Goal: Task Accomplishment & Management: Manage account settings

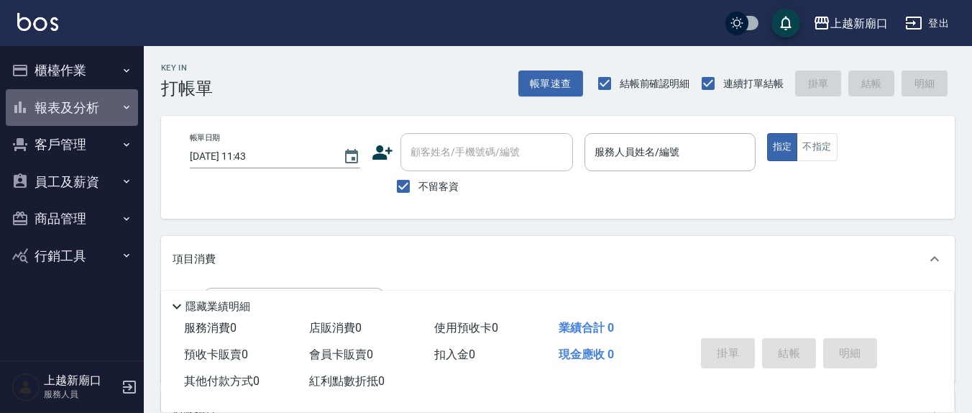
drag, startPoint x: 88, startPoint y: 116, endPoint x: 98, endPoint y: 114, distance: 10.2
click at [96, 116] on button "報表及分析" at bounding box center [72, 107] width 132 height 37
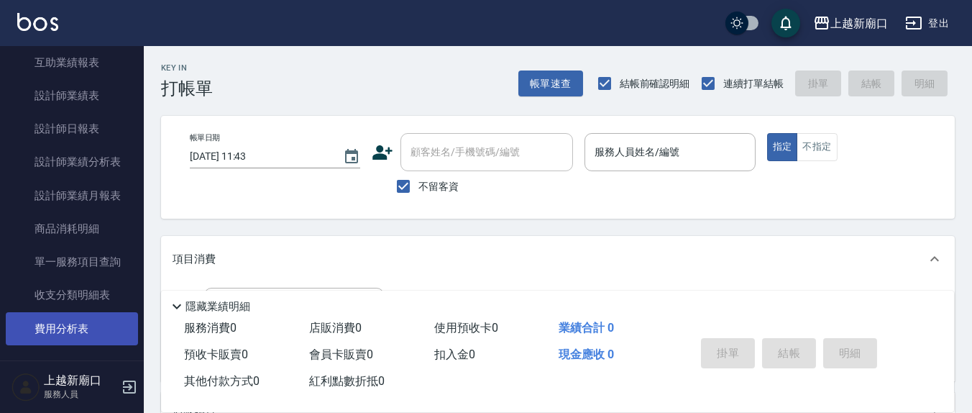
scroll to position [299, 0]
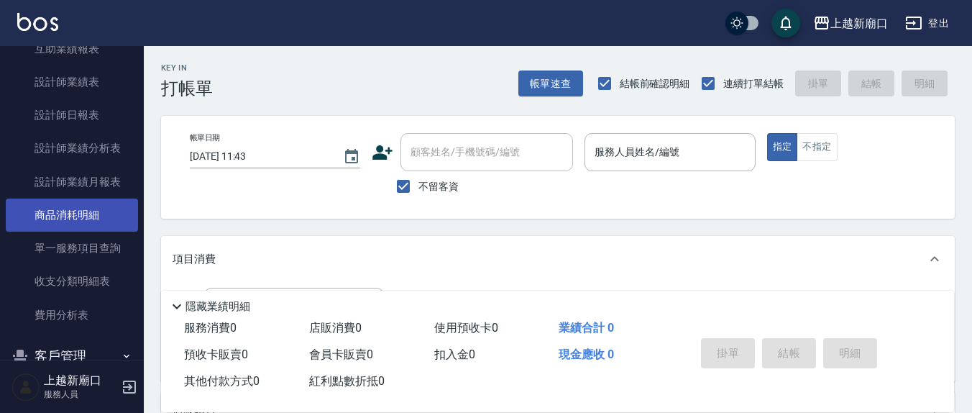
click at [81, 210] on link "商品消耗明細" at bounding box center [72, 215] width 132 height 33
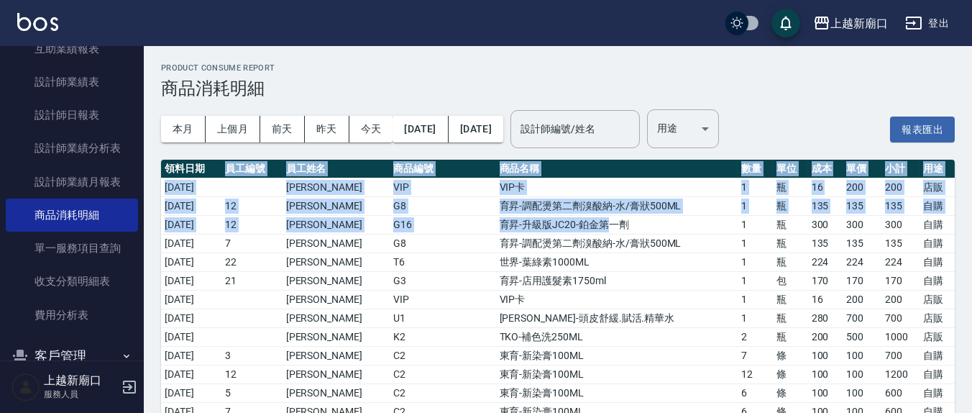
drag, startPoint x: 321, startPoint y: 191, endPoint x: 576, endPoint y: 230, distance: 258.4
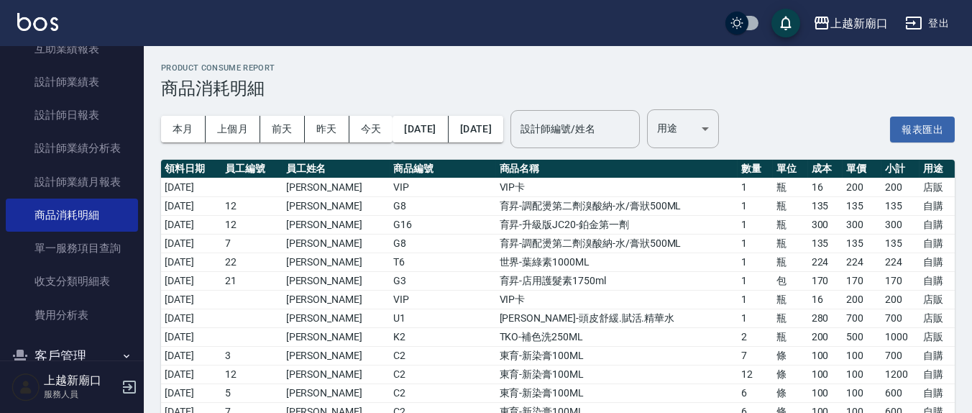
drag, startPoint x: 589, startPoint y: 248, endPoint x: 577, endPoint y: 255, distance: 14.2
click at [589, 248] on td "育昇-調配燙第二劑溴酸納-水/膏狀500ML" at bounding box center [617, 243] width 242 height 19
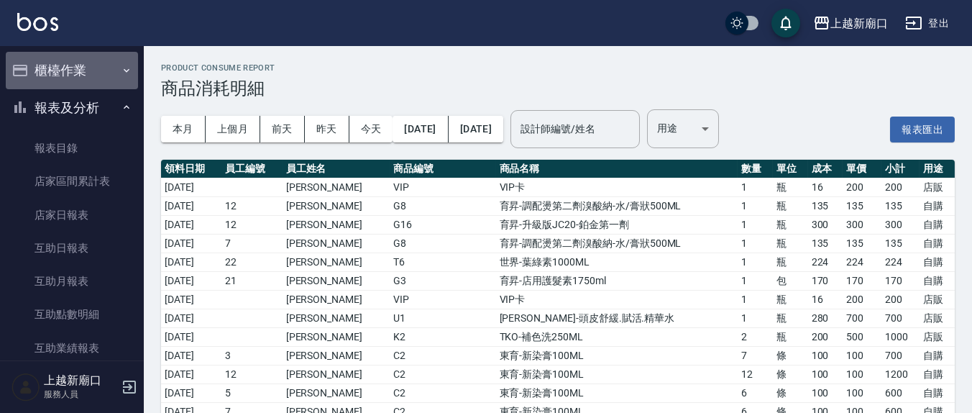
click at [73, 55] on button "櫃檯作業" at bounding box center [72, 70] width 132 height 37
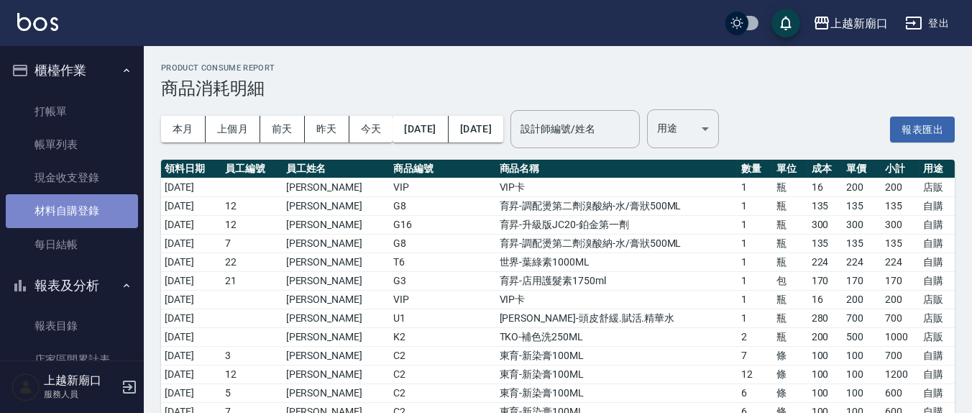
click at [84, 206] on link "材料自購登錄" at bounding box center [72, 210] width 132 height 33
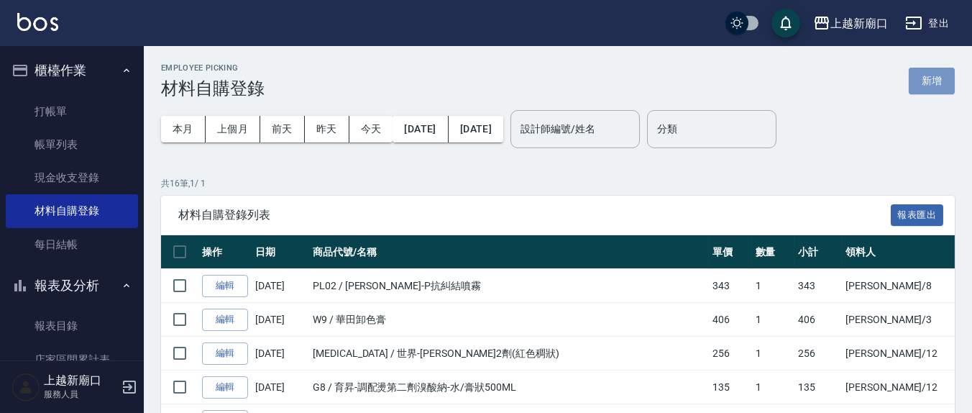
click at [933, 91] on button "新增" at bounding box center [932, 81] width 46 height 27
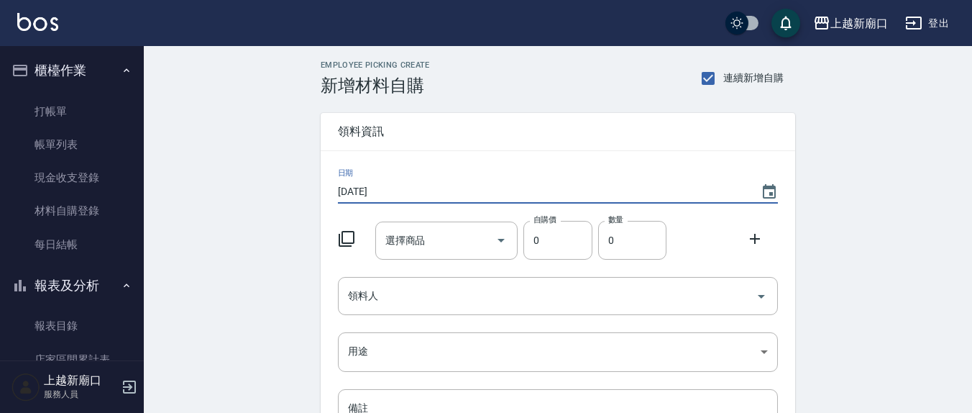
drag, startPoint x: 396, startPoint y: 197, endPoint x: 450, endPoint y: 209, distance: 54.5
click at [448, 209] on div "日期 2025/08/25 選擇商品 選擇商品 自購價 0 自購價 數量 0 數量 領料人 領料人 用途 ​ 用途 備註 x 備註" at bounding box center [558, 323] width 475 height 345
type input "[DATE]"
click at [414, 230] on input "選擇商品" at bounding box center [436, 240] width 109 height 25
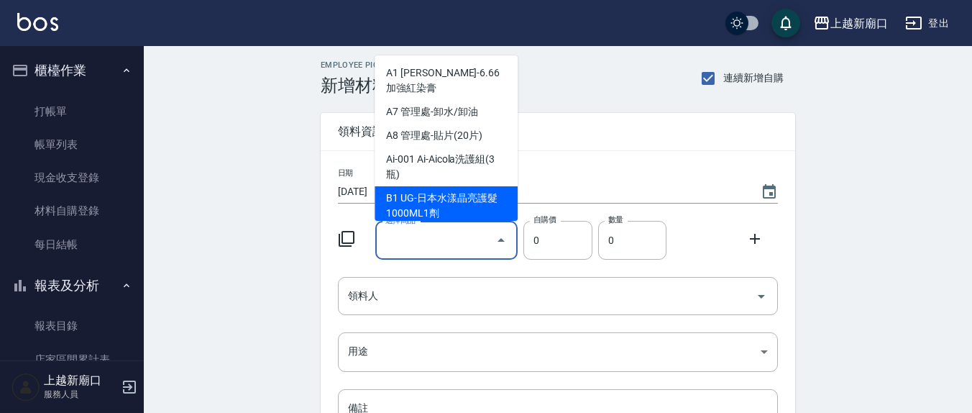
type input "華田染膏"
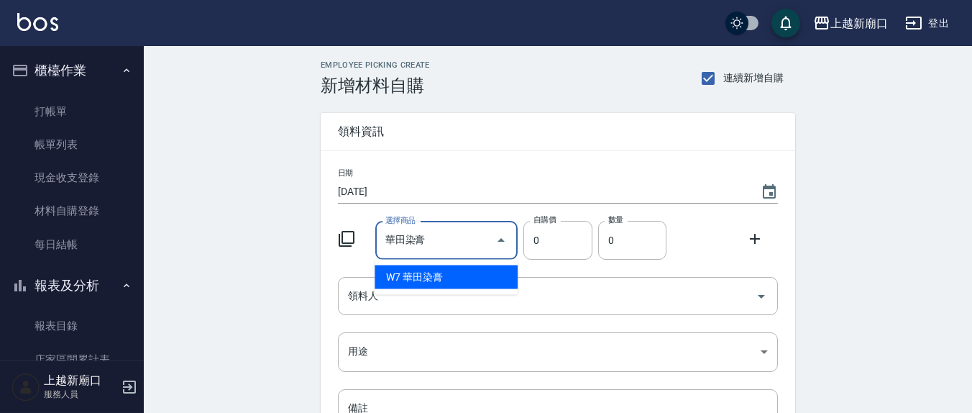
click at [448, 273] on li "W7 華田染膏" at bounding box center [446, 277] width 143 height 24
type input "120"
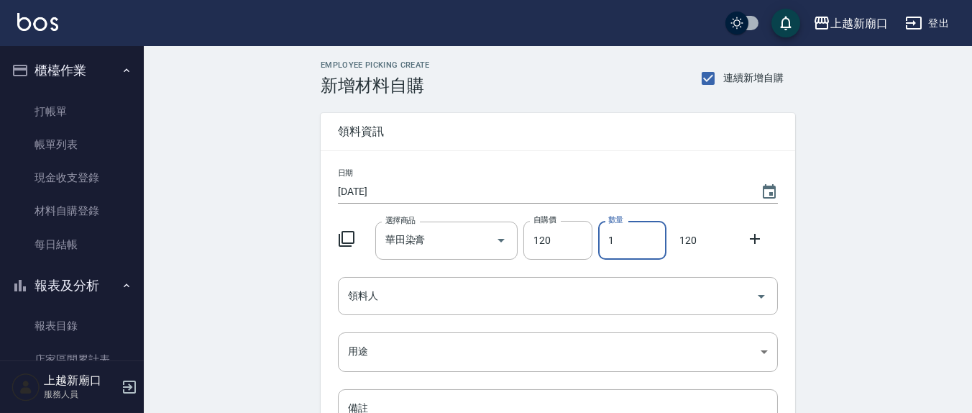
drag, startPoint x: 621, startPoint y: 240, endPoint x: 593, endPoint y: 244, distance: 29.0
click at [593, 244] on div "數量 1 數量" at bounding box center [630, 237] width 74 height 45
type input "5"
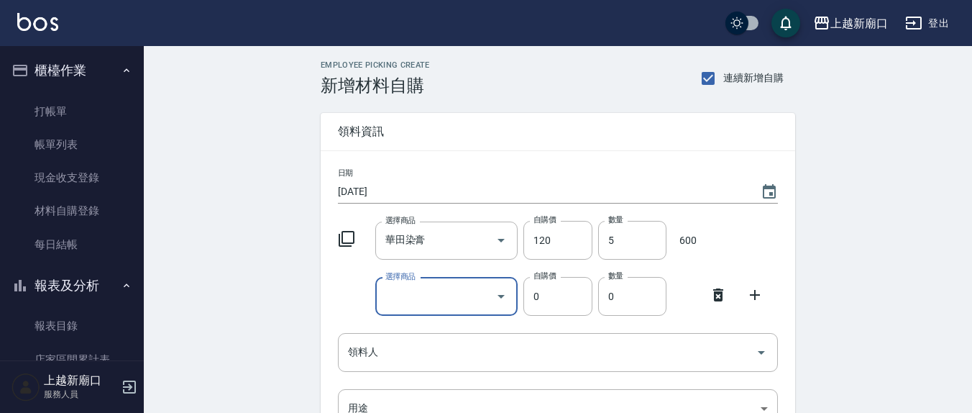
click at [721, 290] on icon at bounding box center [719, 294] width 10 height 13
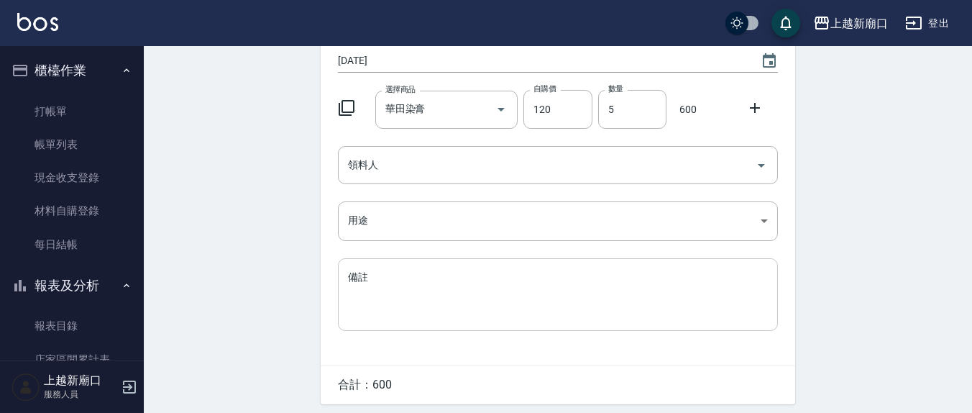
scroll to position [150, 0]
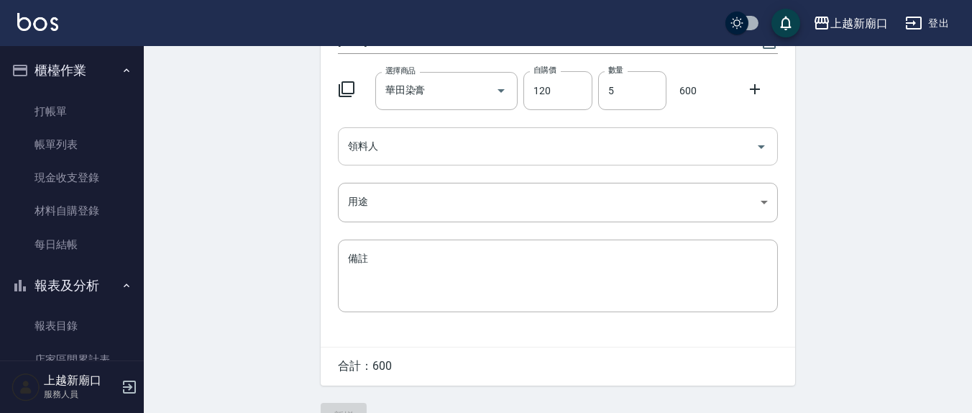
click at [400, 150] on input "領料人" at bounding box center [548, 146] width 406 height 25
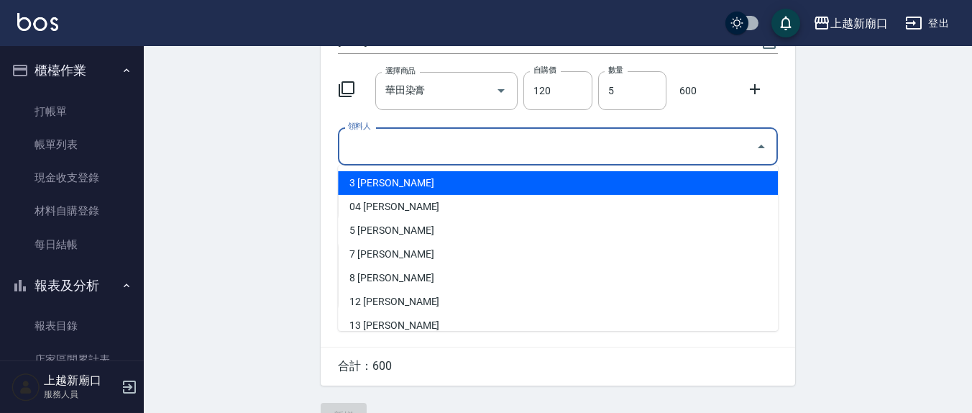
click at [368, 176] on li "3 [PERSON_NAME]" at bounding box center [558, 183] width 440 height 24
type input "游雅淇"
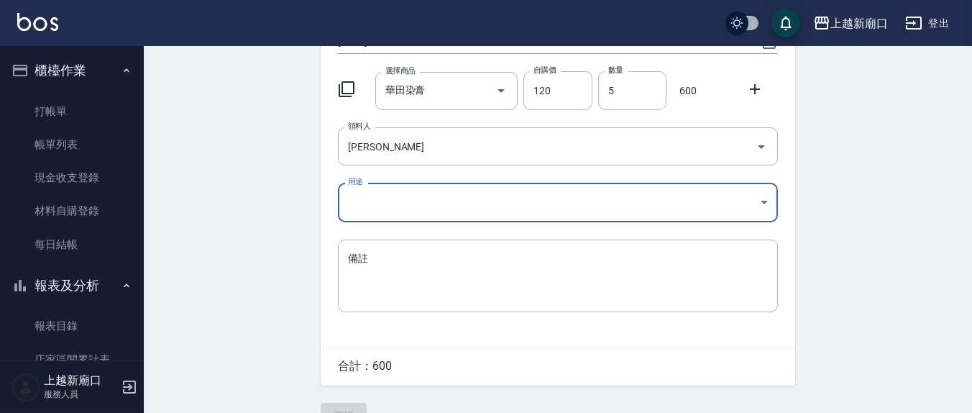
click at [387, 210] on body "上越新廟口 登出 櫃檯作業 打帳單 帳單列表 現金收支登錄 材料自購登錄 每日結帳 報表及分析 報表目錄 店家區間累計表 店家日報表 互助日報表 互助月報表 …" at bounding box center [486, 146] width 972 height 593
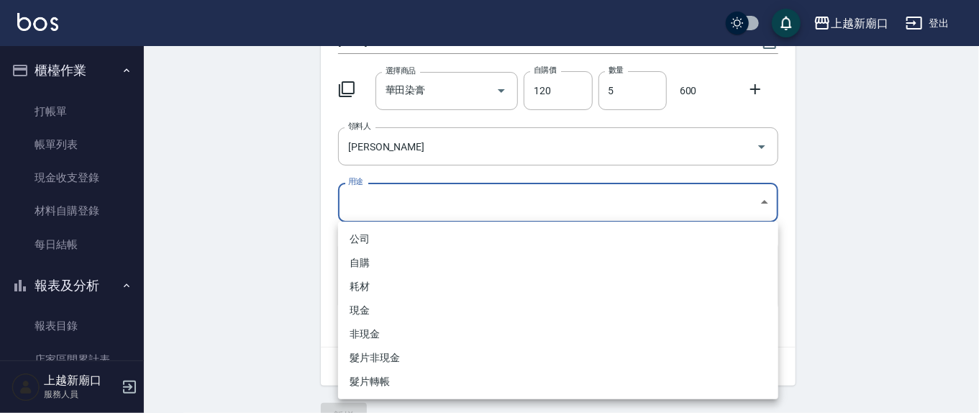
click at [363, 259] on li "自購" at bounding box center [558, 263] width 440 height 24
type input "自購"
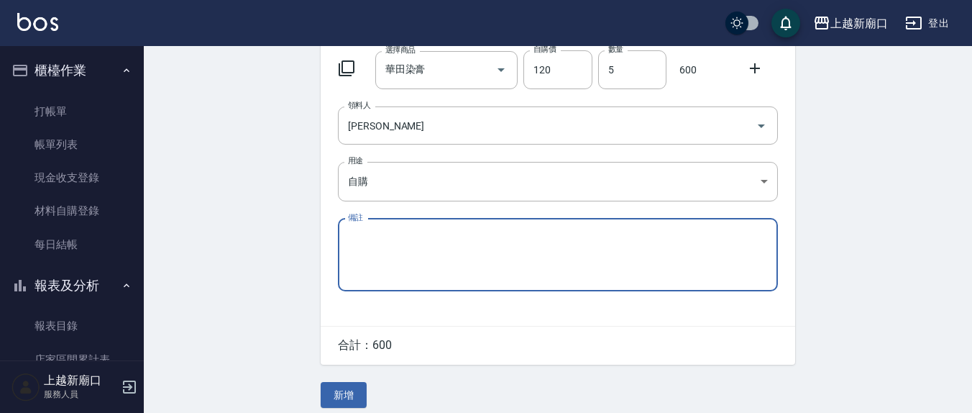
scroll to position [181, 0]
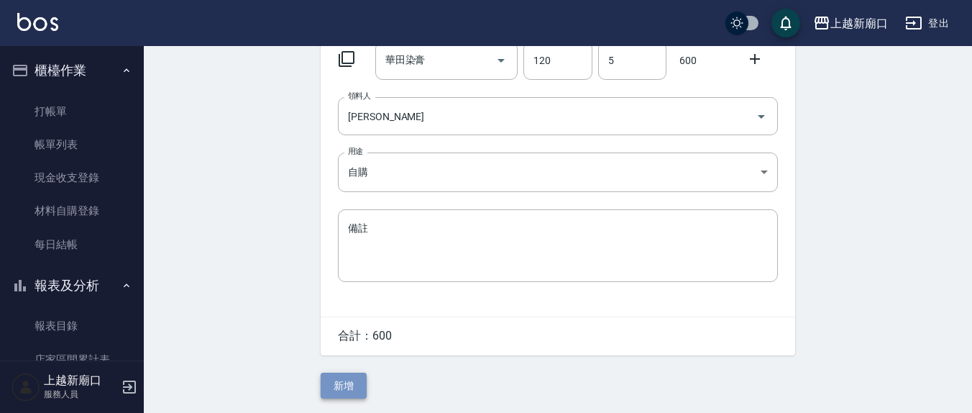
click at [339, 383] on button "新增" at bounding box center [344, 386] width 46 height 27
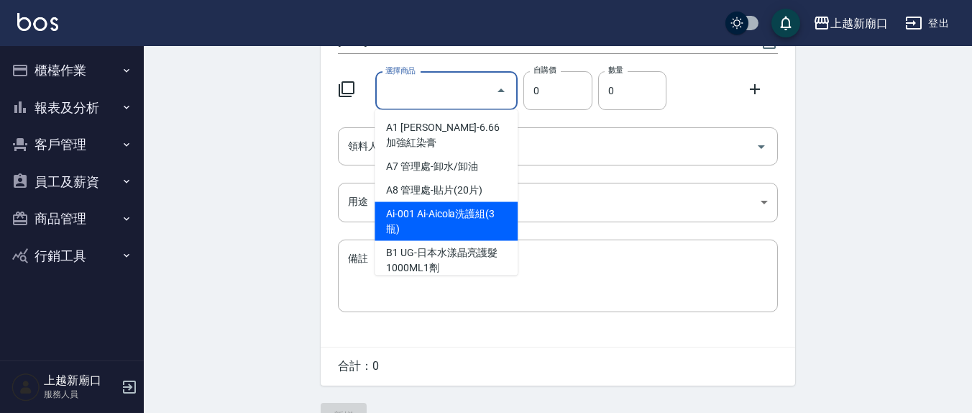
scroll to position [150, 0]
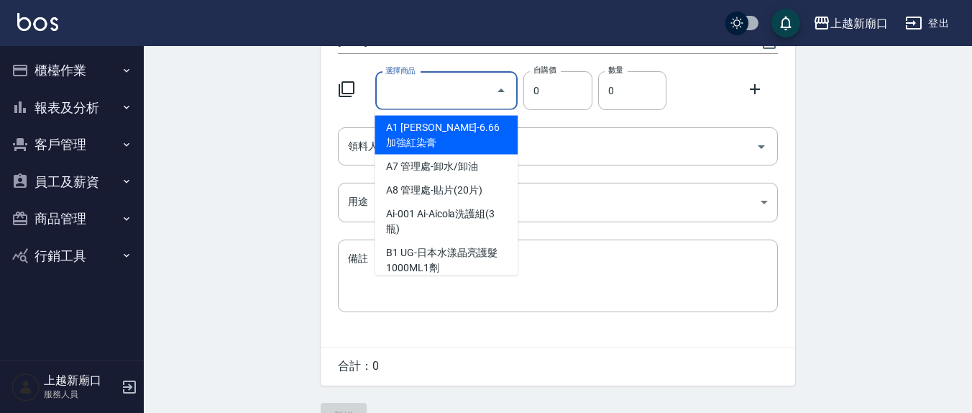
click at [429, 99] on div "選擇商品" at bounding box center [446, 91] width 143 height 38
click at [429, 101] on input "選擇商品" at bounding box center [436, 90] width 109 height 25
type input "東育-新染膏100ML"
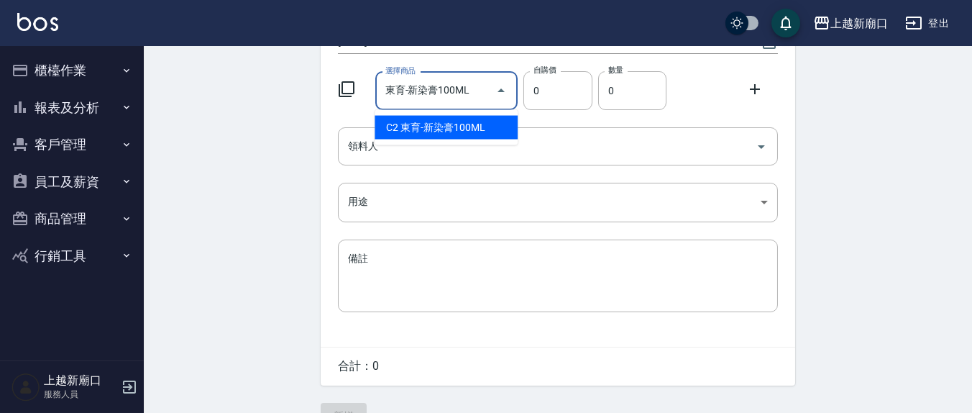
click at [422, 94] on input "東育-新染膏100ML" at bounding box center [436, 90] width 109 height 25
click at [500, 90] on icon "Close" at bounding box center [501, 90] width 7 height 4
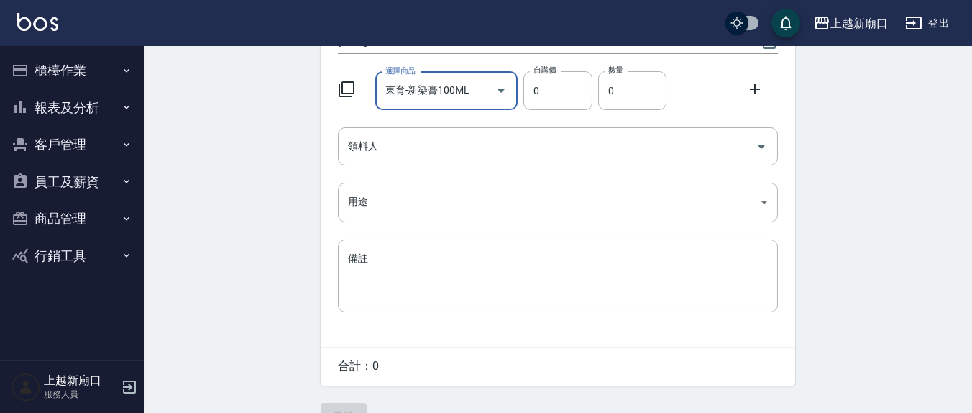
click at [474, 88] on input "東育-新染膏100ML" at bounding box center [436, 90] width 109 height 25
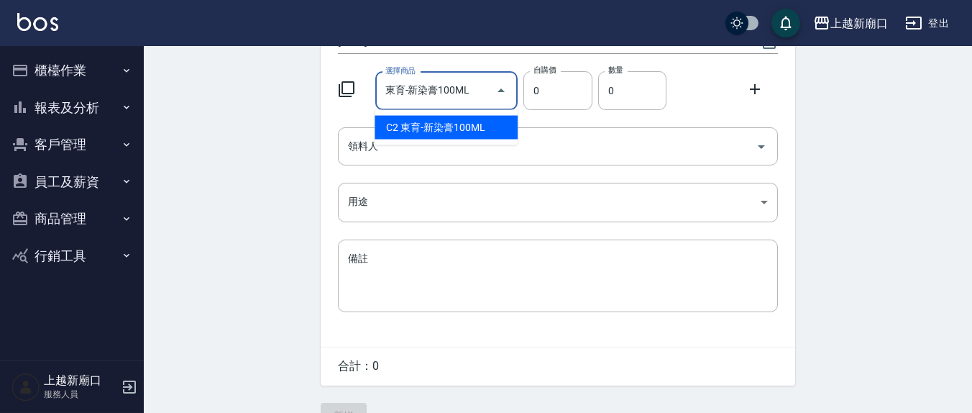
drag, startPoint x: 380, startPoint y: 84, endPoint x: 373, endPoint y: 85, distance: 7.2
click at [373, 84] on div "選擇商品 東育-新染膏100ML 選擇商品" at bounding box center [444, 88] width 149 height 44
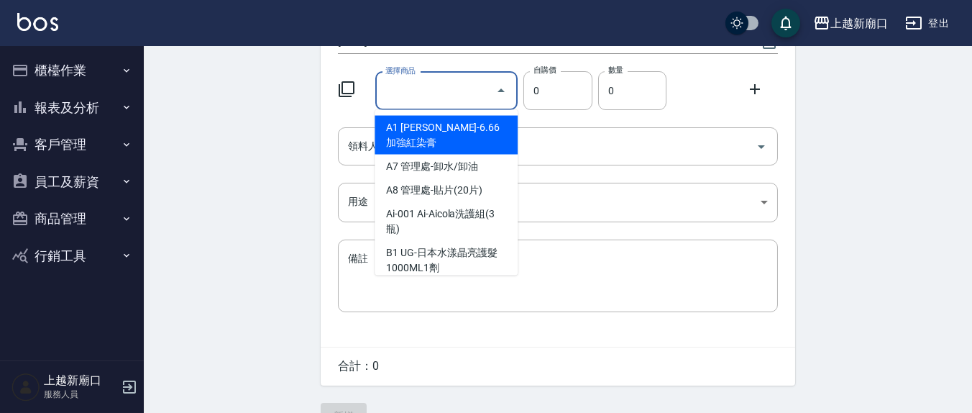
click at [414, 92] on input "選擇商品" at bounding box center [436, 90] width 109 height 25
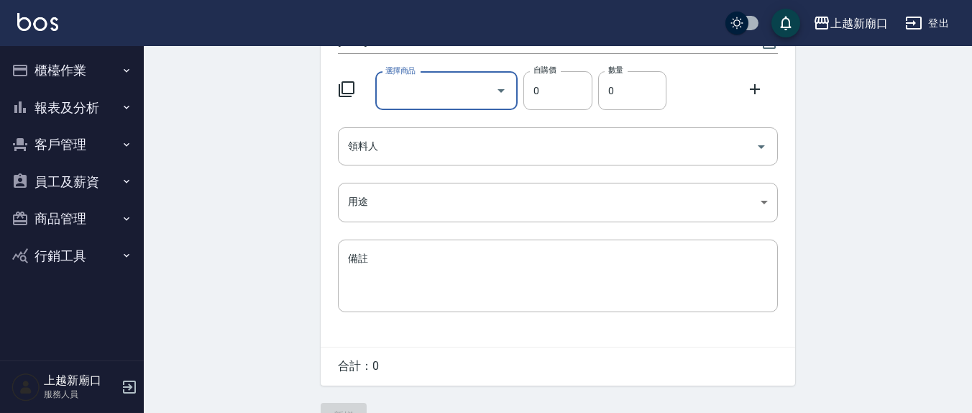
type input "華田染膏"
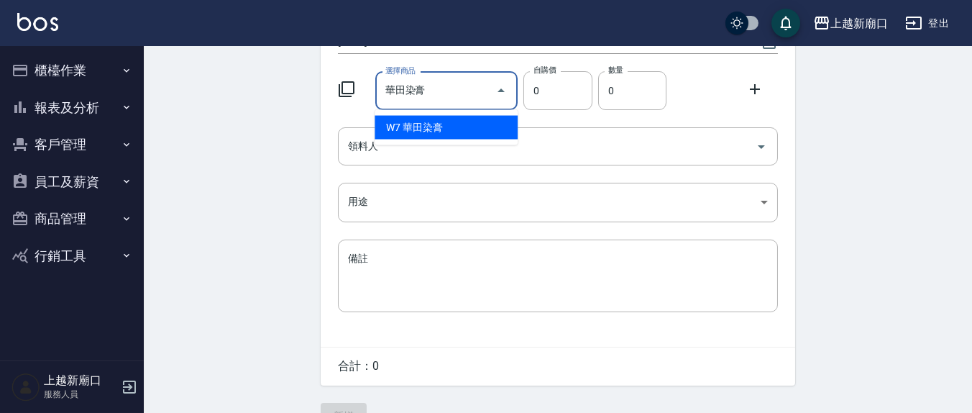
click at [468, 129] on li "W7 華田染膏" at bounding box center [446, 128] width 143 height 24
type input "120"
type input "1"
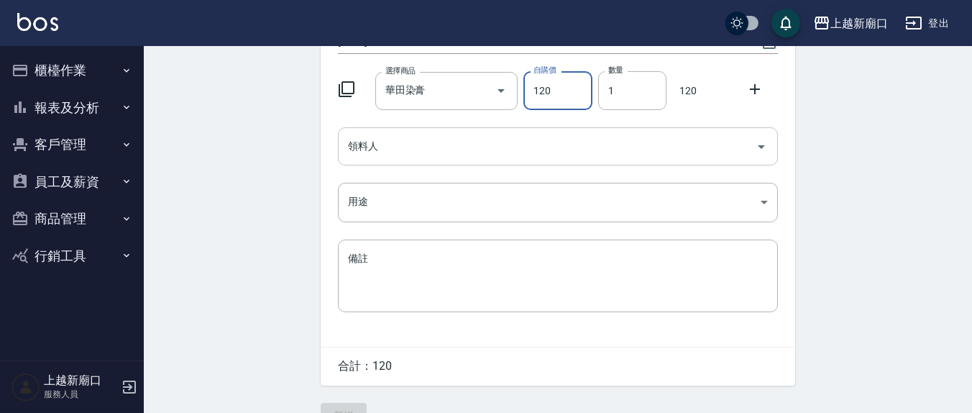
click at [502, 138] on input "領料人" at bounding box center [548, 146] width 406 height 25
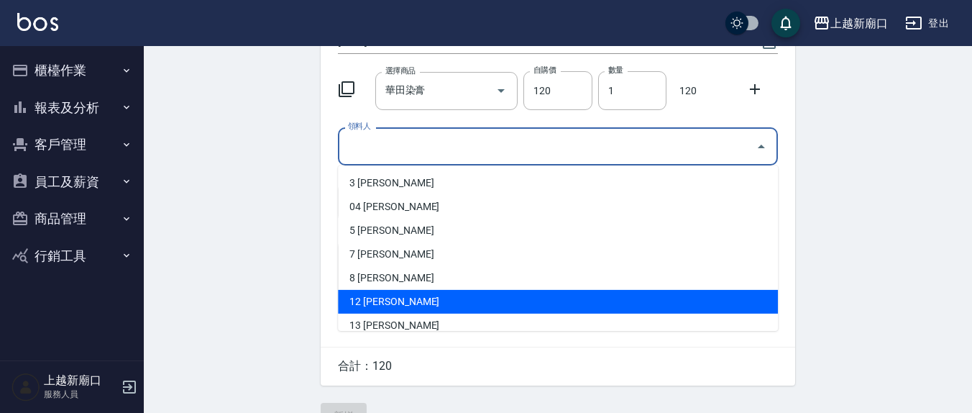
scroll to position [202, 0]
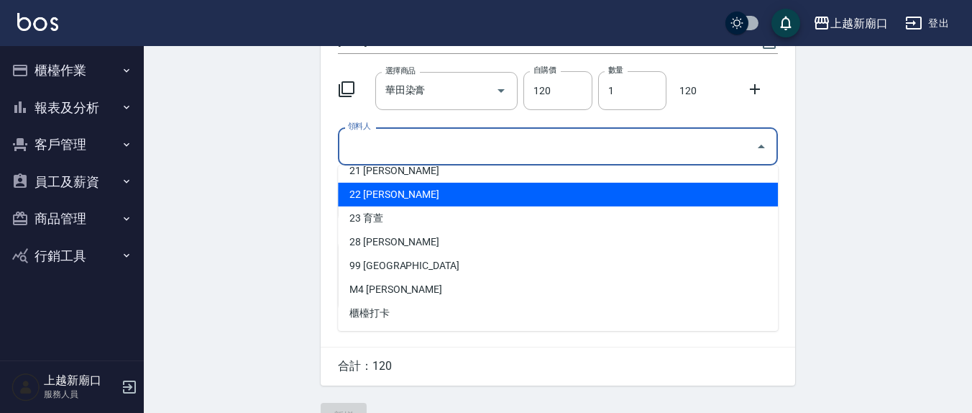
click at [369, 195] on li "22 [PERSON_NAME]" at bounding box center [558, 195] width 440 height 24
type input "[PERSON_NAME]"
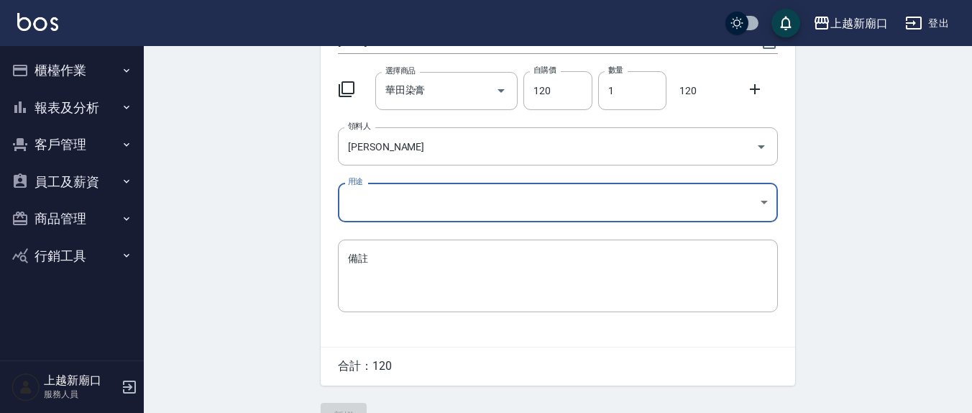
click at [397, 204] on body "上越新廟口 登出 櫃檯作業 打帳單 帳單列表 現金收支登錄 材料自購登錄 每日結帳 報表及分析 報表目錄 店家區間累計表 店家日報表 互助日報表 互助月報表 …" at bounding box center [486, 146] width 972 height 593
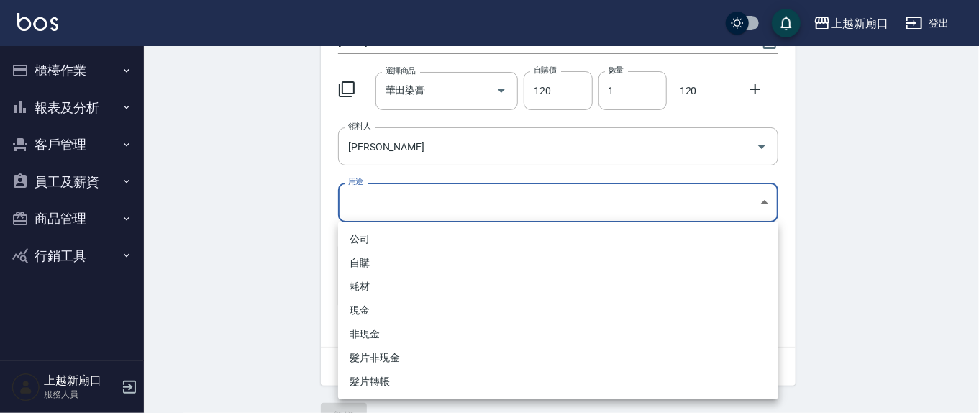
click at [369, 253] on li "自購" at bounding box center [558, 263] width 440 height 24
type input "自購"
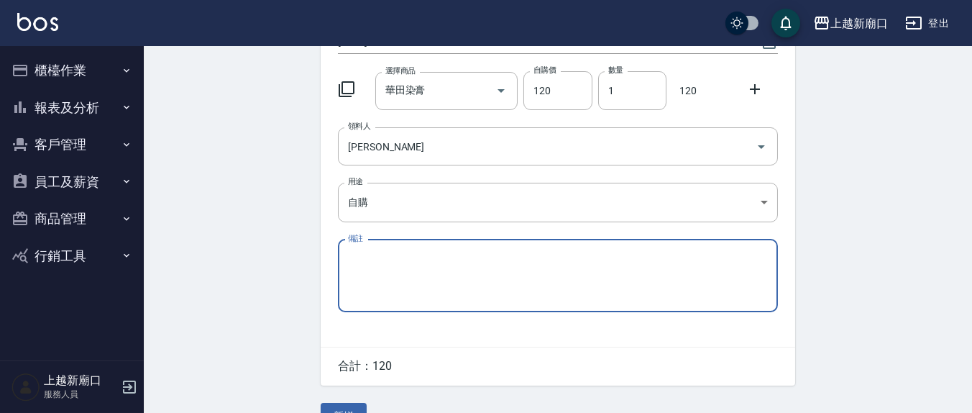
scroll to position [181, 0]
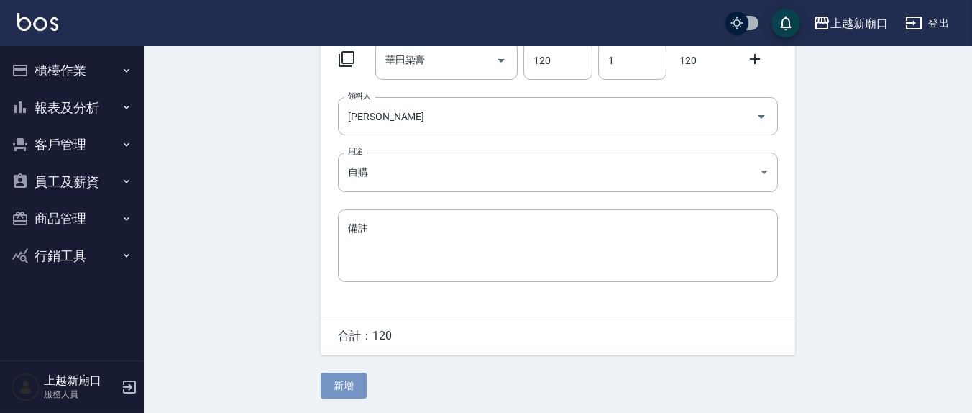
click at [342, 376] on button "新增" at bounding box center [344, 386] width 46 height 27
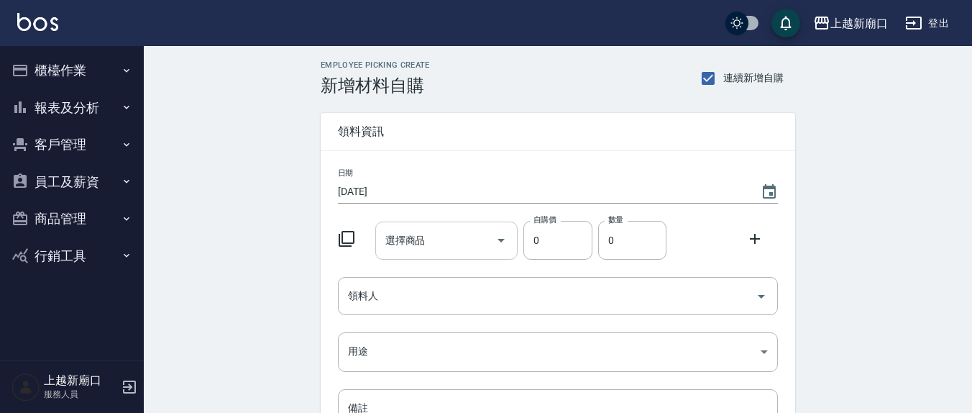
click at [447, 224] on div "選擇商品" at bounding box center [446, 241] width 143 height 38
click at [318, 247] on div "Employee Picking Create 新增材料自購 連續新增自購 領料資訊 日期 2025/08/14 選擇商品 選擇商品 自購價 0 自購價 數量…" at bounding box center [557, 319] width 503 height 547
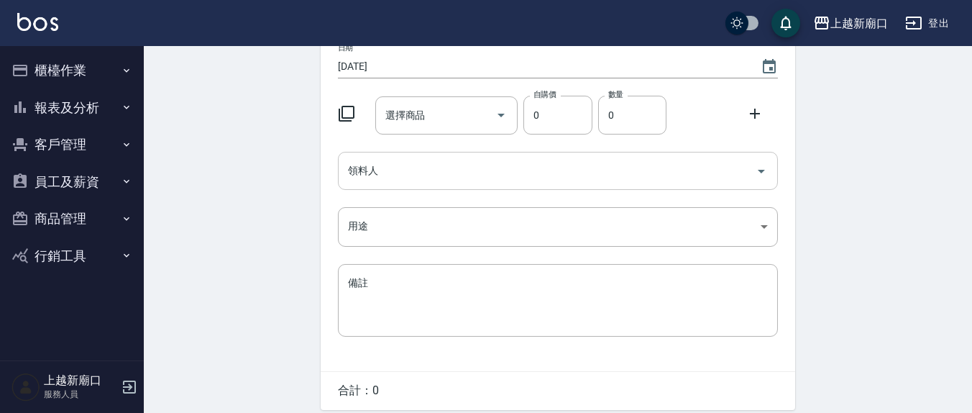
scroll to position [150, 0]
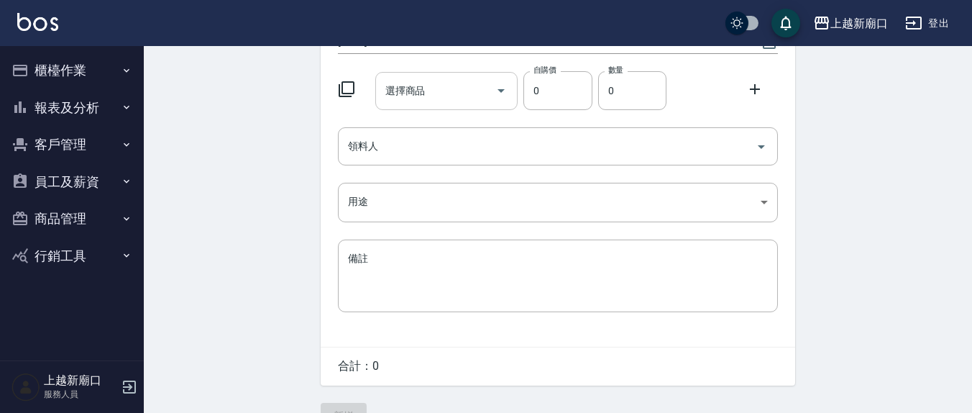
click at [425, 90] on input "選擇商品" at bounding box center [436, 90] width 109 height 25
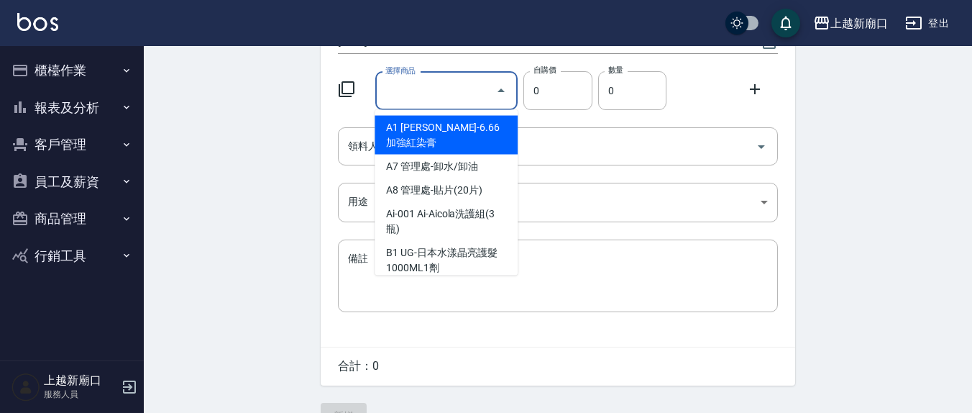
type input "華田染膏"
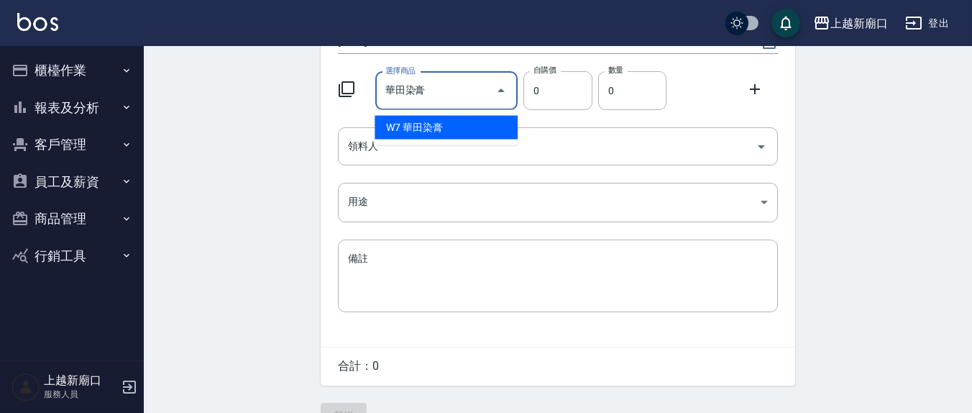
click at [484, 129] on li "W7 華田染膏" at bounding box center [446, 128] width 143 height 24
type input "120"
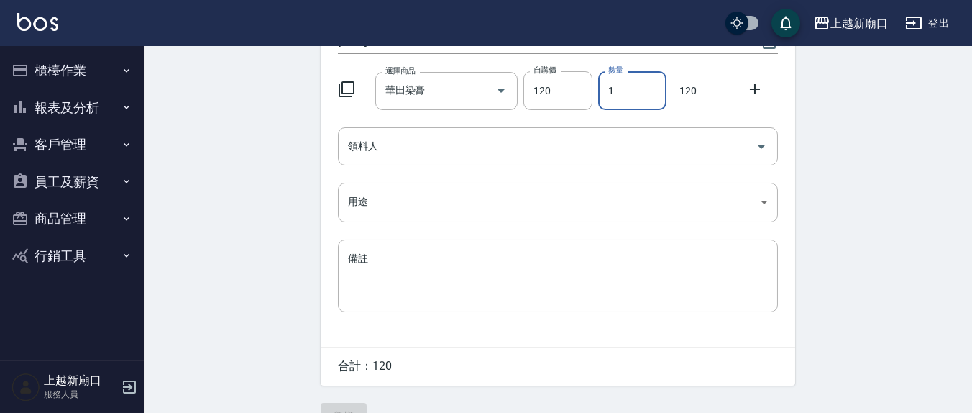
drag, startPoint x: 625, startPoint y: 92, endPoint x: 596, endPoint y: 94, distance: 28.8
click at [596, 93] on div "數量 1 數量" at bounding box center [630, 87] width 74 height 45
type input "3"
click at [374, 145] on div "領料人 領料人" at bounding box center [558, 146] width 440 height 38
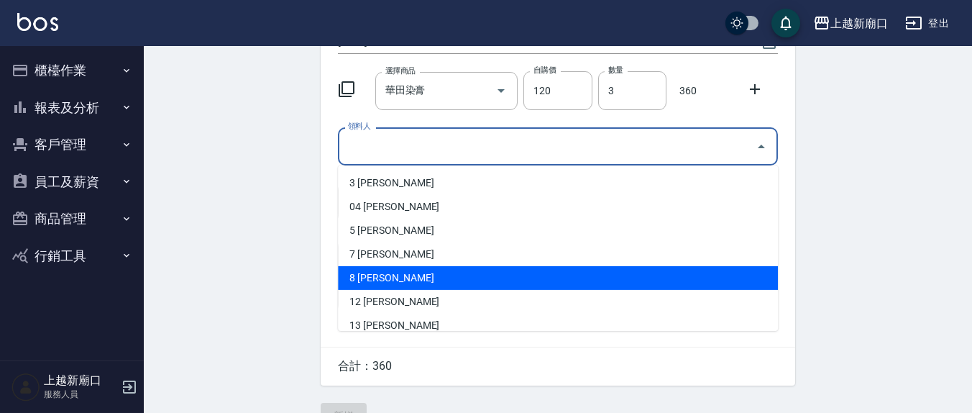
click at [372, 282] on li "8 [PERSON_NAME]" at bounding box center [558, 278] width 440 height 24
type input "[PERSON_NAME]"
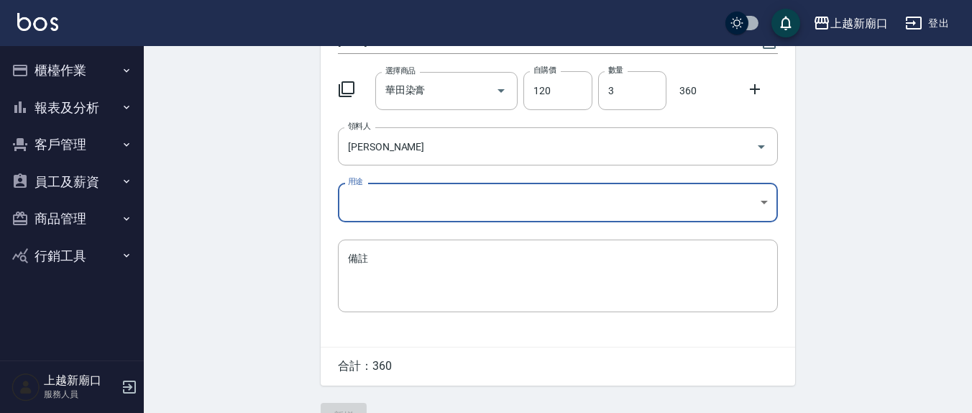
click at [380, 200] on body "上越新廟口 登出 櫃檯作業 打帳單 帳單列表 現金收支登錄 材料自購登錄 每日結帳 報表及分析 報表目錄 店家區間累計表 店家日報表 互助日報表 互助月報表 …" at bounding box center [486, 146] width 972 height 593
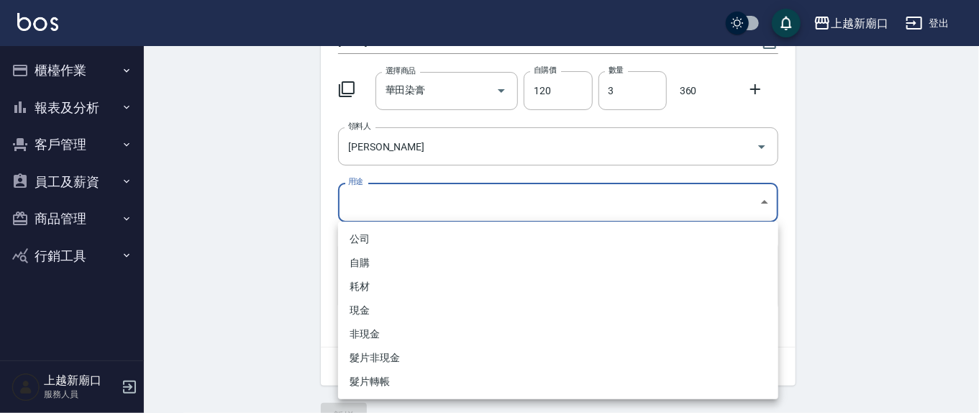
click at [374, 262] on li "自購" at bounding box center [558, 263] width 440 height 24
type input "自購"
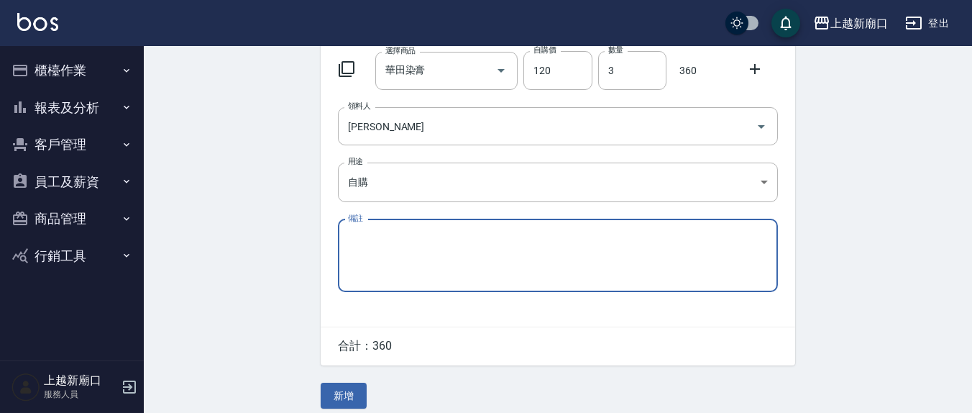
scroll to position [181, 0]
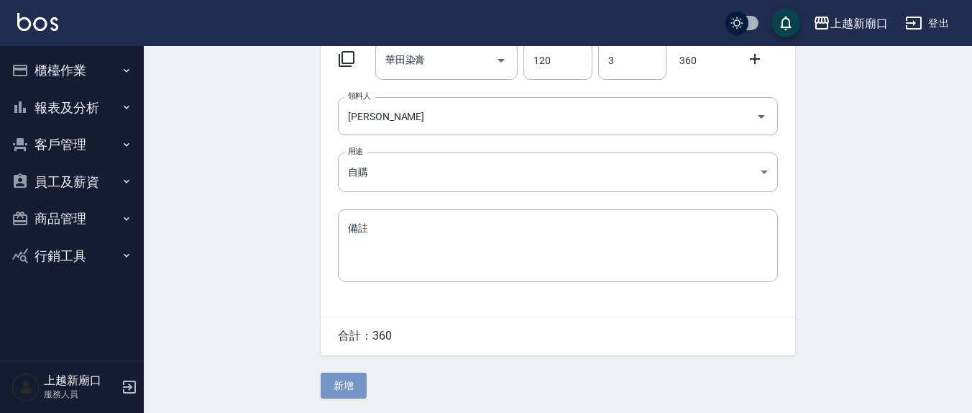
click at [352, 376] on button "新增" at bounding box center [344, 386] width 46 height 27
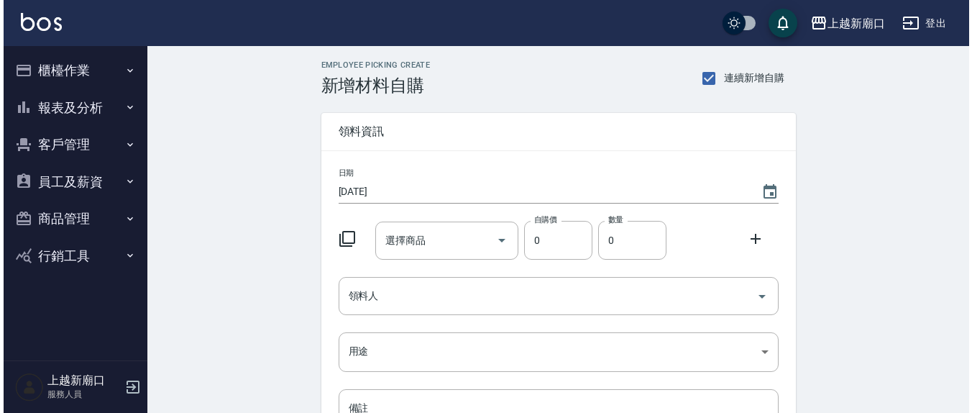
scroll to position [137, 0]
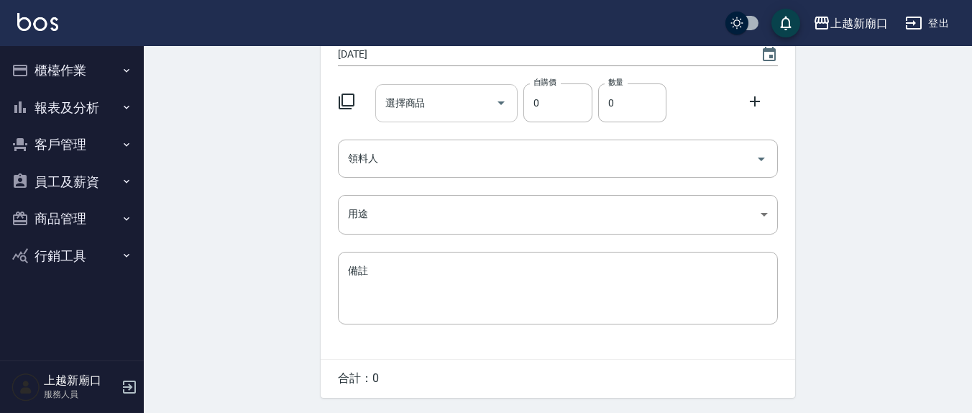
click at [433, 104] on input "選擇商品" at bounding box center [436, 103] width 109 height 25
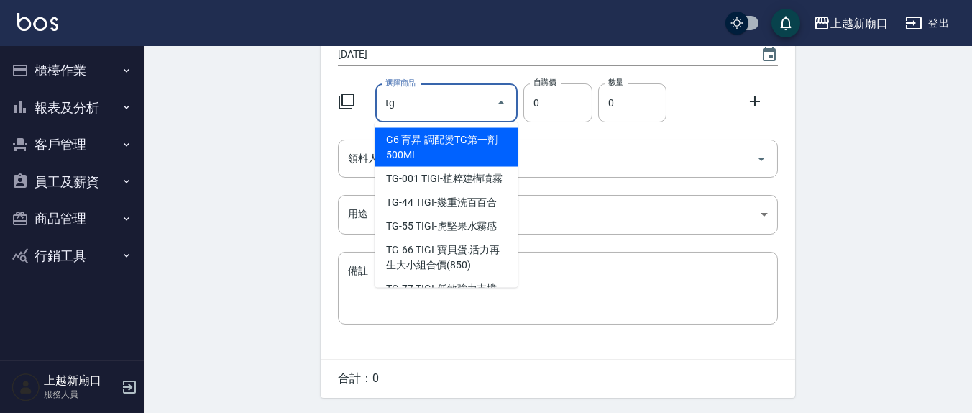
click at [443, 152] on li "G6 育昇-調配燙TG第一劑500ML" at bounding box center [446, 147] width 143 height 39
type input "育昇-調配燙TG第一劑500ML"
type input "250"
type input "1"
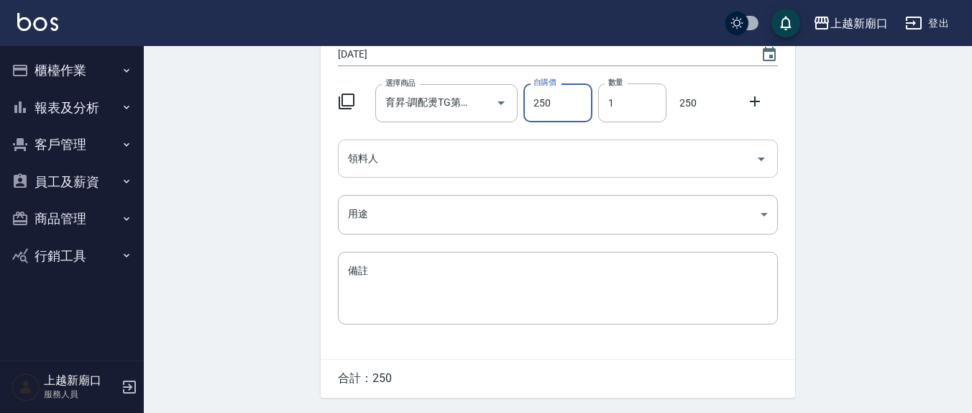
click at [391, 160] on input "領料人" at bounding box center [548, 158] width 406 height 25
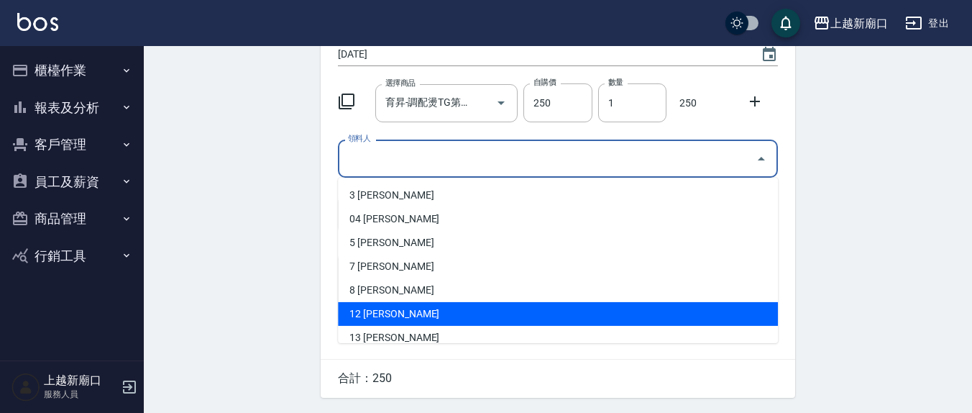
click at [377, 306] on li "12 [PERSON_NAME]" at bounding box center [558, 314] width 440 height 24
type input "[PERSON_NAME]"
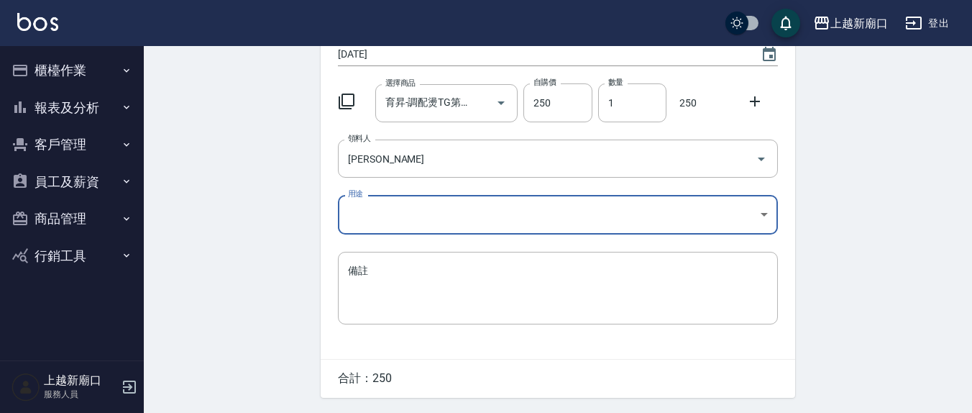
click at [409, 214] on body "上越新廟口 登出 櫃檯作業 打帳單 帳單列表 現金收支登錄 材料自購登錄 每日結帳 報表及分析 報表目錄 店家區間累計表 店家日報表 互助日報表 互助月報表 …" at bounding box center [486, 159] width 972 height 593
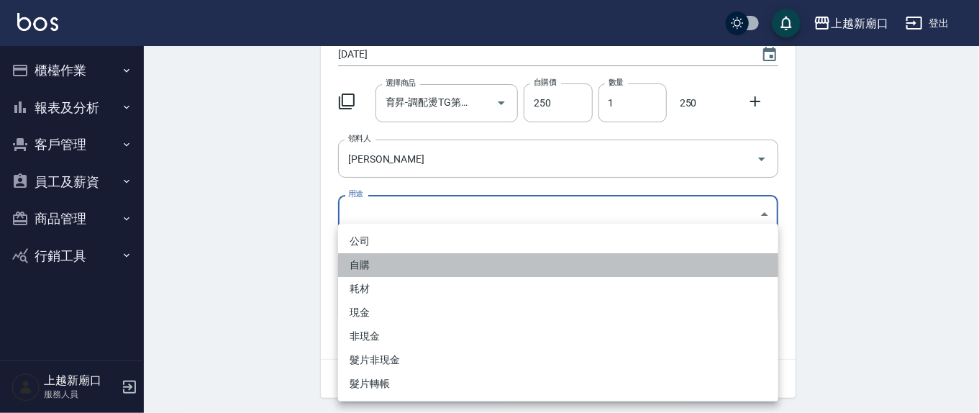
click at [365, 268] on li "自購" at bounding box center [558, 265] width 440 height 24
type input "自購"
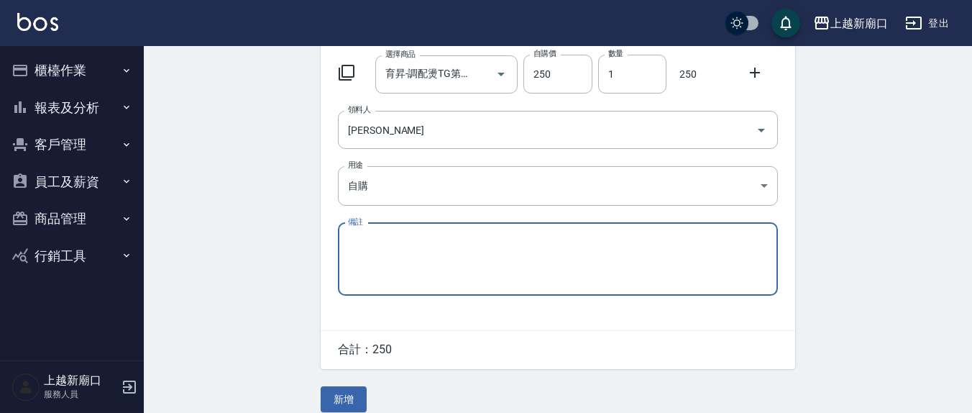
scroll to position [181, 0]
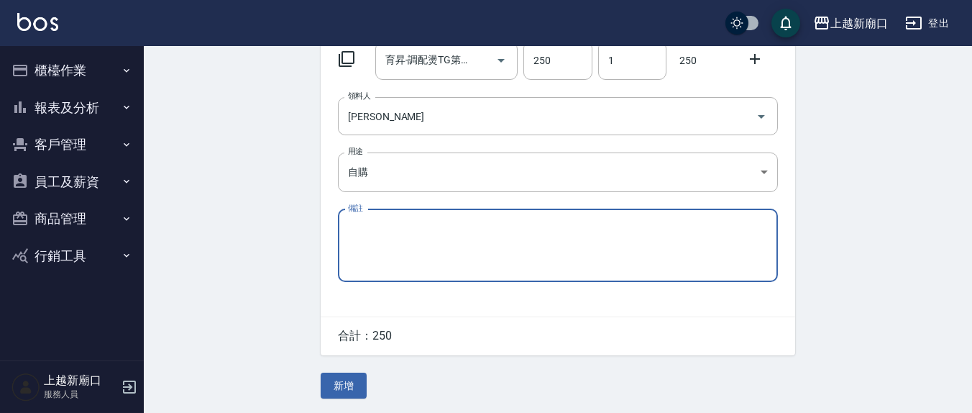
click at [332, 384] on button "新增" at bounding box center [344, 386] width 46 height 27
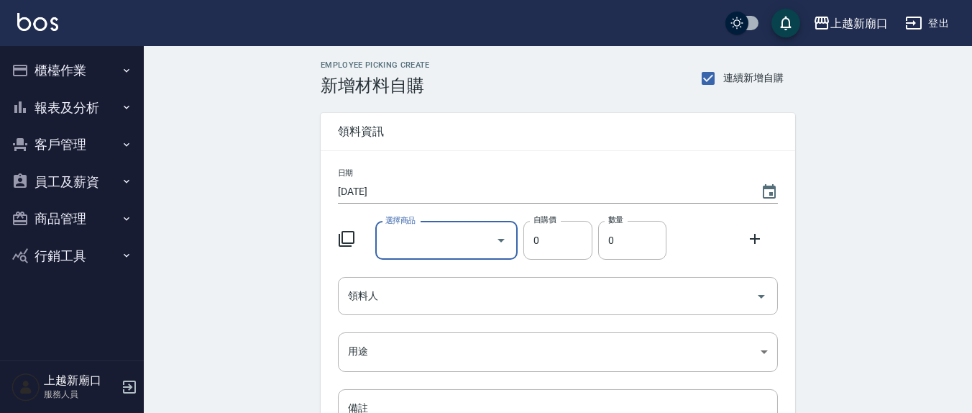
click at [443, 237] on input "選擇商品" at bounding box center [436, 240] width 109 height 25
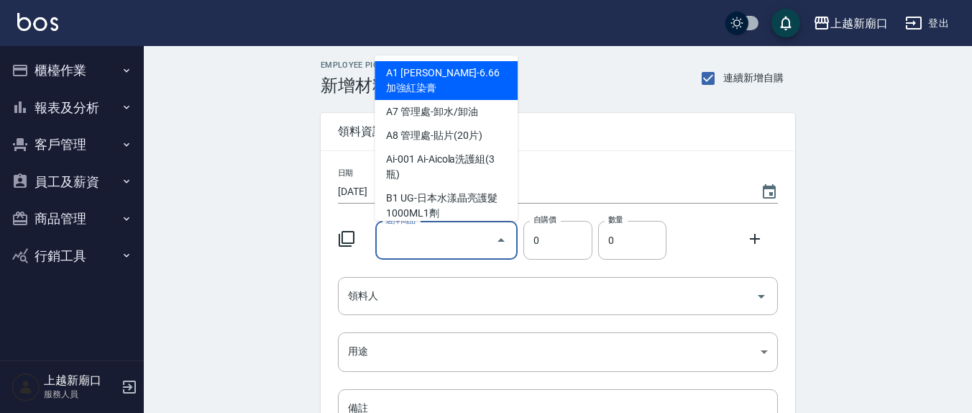
click at [443, 237] on input "選擇商品" at bounding box center [436, 240] width 109 height 25
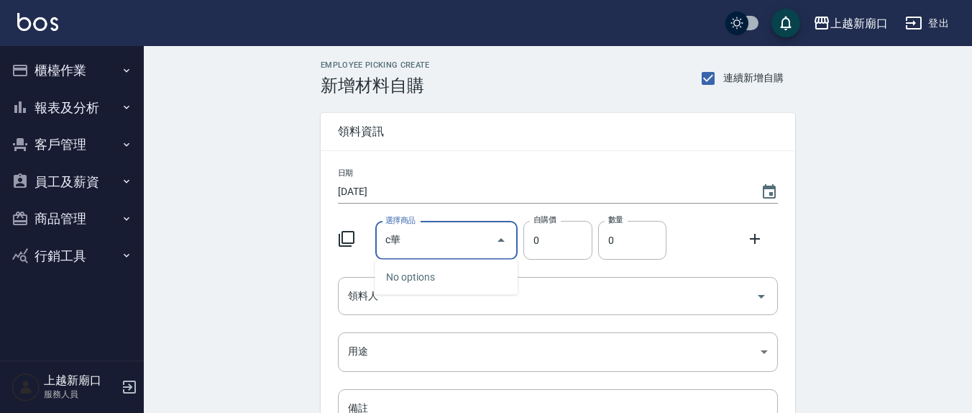
type input "c"
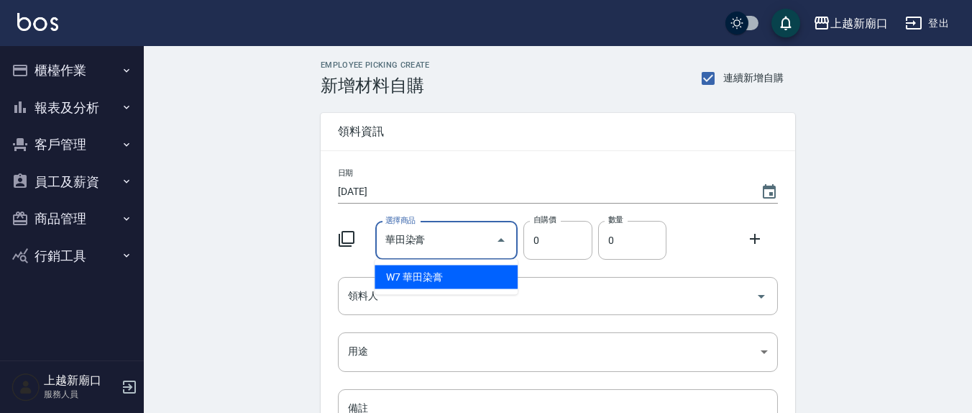
click at [440, 234] on input "華田染膏" at bounding box center [436, 240] width 109 height 25
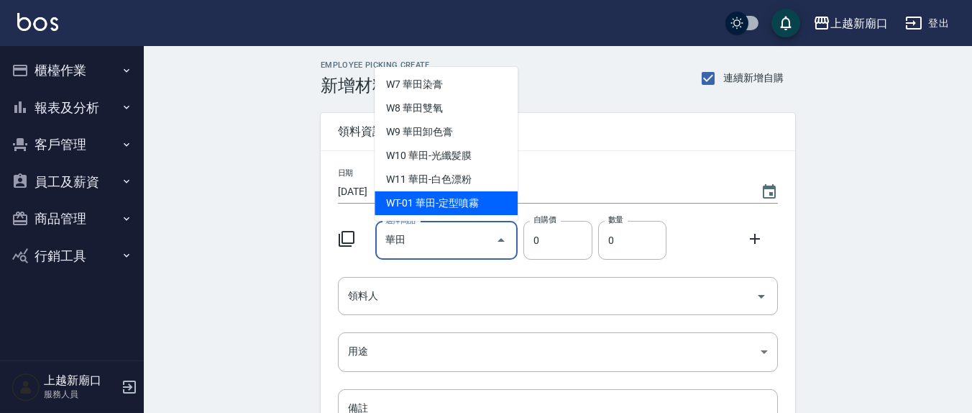
click at [444, 233] on input "華田" at bounding box center [436, 240] width 109 height 25
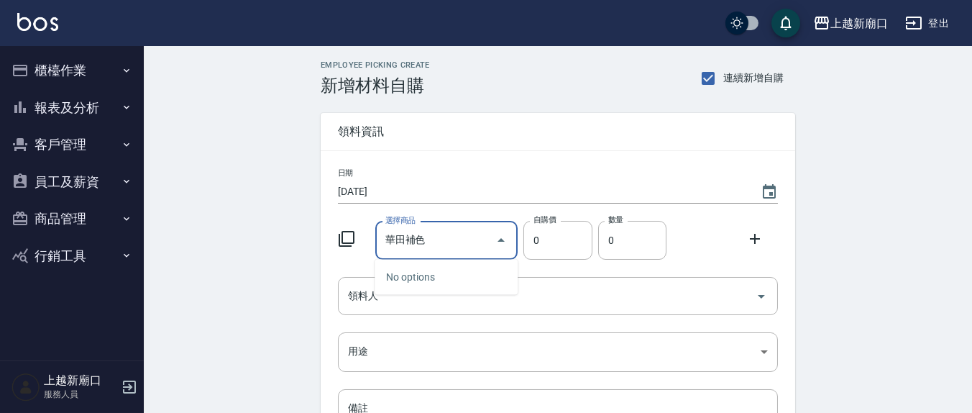
click at [409, 242] on input "華田補色" at bounding box center [436, 240] width 109 height 25
drag, startPoint x: 404, startPoint y: 242, endPoint x: 291, endPoint y: 233, distance: 114.0
click at [294, 237] on div "Employee Picking Create 新增材料自購 連續新增自購 領料資訊 日期 2025/08/14 選擇商品 華田補色 選擇商品 自購價 0 自…" at bounding box center [558, 319] width 829 height 547
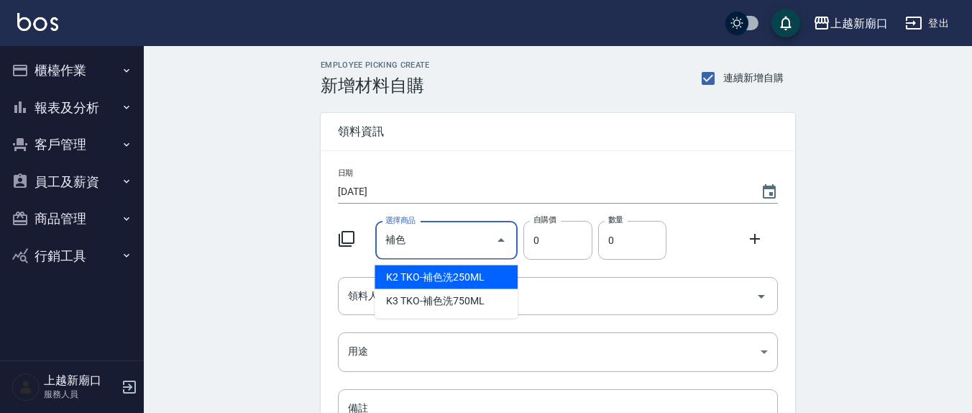
click at [435, 274] on li "K2 TKO-補色洗250ML" at bounding box center [446, 277] width 143 height 24
type input "TKO-補色洗250ML"
type input "200"
type input "1"
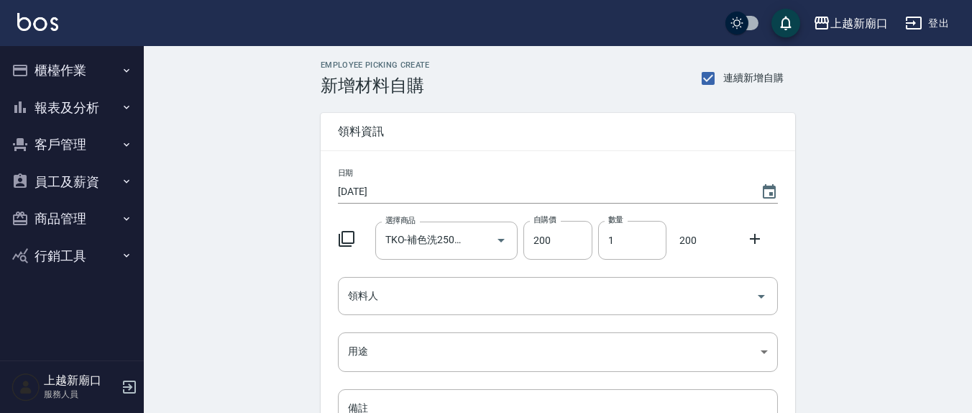
click at [753, 239] on icon at bounding box center [755, 238] width 17 height 17
click at [419, 296] on div "選擇商品 選擇商品" at bounding box center [446, 297] width 143 height 38
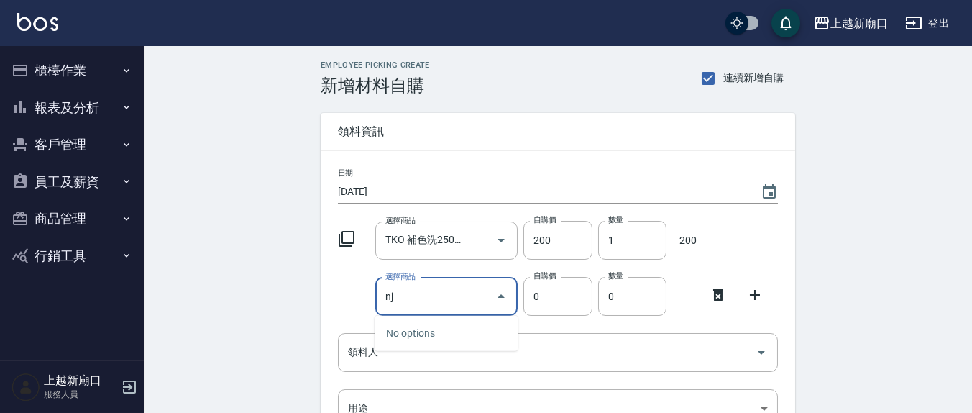
type input "n"
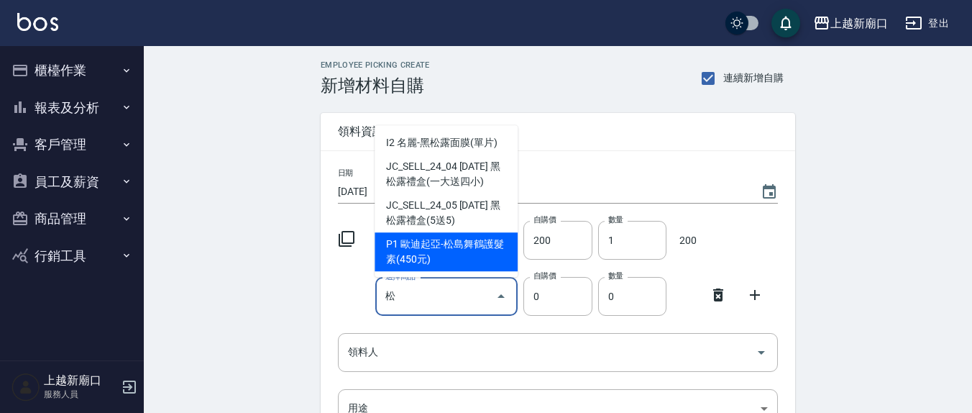
click at [460, 250] on li "P1 歐迪起亞-松島舞鶴護髮素(450元)" at bounding box center [446, 251] width 143 height 39
type input "歐迪起亞-松島舞鶴護髮素(450元)"
type input "490"
type input "1"
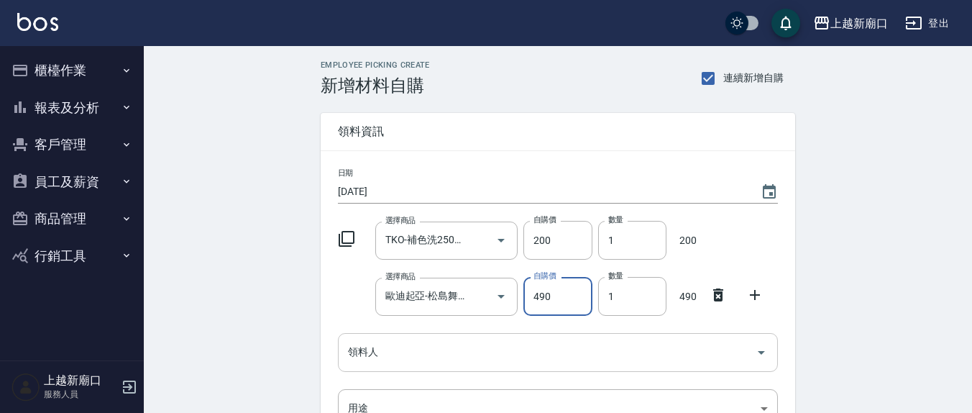
click at [441, 347] on input "領料人" at bounding box center [548, 351] width 406 height 25
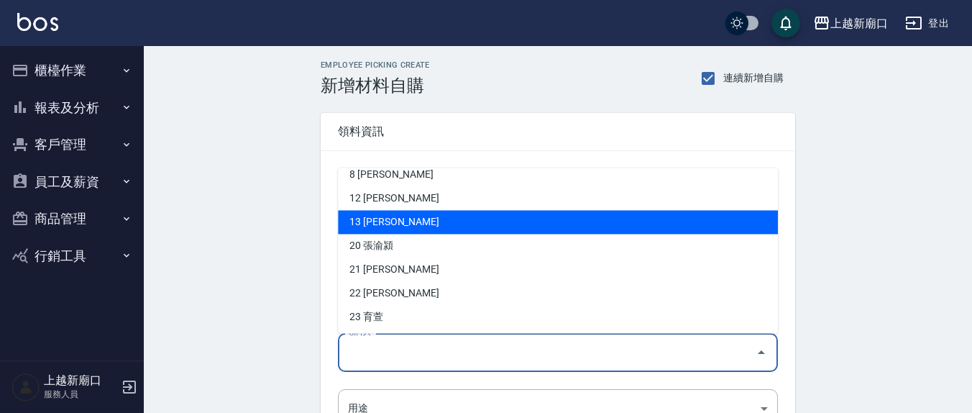
scroll to position [150, 0]
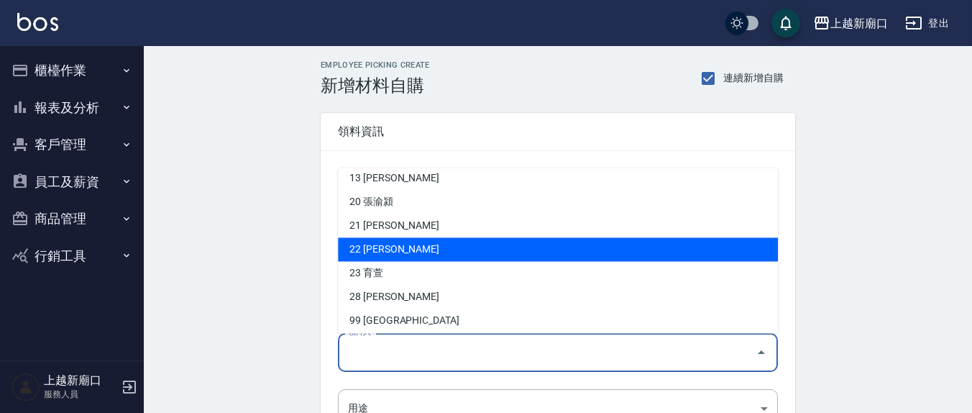
click at [381, 245] on li "22 [PERSON_NAME]" at bounding box center [558, 250] width 440 height 24
type input "鄭玉蔓"
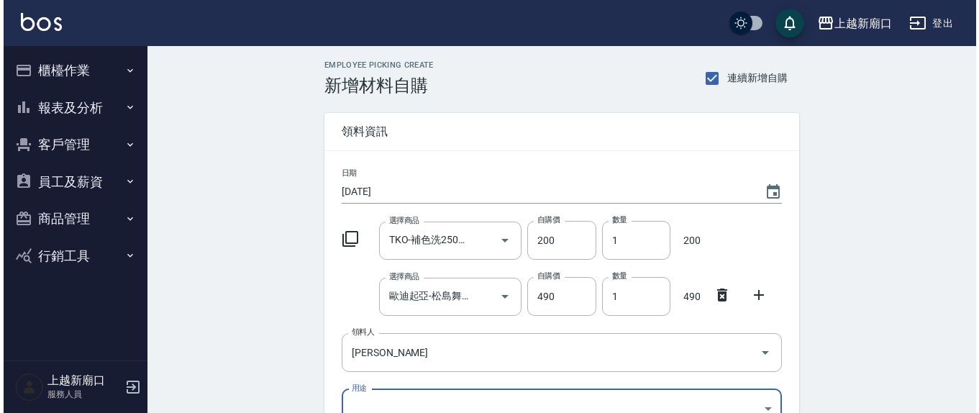
scroll to position [14, 0]
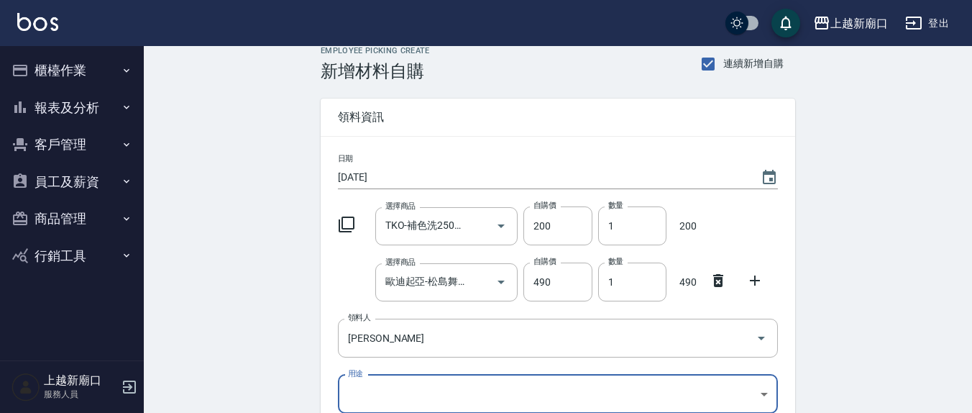
click at [378, 375] on body "上越新廟口 登出 櫃檯作業 打帳單 帳單列表 現金收支登錄 材料自購登錄 每日結帳 報表及分析 報表目錄 店家區間累計表 店家日報表 互助日報表 互助月報表 …" at bounding box center [486, 310] width 972 height 649
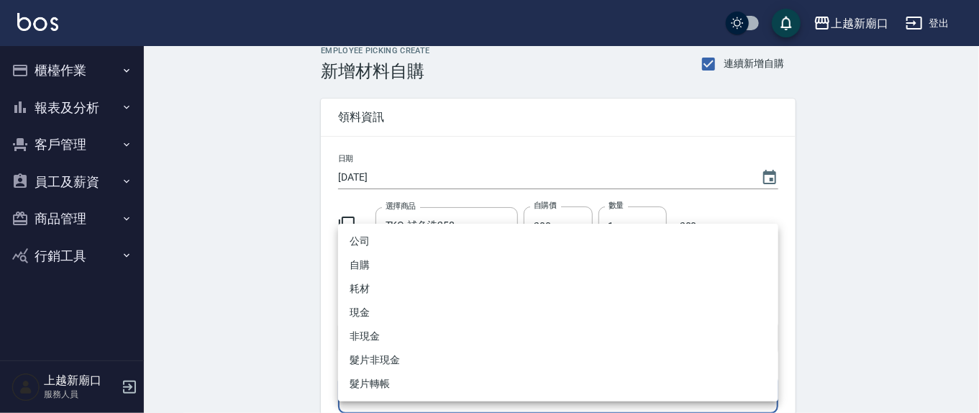
click at [383, 251] on li "公司" at bounding box center [558, 241] width 440 height 24
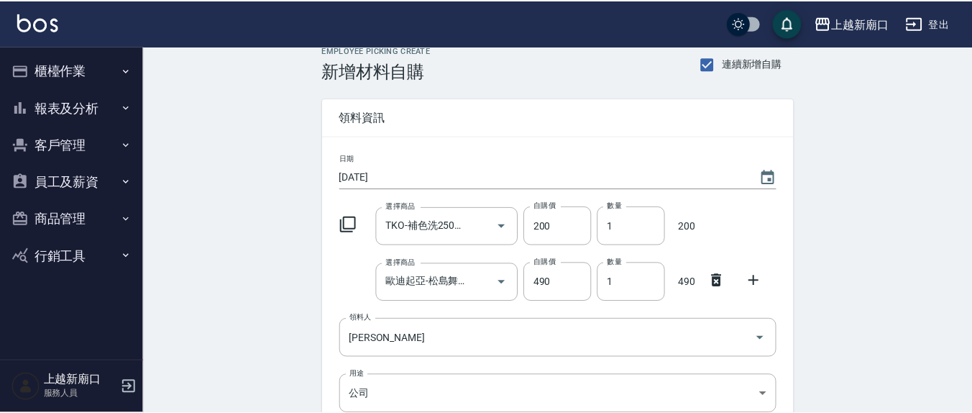
scroll to position [237, 0]
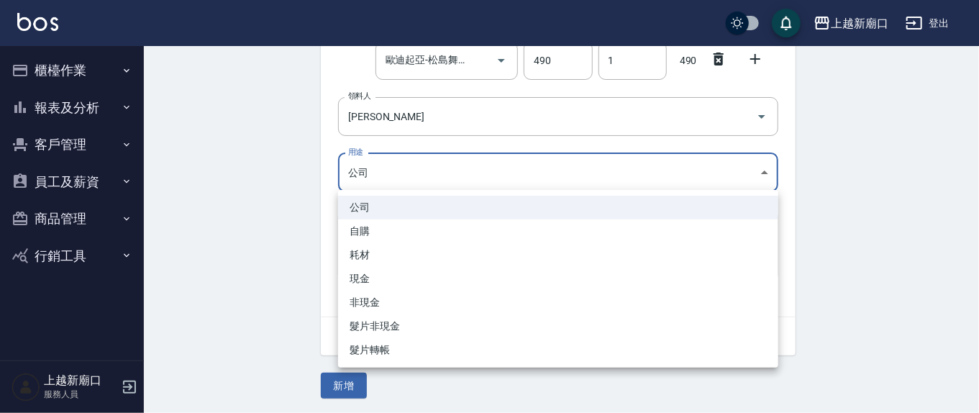
click at [394, 155] on body "上越新廟口 登出 櫃檯作業 打帳單 帳單列表 現金收支登錄 材料自購登錄 每日結帳 報表及分析 報表目錄 店家區間累計表 店家日報表 互助日報表 互助月報表 …" at bounding box center [489, 88] width 979 height 649
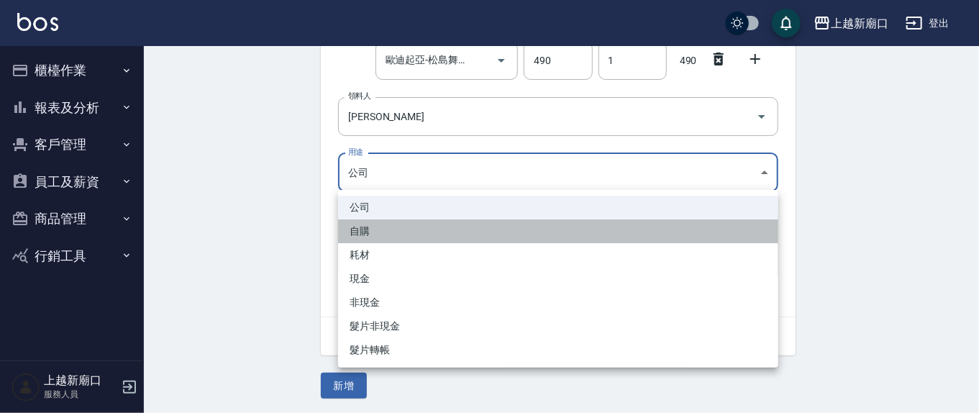
click at [378, 233] on li "自購" at bounding box center [558, 231] width 440 height 24
type input "自購"
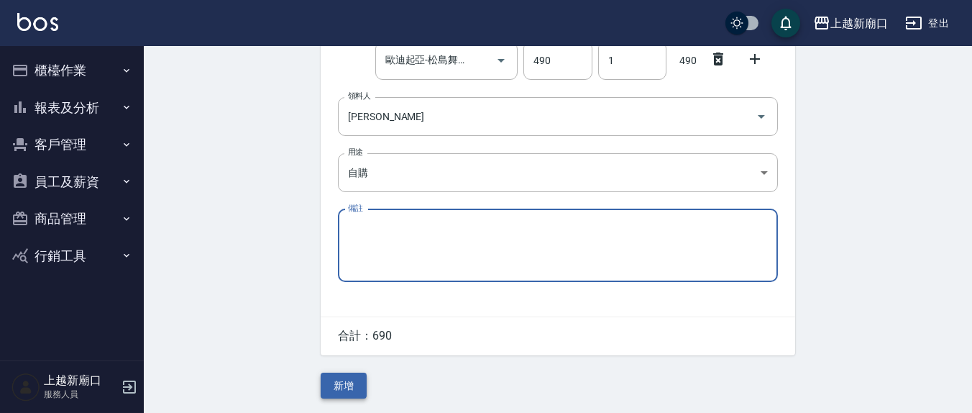
click at [355, 378] on button "新增" at bounding box center [344, 386] width 46 height 27
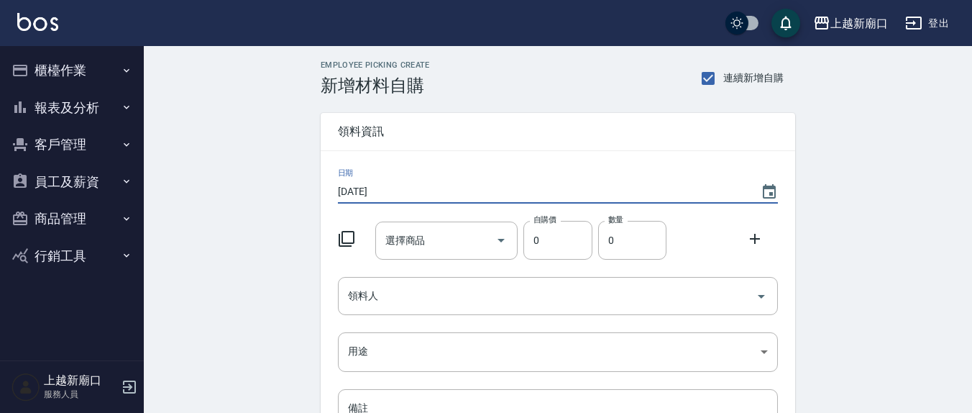
click at [425, 194] on input "[DATE]" at bounding box center [542, 192] width 409 height 24
click at [380, 202] on input "2025/08/14" at bounding box center [542, 192] width 409 height 24
type input "[DATE]"
click at [463, 245] on input "選擇商品" at bounding box center [436, 240] width 109 height 25
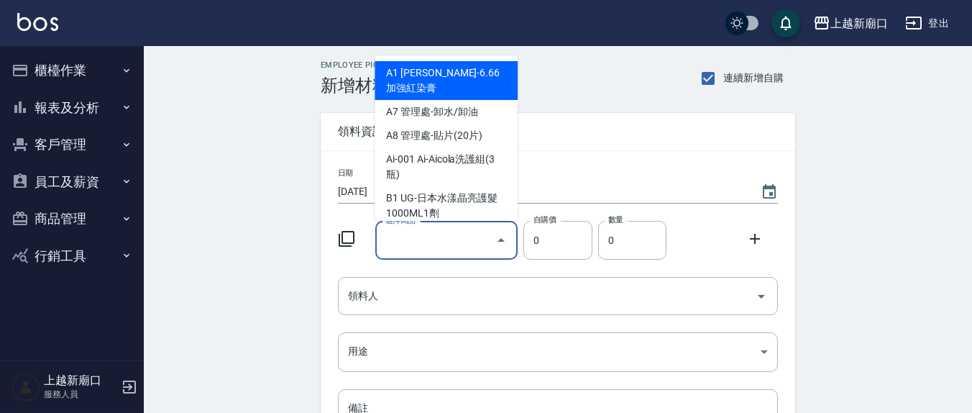
type input "華田染膏"
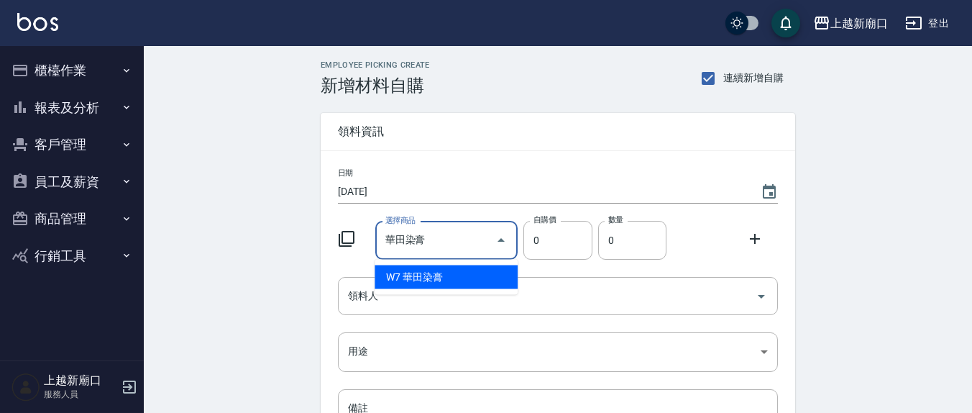
click at [418, 263] on ul "W7 華田染膏" at bounding box center [446, 277] width 143 height 35
click at [419, 282] on li "W7 華田染膏" at bounding box center [446, 277] width 143 height 24
type input "120"
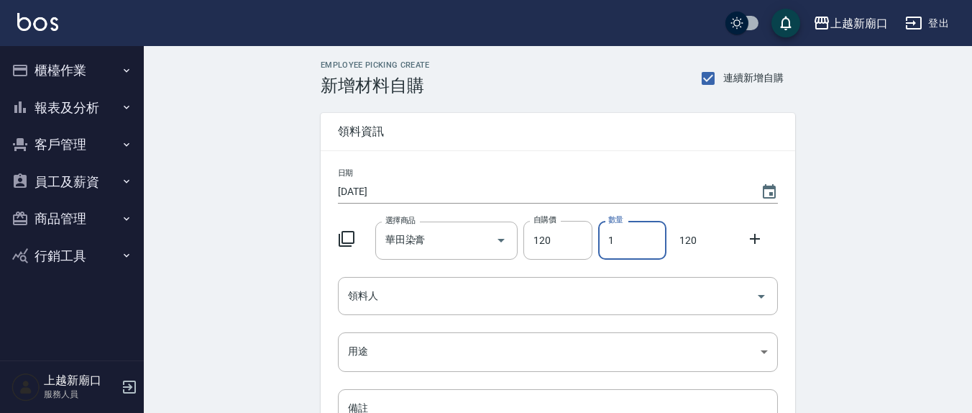
drag, startPoint x: 627, startPoint y: 243, endPoint x: 579, endPoint y: 219, distance: 53.7
click at [580, 238] on div "選擇商品 華田染膏 選擇商品 自購價 120 自購價 數量 1 數量 120" at bounding box center [555, 237] width 446 height 45
type input "35"
click at [388, 291] on input "領料人" at bounding box center [548, 295] width 406 height 25
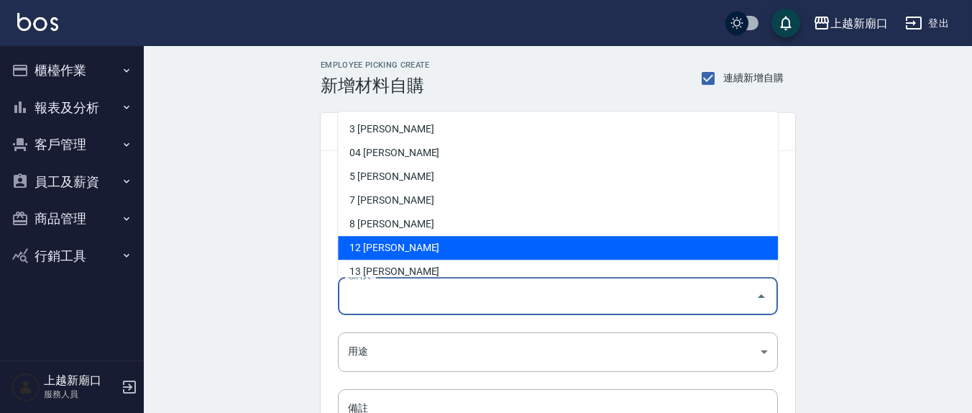
click at [387, 245] on li "12 [PERSON_NAME]" at bounding box center [558, 249] width 440 height 24
type input "呂桂花"
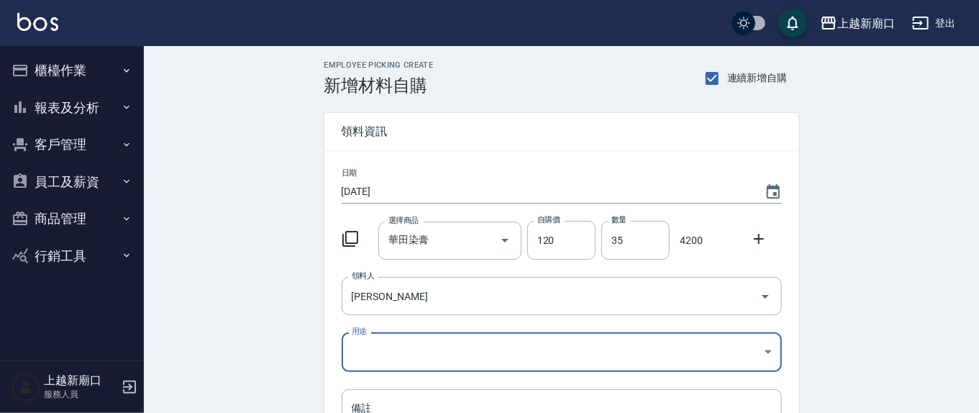
click at [352, 355] on body "上越新廟口 登出 櫃檯作業 打帳單 帳單列表 現金收支登錄 材料自購登錄 每日結帳 報表及分析 報表目錄 店家區間累計表 店家日報表 互助日報表 互助月報表 …" at bounding box center [489, 296] width 979 height 593
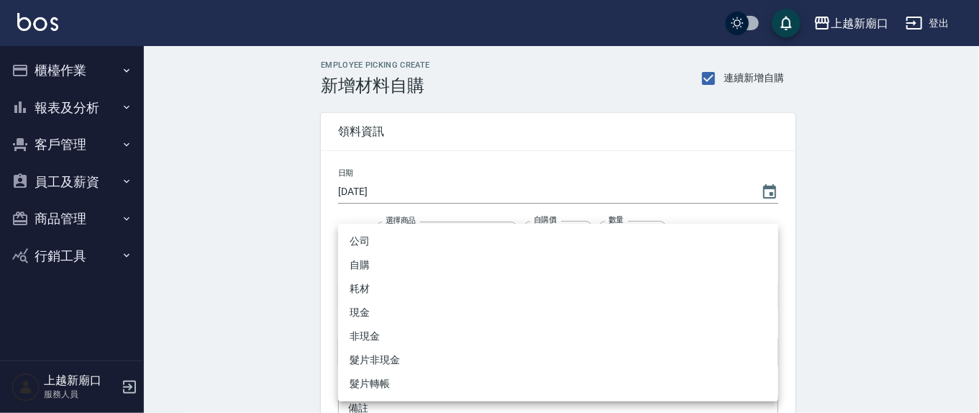
drag, startPoint x: 365, startPoint y: 265, endPoint x: 388, endPoint y: 286, distance: 31.6
click at [364, 265] on li "自購" at bounding box center [558, 265] width 440 height 24
type input "自購"
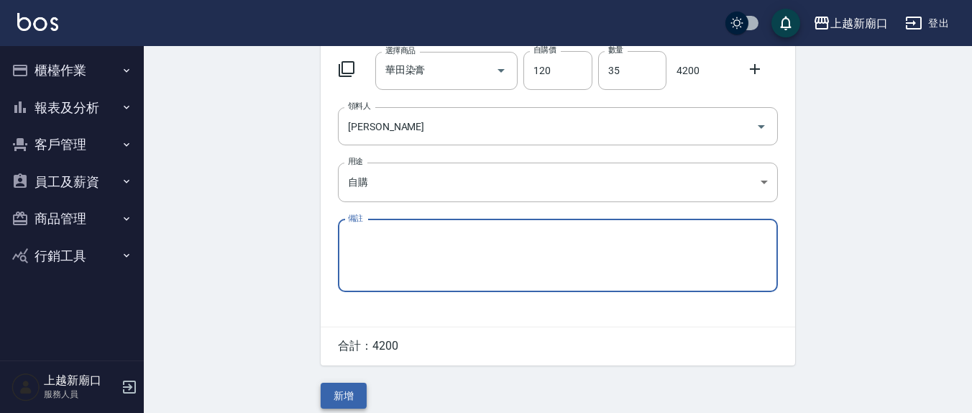
scroll to position [181, 0]
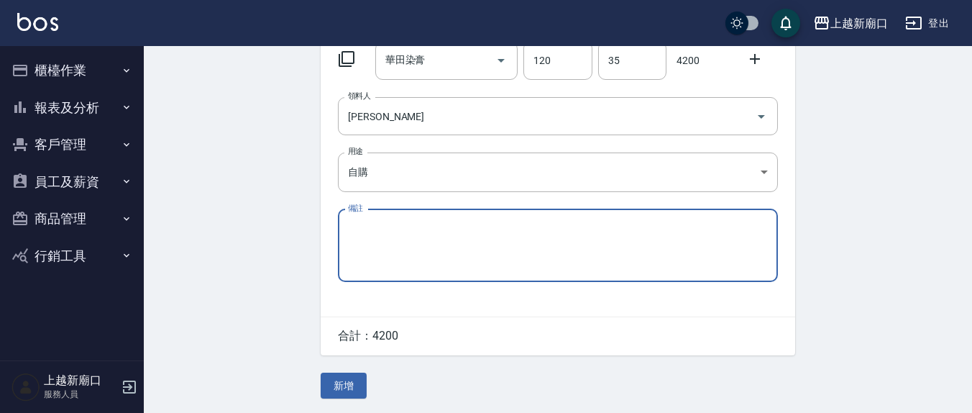
click at [352, 391] on button "新增" at bounding box center [344, 386] width 46 height 27
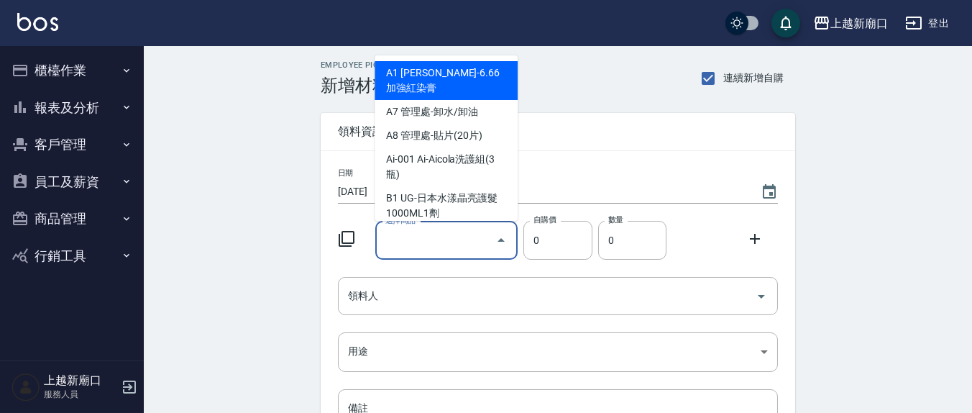
type input "華田染膏"
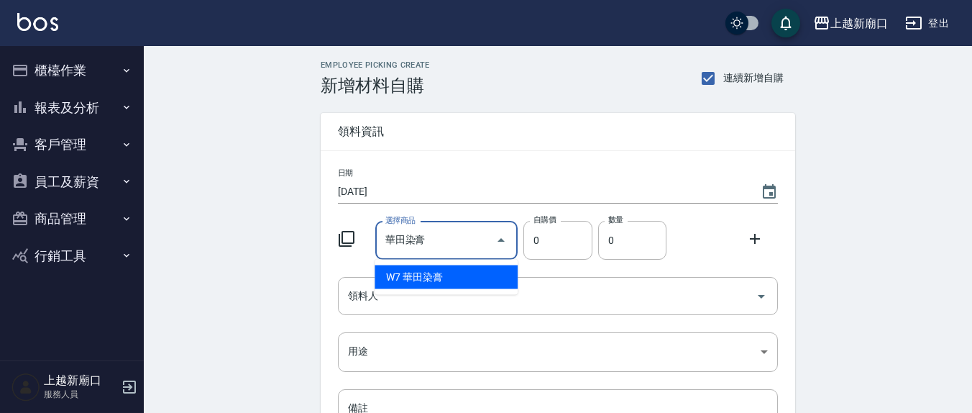
click at [416, 266] on li "W7 華田染膏" at bounding box center [446, 277] width 143 height 24
type input "120"
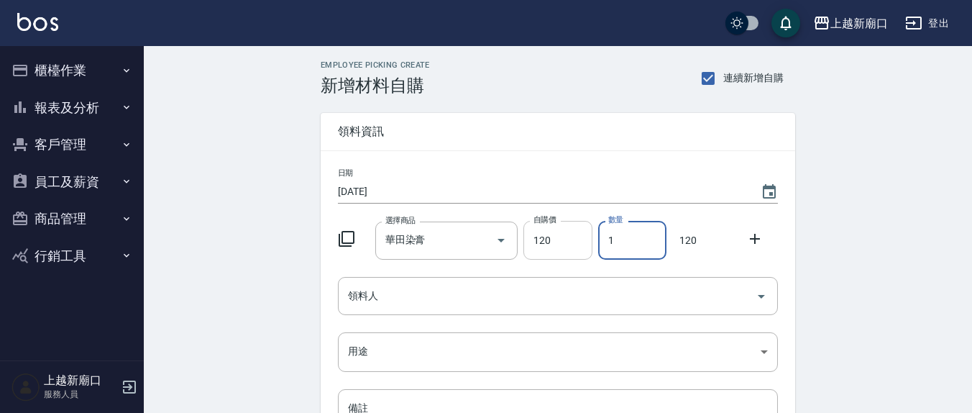
drag, startPoint x: 637, startPoint y: 237, endPoint x: 555, endPoint y: 237, distance: 82.0
click at [555, 237] on div "選擇商品 華田染膏 選擇商品 自購價 120 自購價 數量 1 數量 120" at bounding box center [555, 237] width 446 height 45
type input "3"
click at [364, 291] on div "領料人 領料人" at bounding box center [558, 296] width 440 height 38
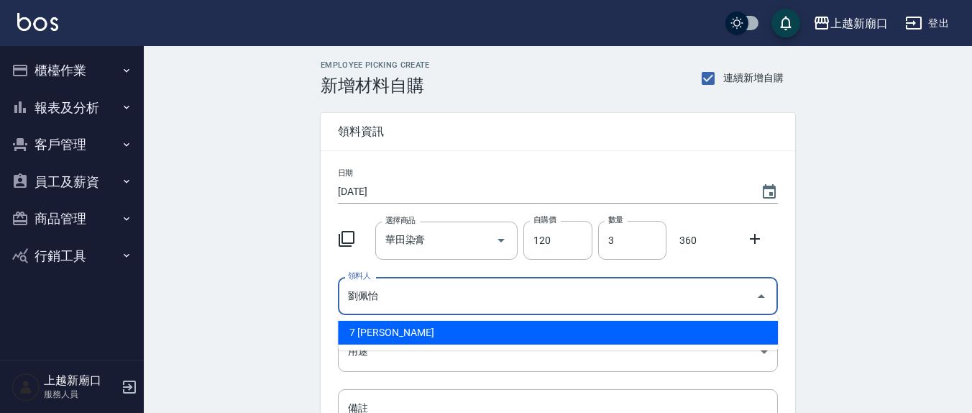
click at [369, 304] on input "劉佩怡" at bounding box center [548, 295] width 406 height 25
drag, startPoint x: 416, startPoint y: 302, endPoint x: 323, endPoint y: 291, distance: 94.2
click at [323, 291] on div "日期 [DATE] 選擇商品 華田染膏 選擇商品 自購價 120 自購價 數量 3 數量 360 領料人 [PERSON_NAME] 領料人 用途 ​ 用途 …" at bounding box center [558, 323] width 475 height 345
click at [770, 332] on li "7 [PERSON_NAME]" at bounding box center [558, 333] width 440 height 24
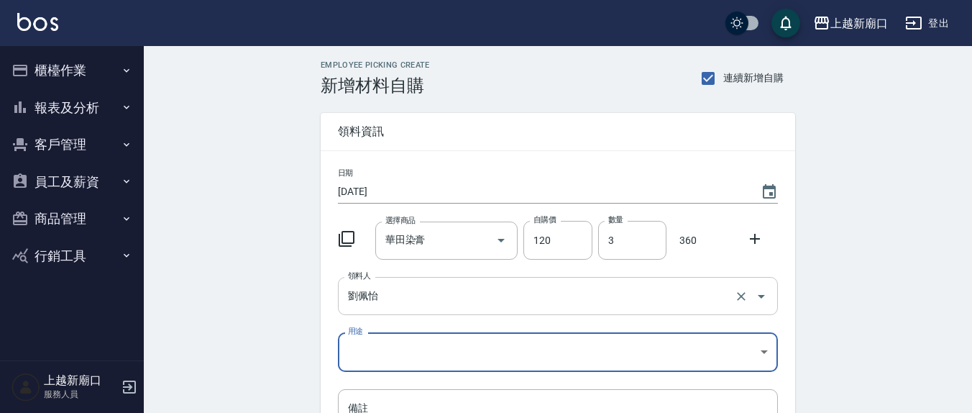
click at [422, 288] on input "劉佩怡" at bounding box center [538, 295] width 387 height 25
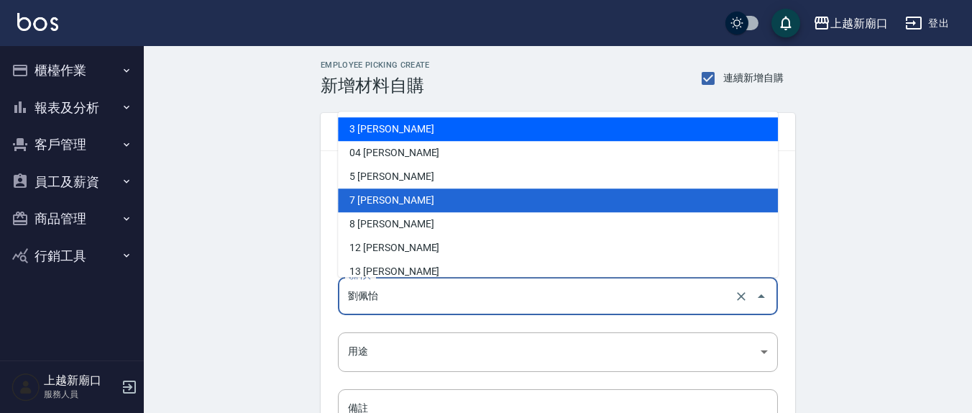
click at [358, 126] on li "3 [PERSON_NAME]" at bounding box center [558, 130] width 440 height 24
type input "游雅淇"
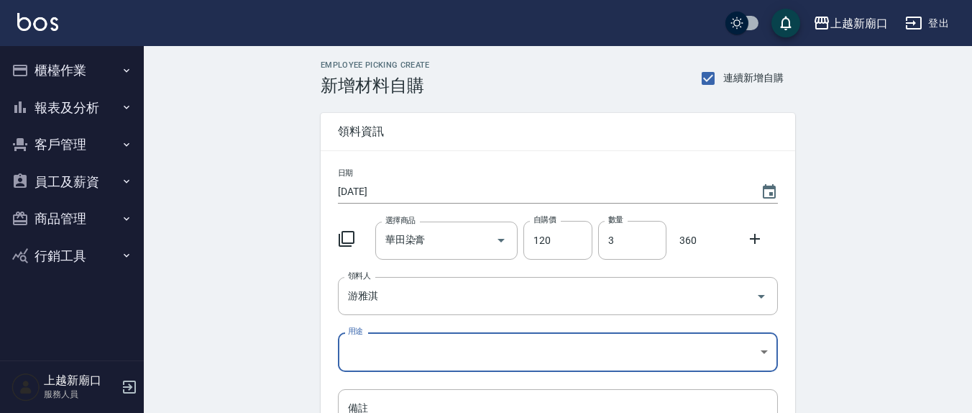
click at [378, 344] on body "上越新廟口 登出 櫃檯作業 打帳單 帳單列表 現金收支登錄 材料自購登錄 每日結帳 報表及分析 報表目錄 店家區間累計表 店家日報表 互助日報表 互助月報表 …" at bounding box center [486, 296] width 972 height 593
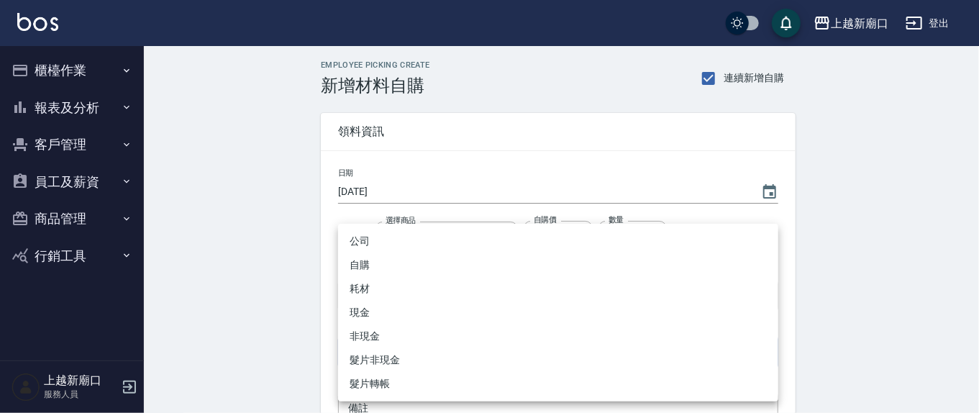
click at [372, 261] on li "自購" at bounding box center [558, 265] width 440 height 24
type input "自購"
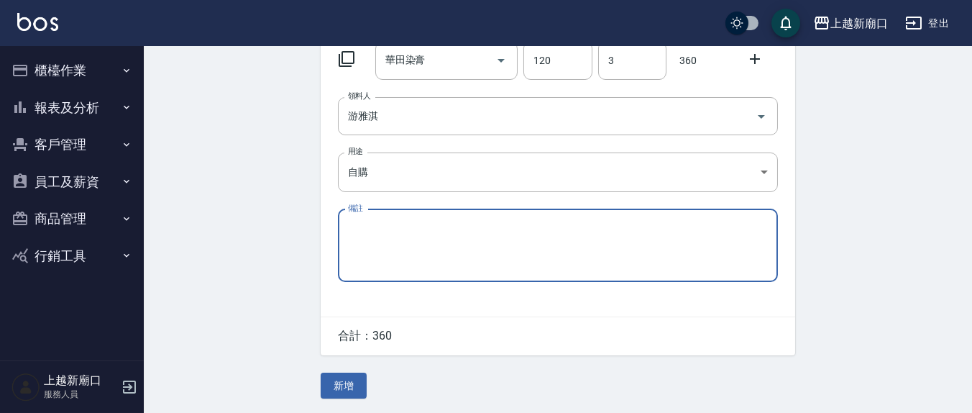
scroll to position [181, 0]
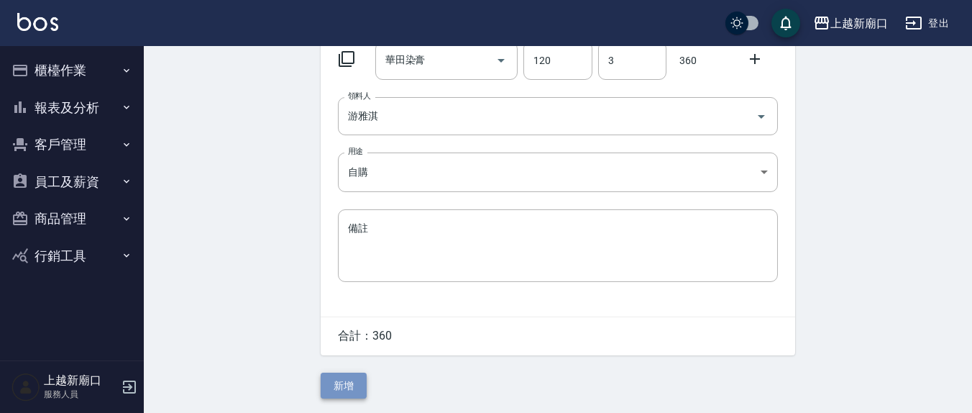
click at [353, 379] on button "新增" at bounding box center [344, 386] width 46 height 27
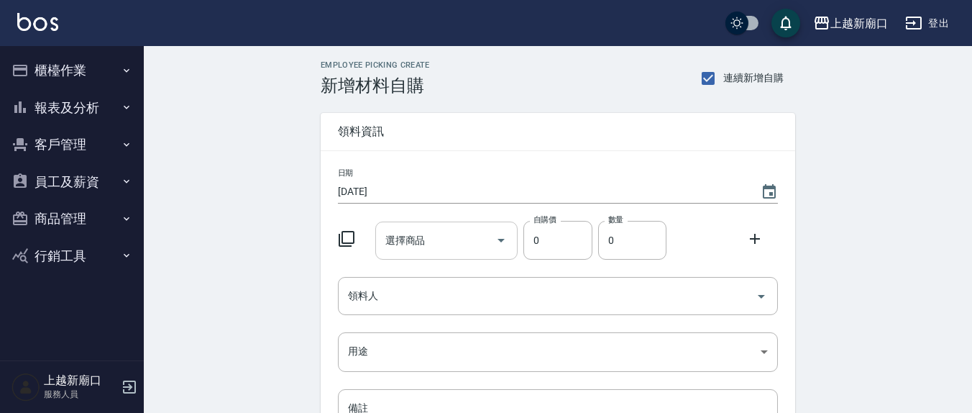
click at [407, 239] on div "選擇商品 選擇商品" at bounding box center [446, 241] width 143 height 38
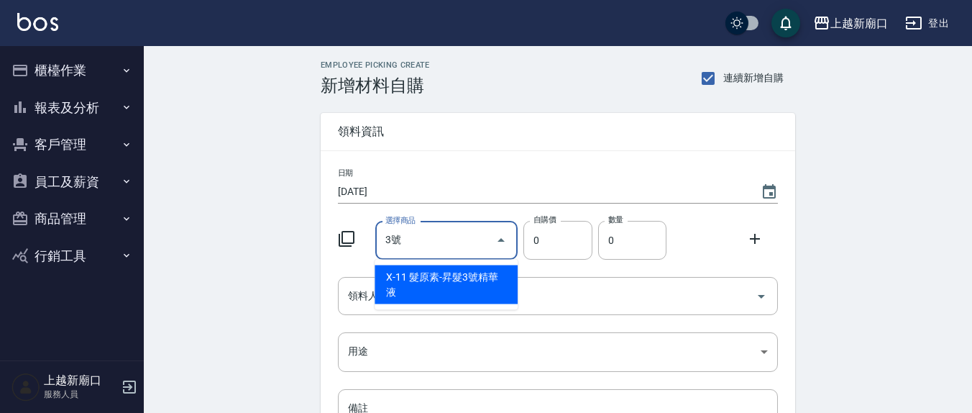
click at [433, 291] on li "X-11 髮原素-昇髮3號精華液" at bounding box center [446, 284] width 143 height 39
type input "髮原素-昇髮3號精華液"
type input "640"
type input "1"
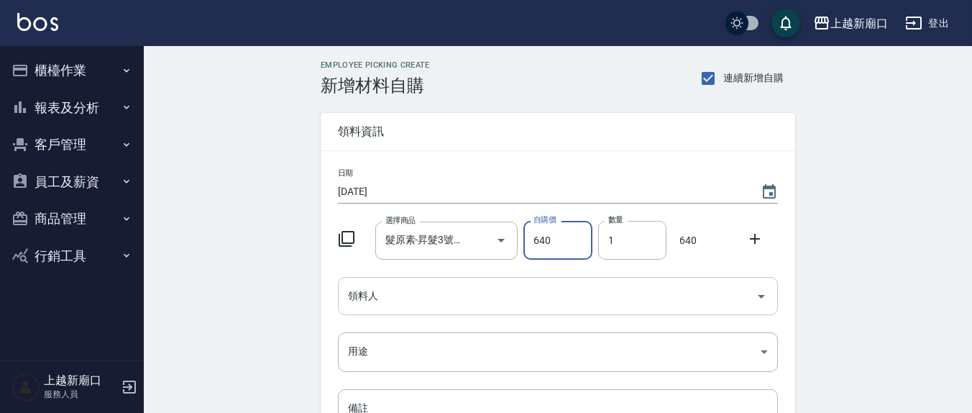
click at [395, 311] on div "領料人" at bounding box center [558, 296] width 440 height 38
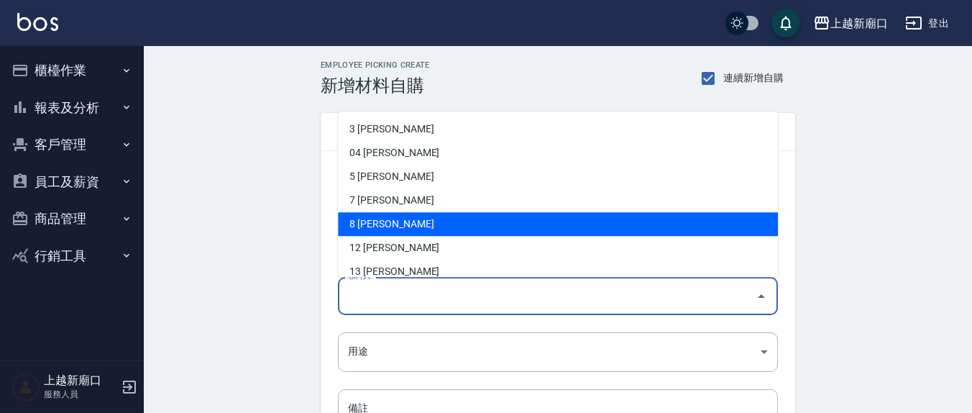
click at [400, 245] on li "12 [PERSON_NAME]" at bounding box center [558, 249] width 440 height 24
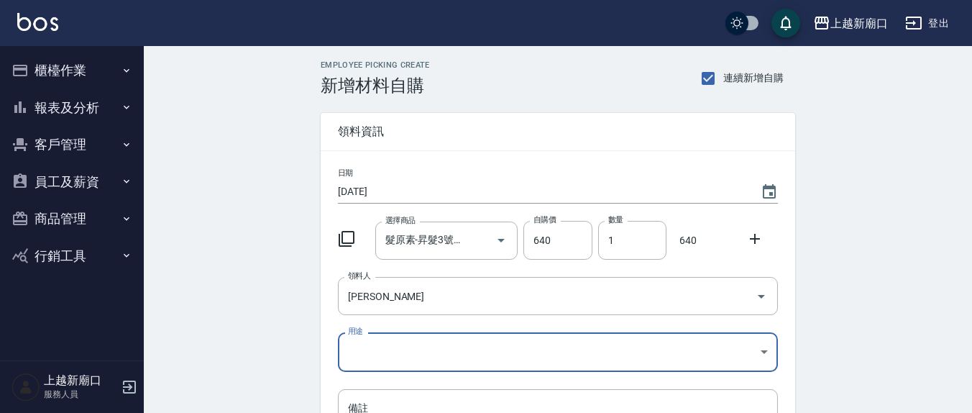
type input "呂桂花"
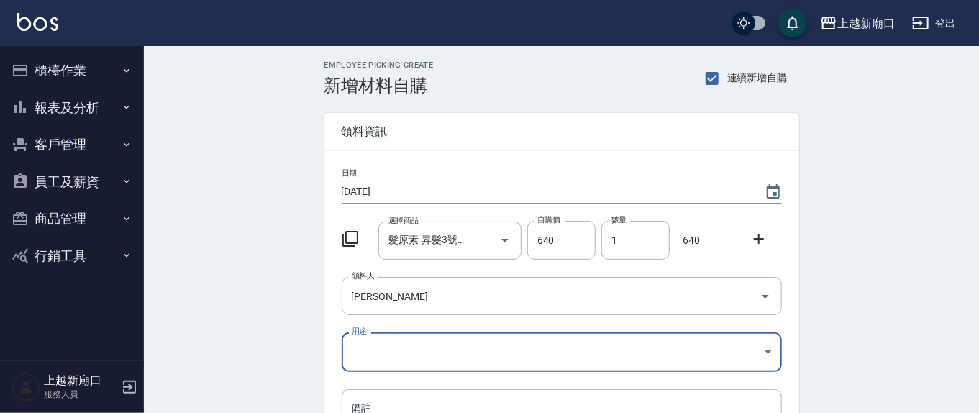
click at [391, 351] on body "上越新廟口 登出 櫃檯作業 打帳單 帳單列表 現金收支登錄 材料自購登錄 每日結帳 報表及分析 報表目錄 店家區間累計表 店家日報表 互助日報表 互助月報表 …" at bounding box center [489, 296] width 979 height 593
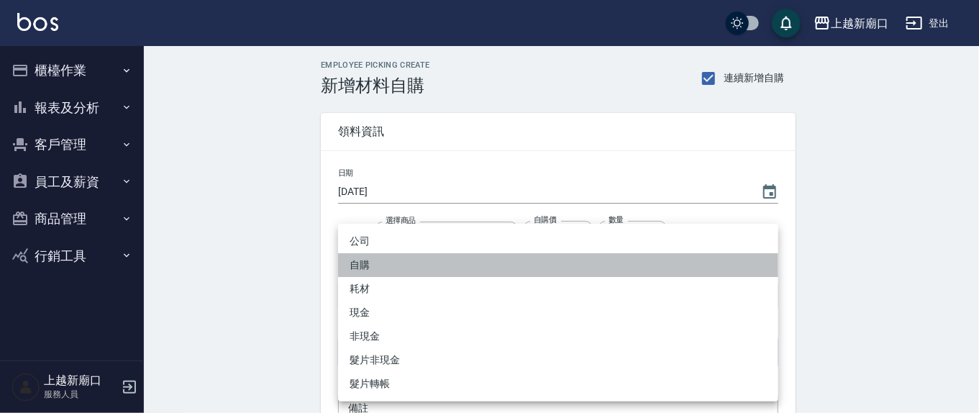
click at [385, 265] on li "自購" at bounding box center [558, 265] width 440 height 24
type input "自購"
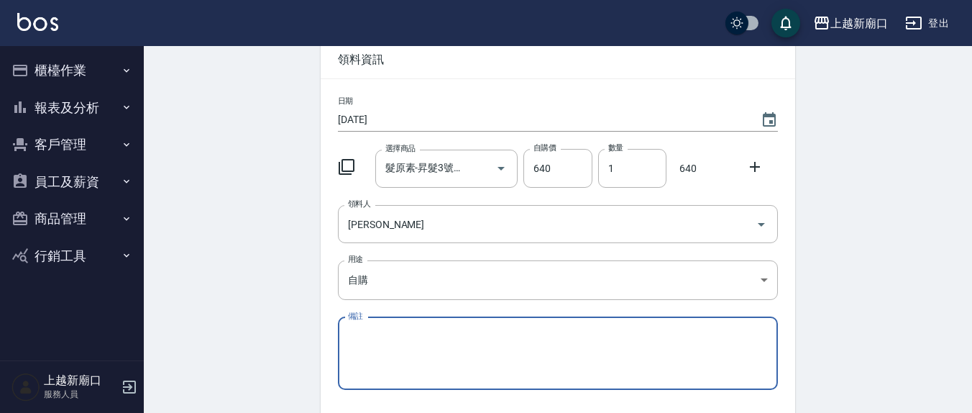
scroll to position [181, 0]
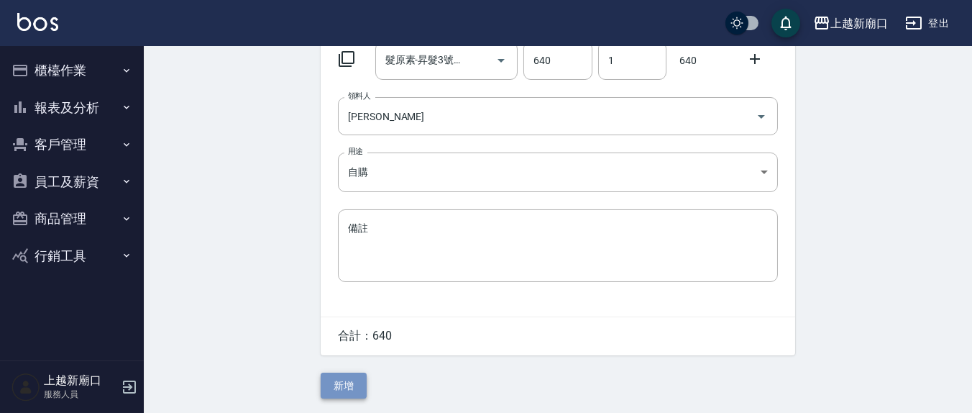
click at [343, 386] on button "新增" at bounding box center [344, 386] width 46 height 27
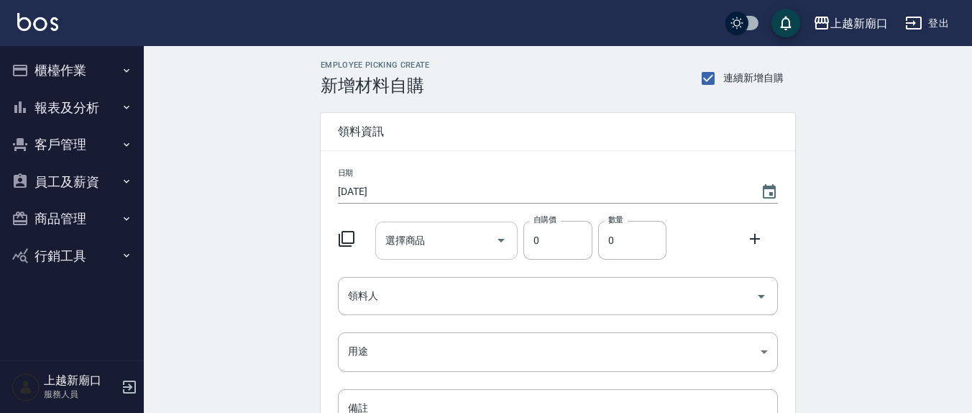
click at [422, 244] on div "選擇商品 選擇商品" at bounding box center [446, 241] width 143 height 38
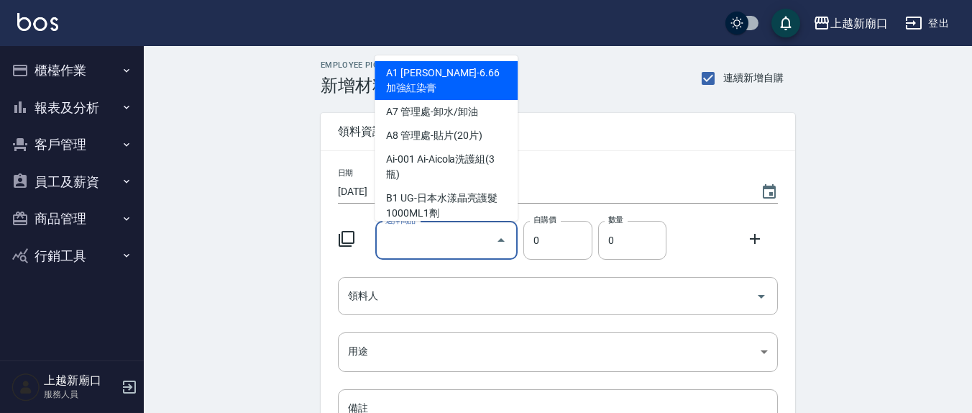
type input "[PERSON_NAME]-生化還原冷燙(2500元)"
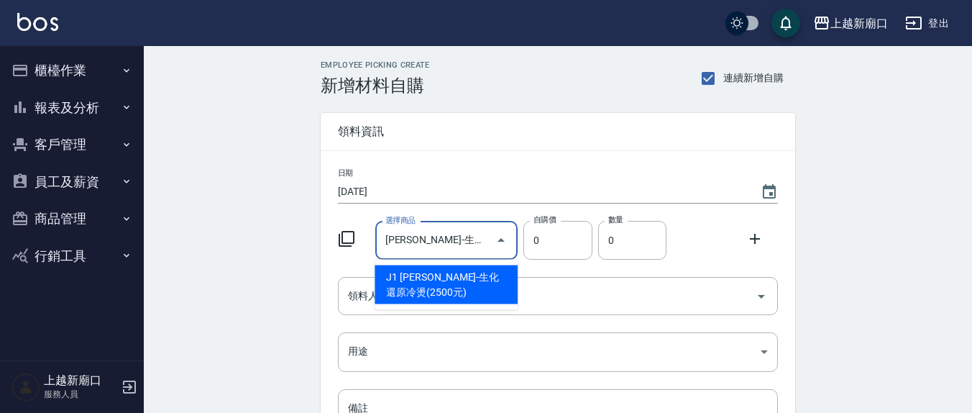
click at [460, 284] on li "J1 [PERSON_NAME]-生化還原冷燙(2500元)" at bounding box center [446, 284] width 143 height 39
type input "120"
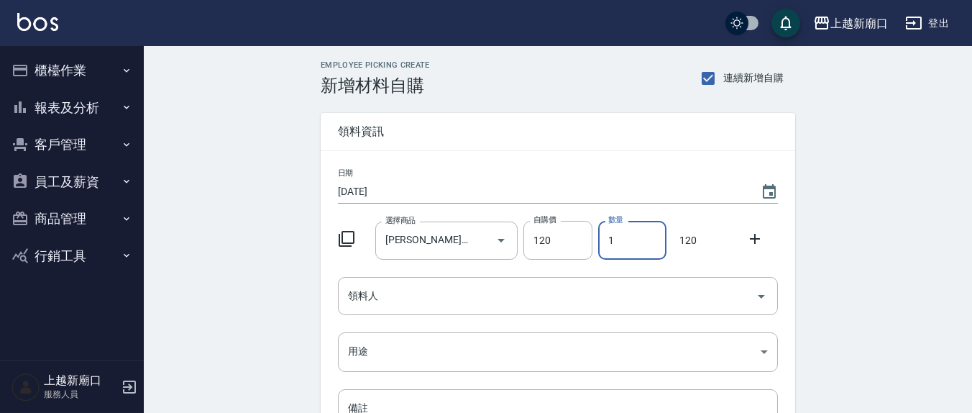
click at [603, 240] on input "1" at bounding box center [632, 240] width 68 height 39
drag, startPoint x: 626, startPoint y: 240, endPoint x: 588, endPoint y: 242, distance: 38.2
click at [588, 242] on div "選擇商品 伊黛莉雅-生化還原冷燙(2500元) 選擇商品 自購價 120 自購價 數量 13 數量 1560" at bounding box center [555, 237] width 446 height 45
type input "1"
click at [383, 311] on div "領料人" at bounding box center [558, 296] width 440 height 38
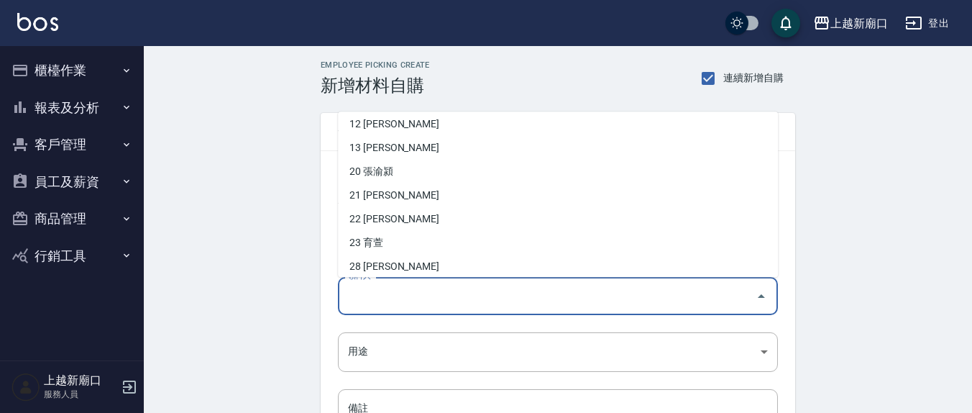
scroll to position [150, 0]
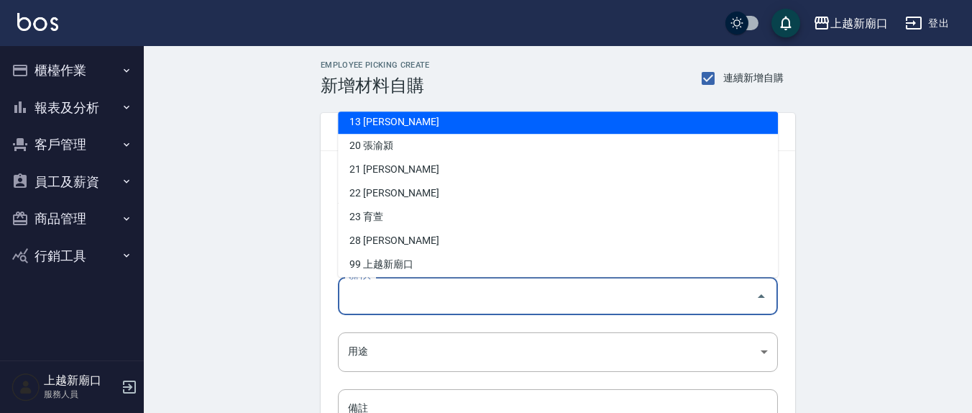
click at [377, 119] on li "13 [PERSON_NAME]" at bounding box center [558, 123] width 440 height 24
type input "鄭瑋婷"
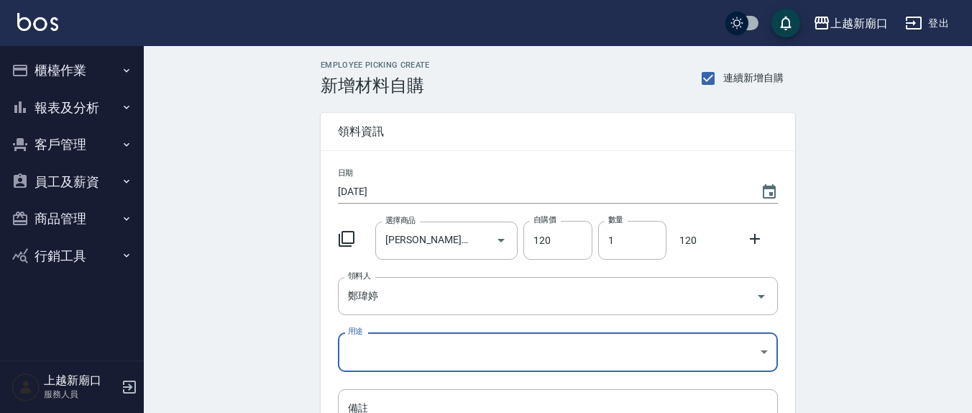
click at [393, 342] on body "上越新廟口 登出 櫃檯作業 打帳單 帳單列表 現金收支登錄 材料自購登錄 每日結帳 報表及分析 報表目錄 店家區間累計表 店家日報表 互助日報表 互助月報表 …" at bounding box center [486, 296] width 972 height 593
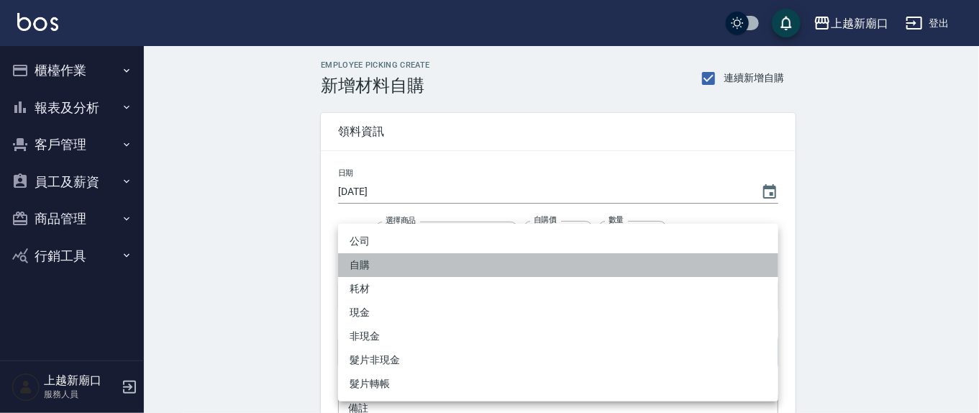
click at [385, 269] on li "自購" at bounding box center [558, 265] width 440 height 24
type input "自購"
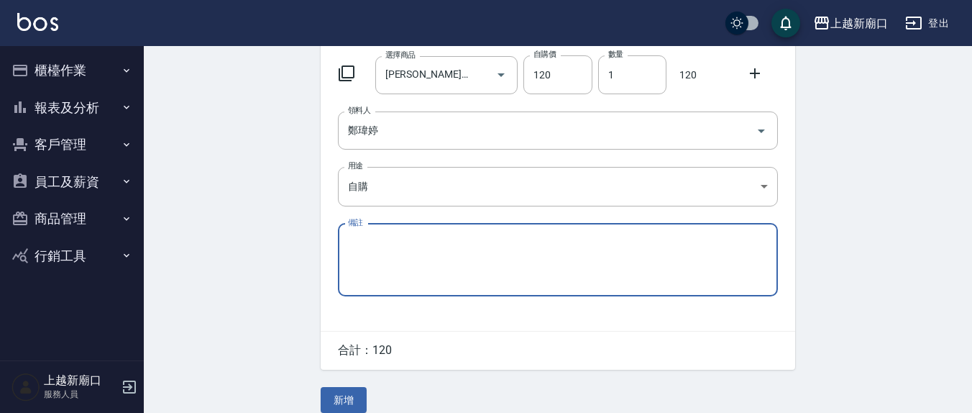
scroll to position [181, 0]
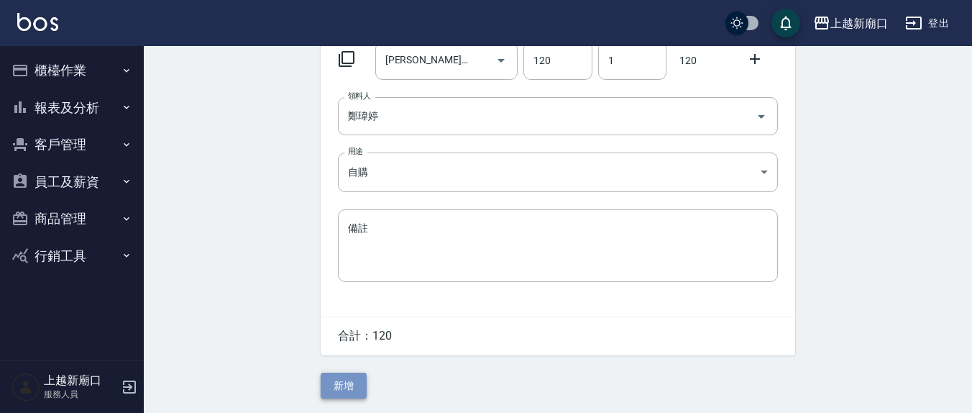
click at [332, 380] on button "新增" at bounding box center [344, 386] width 46 height 27
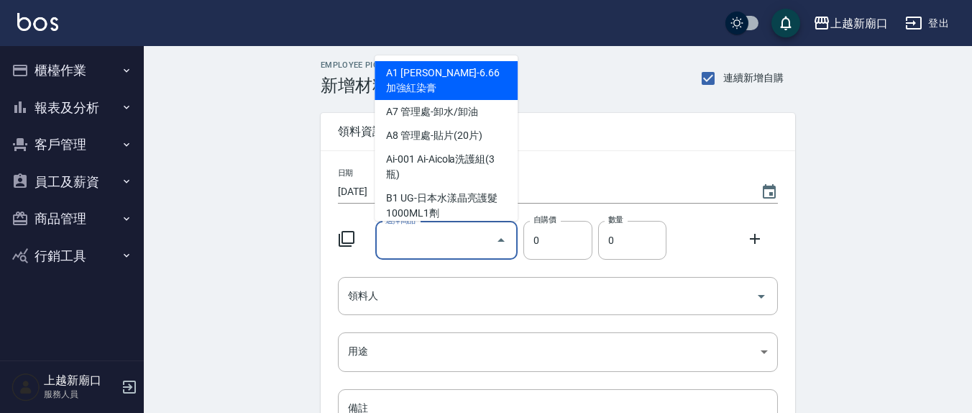
type input "2"
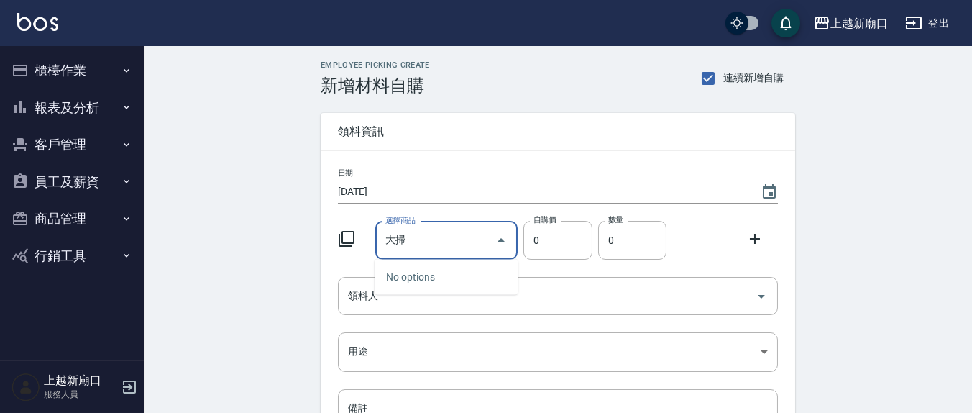
type input "大"
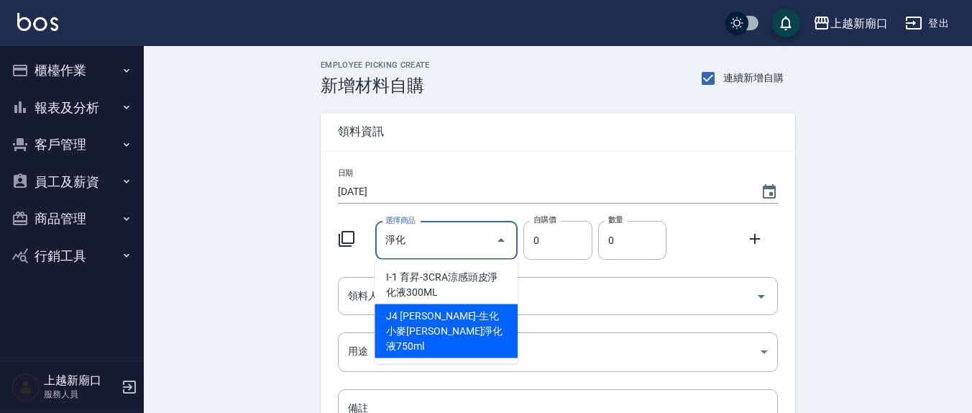
click at [453, 323] on li "J4 [PERSON_NAME]-生化小麥[PERSON_NAME]淨化液750ml" at bounding box center [446, 331] width 143 height 54
type input "伊黛莉雅-生化小麥平衡淨化液750ml"
type input "455"
type input "1"
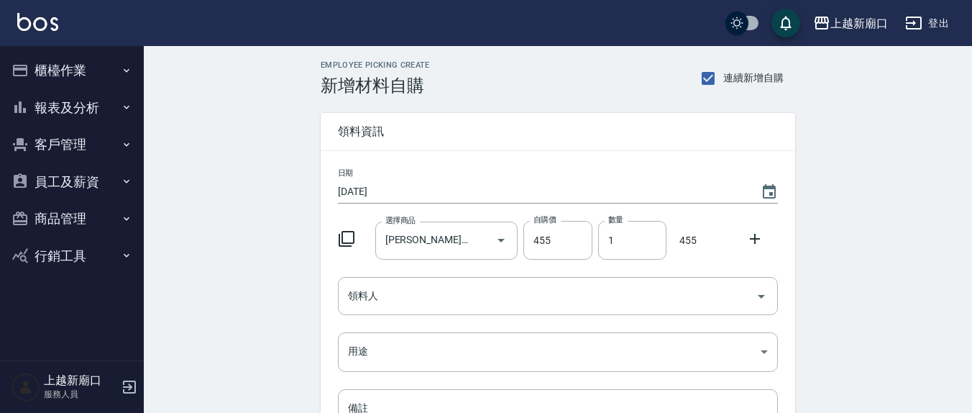
click at [826, 286] on div "Employee Picking Create 新增材料自購 連續新增自購 領料資訊 日期 2025/08/21 選擇商品 伊黛莉雅-生化小麥平衡淨化液750…" at bounding box center [558, 319] width 829 height 547
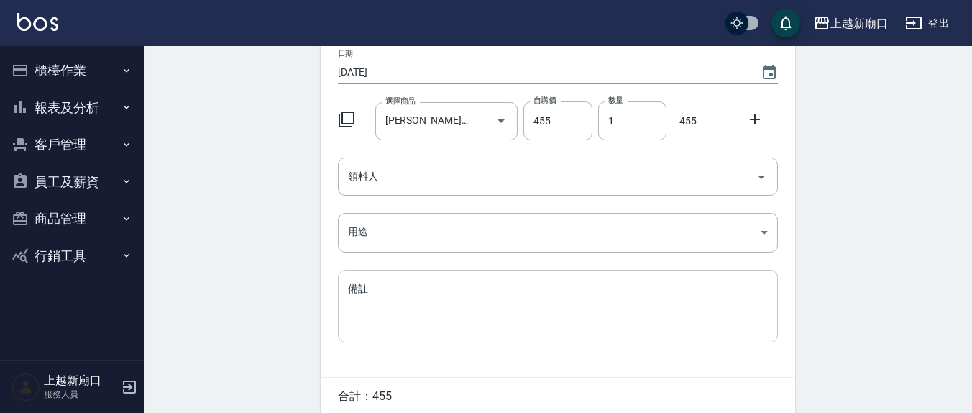
scroll to position [181, 0]
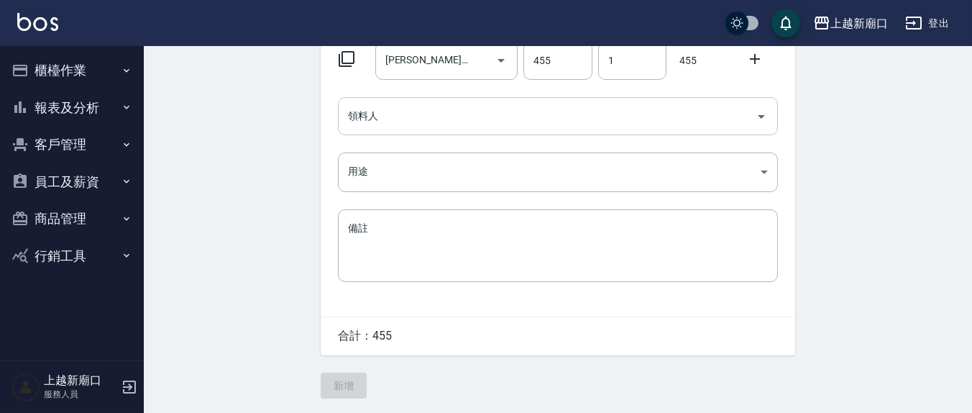
click at [403, 121] on input "領料人" at bounding box center [548, 116] width 406 height 25
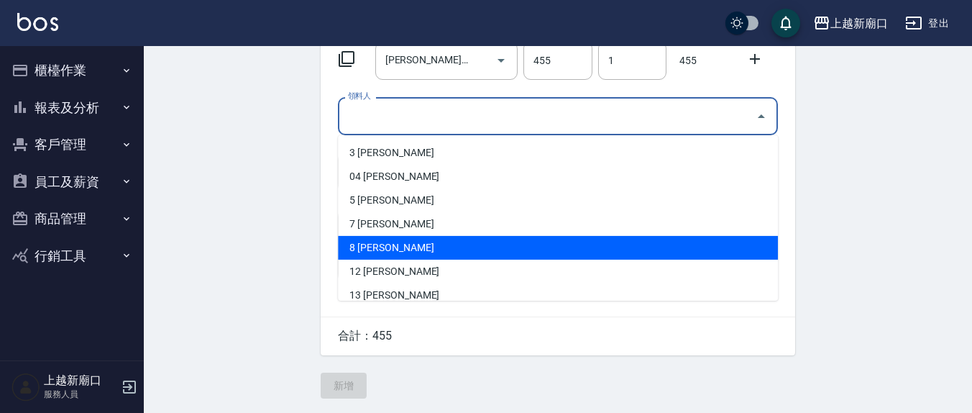
click at [388, 225] on li "7 [PERSON_NAME]" at bounding box center [558, 224] width 440 height 24
type input "劉佩怡"
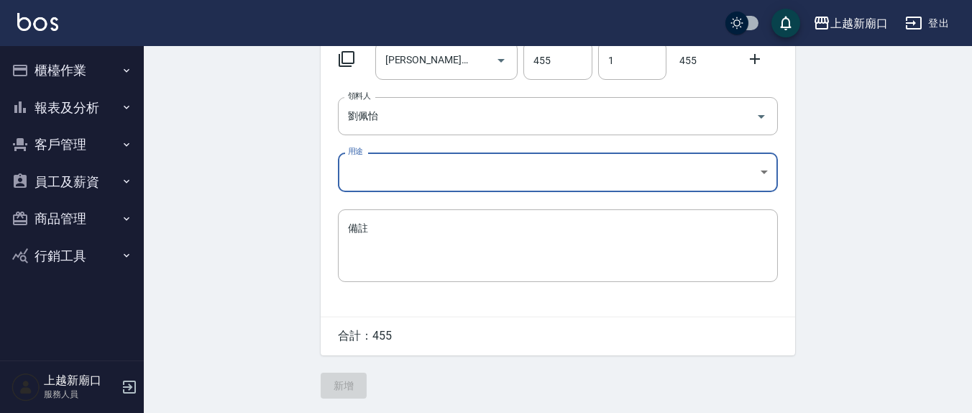
click at [375, 186] on body "上越新廟口 登出 櫃檯作業 打帳單 帳單列表 現金收支登錄 材料自購登錄 每日結帳 報表及分析 報表目錄 店家區間累計表 店家日報表 互助日報表 互助月報表 …" at bounding box center [486, 116] width 972 height 593
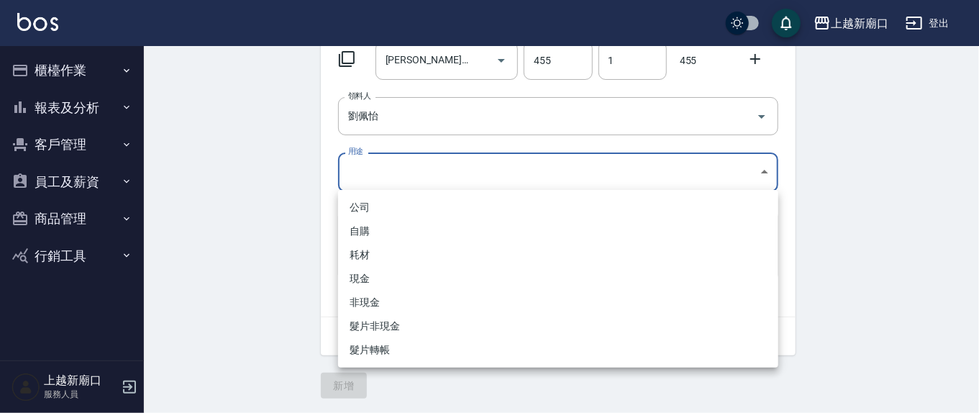
click at [380, 163] on div at bounding box center [489, 206] width 979 height 413
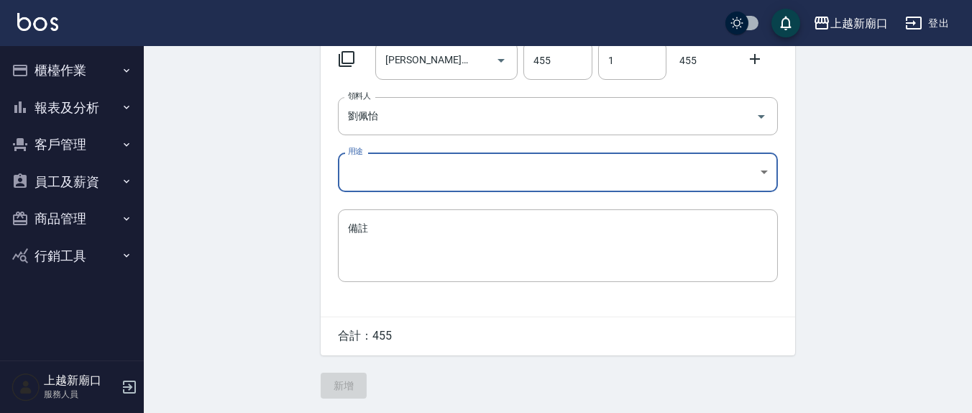
drag, startPoint x: 387, startPoint y: 229, endPoint x: 377, endPoint y: 203, distance: 28.5
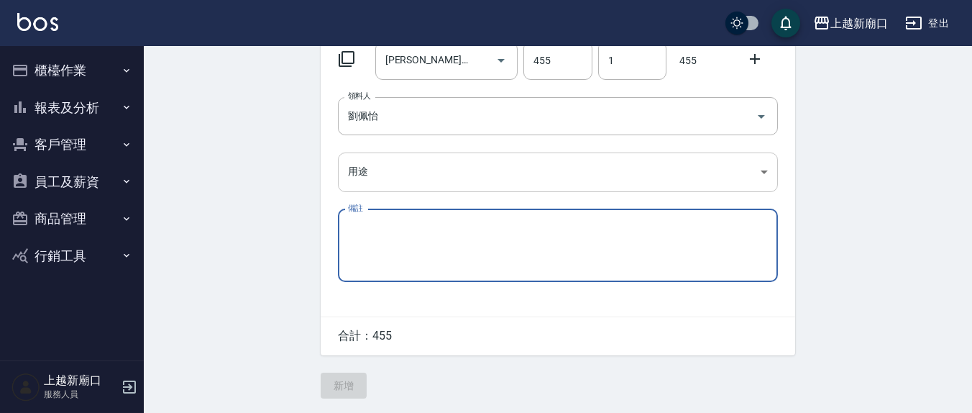
click at [367, 172] on body "上越新廟口 登出 櫃檯作業 打帳單 帳單列表 現金收支登錄 材料自購登錄 每日結帳 報表及分析 報表目錄 店家區間累計表 店家日報表 互助日報表 互助月報表 …" at bounding box center [486, 116] width 972 height 593
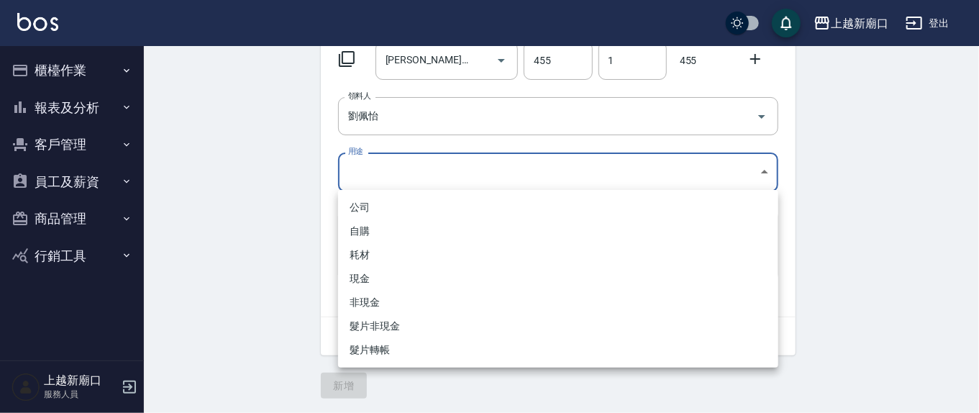
click at [360, 219] on li "自購" at bounding box center [558, 231] width 440 height 24
type input "自購"
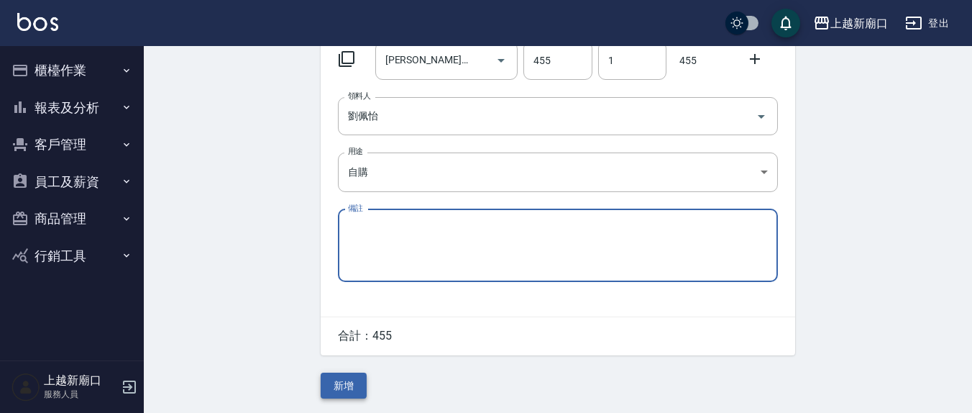
click at [342, 386] on button "新增" at bounding box center [344, 386] width 46 height 27
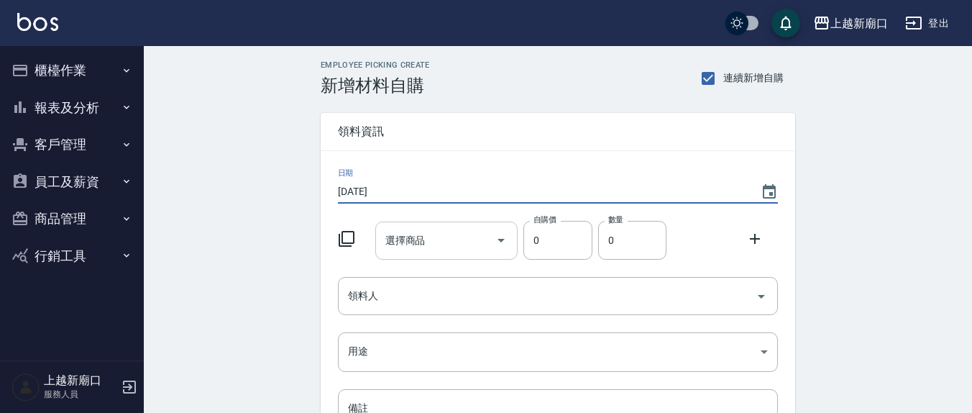
type input "[DATE]"
click at [433, 250] on input "選擇商品" at bounding box center [436, 240] width 109 height 25
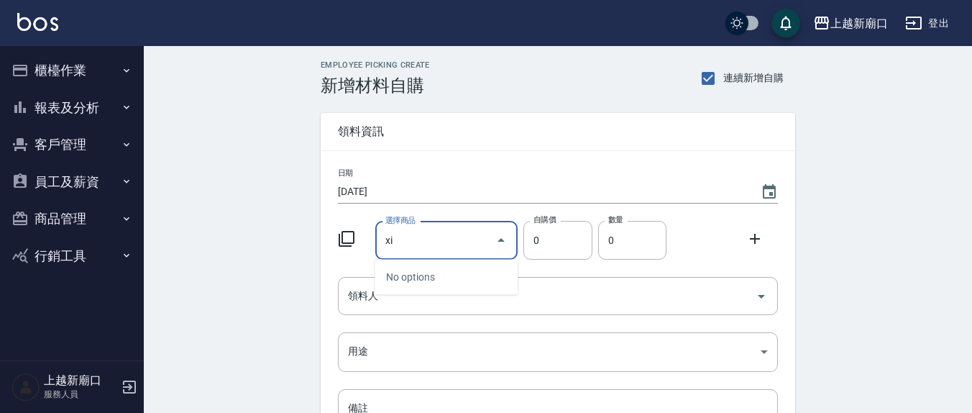
type input "x"
type input "[PERSON_NAME]"
type input "歐"
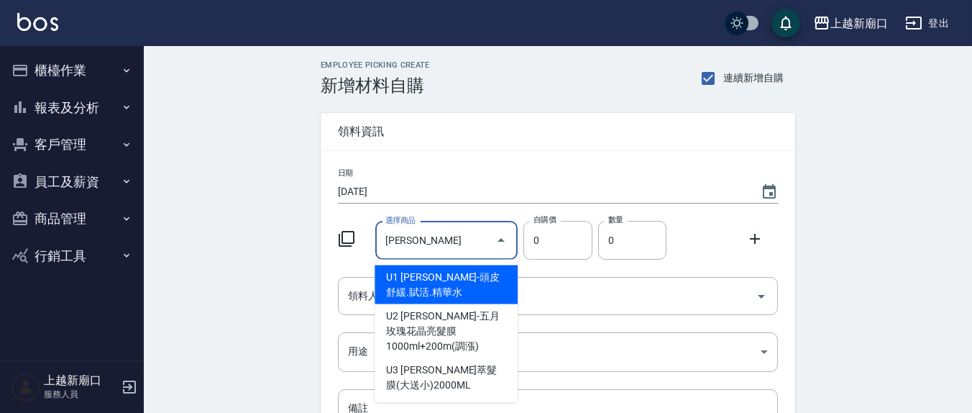
type input "[PERSON_NAME]"
type input "280"
type input "[PERSON_NAME]-頭皮舒緩.賦活.精華水"
type input "1"
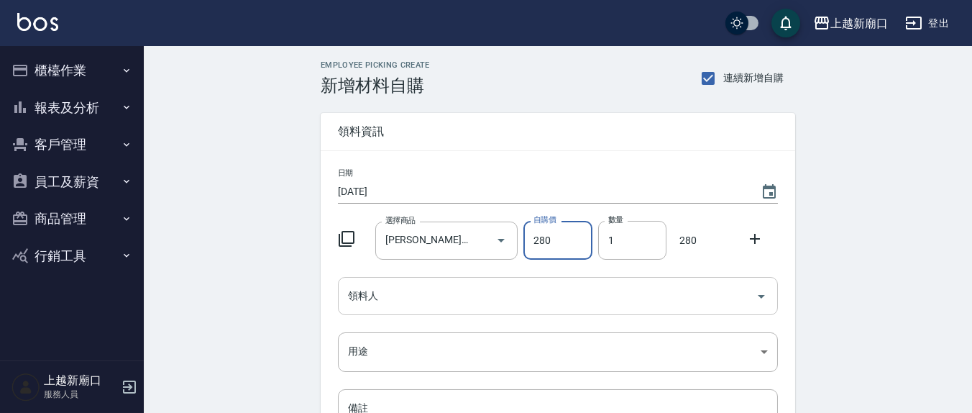
click at [379, 304] on input "領料人" at bounding box center [548, 295] width 406 height 25
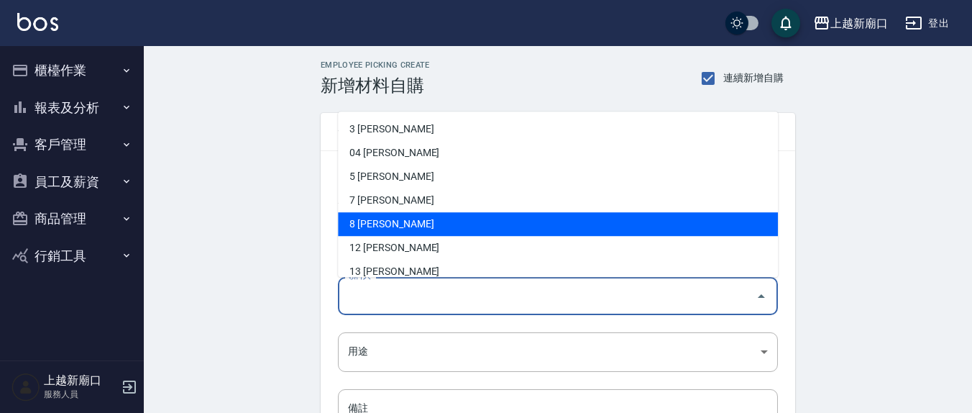
drag, startPoint x: 383, startPoint y: 227, endPoint x: 406, endPoint y: 259, distance: 39.6
click at [383, 227] on li "8 [PERSON_NAME]" at bounding box center [558, 225] width 440 height 24
type input "林育萱"
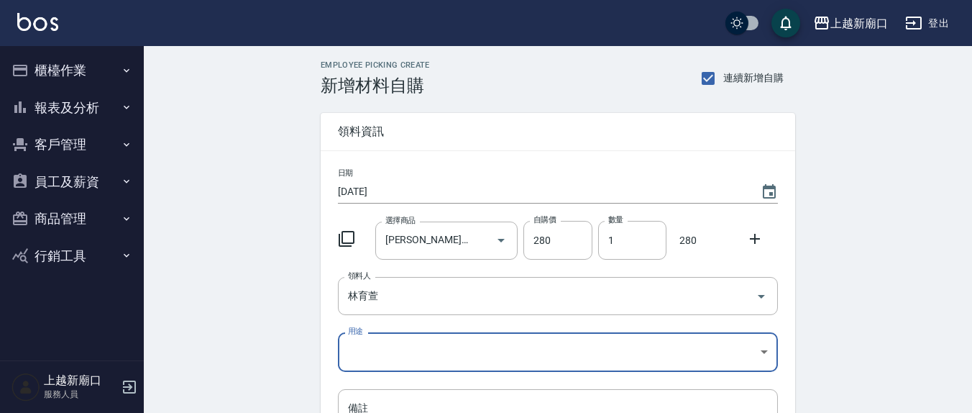
click at [414, 335] on body "上越新廟口 登出 櫃檯作業 打帳單 帳單列表 現金收支登錄 材料自購登錄 每日結帳 報表及分析 報表目錄 店家區間累計表 店家日報表 互助日報表 互助月報表 …" at bounding box center [486, 296] width 972 height 593
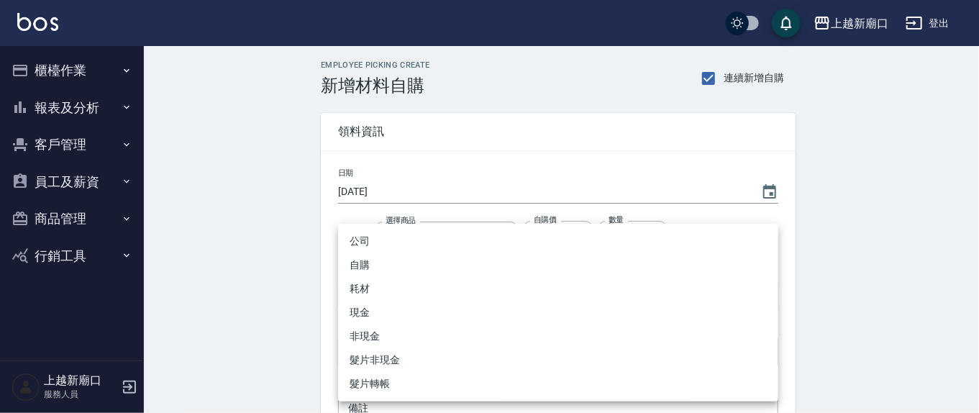
click at [378, 254] on li "自購" at bounding box center [558, 265] width 440 height 24
type input "自購"
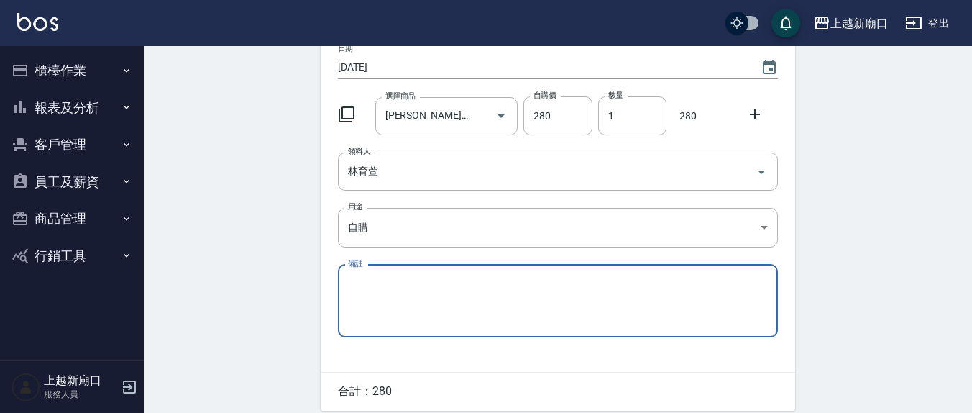
scroll to position [150, 0]
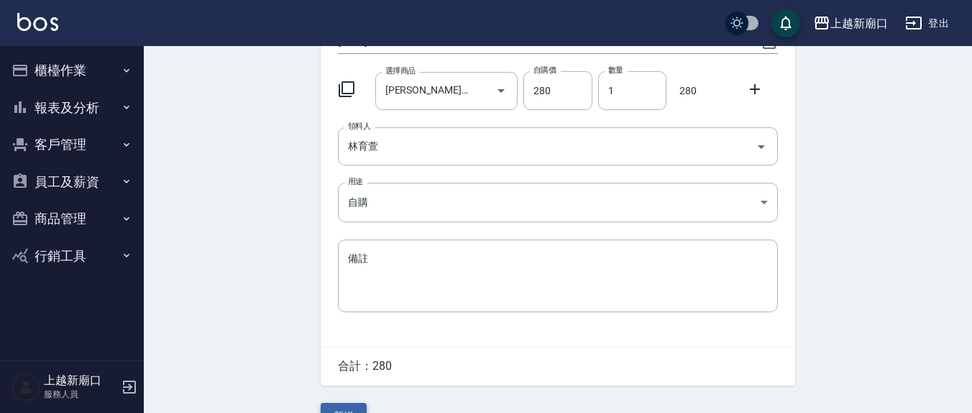
click at [351, 406] on button "新增" at bounding box center [344, 416] width 46 height 27
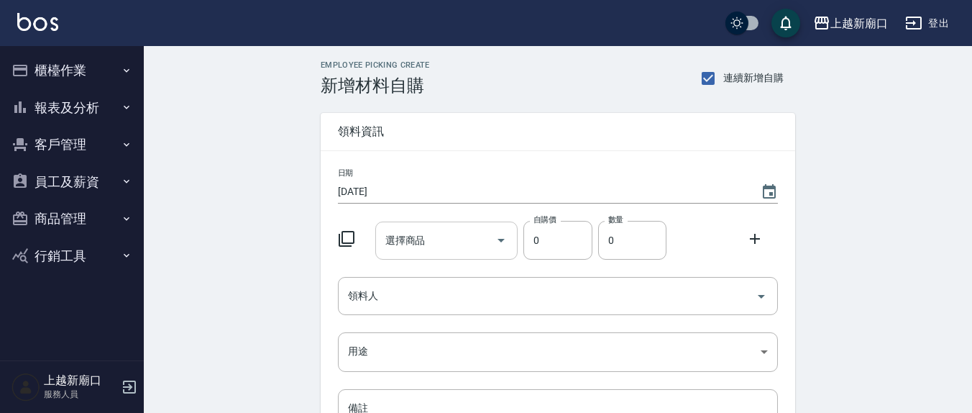
click at [439, 247] on input "選擇商品" at bounding box center [436, 240] width 109 height 25
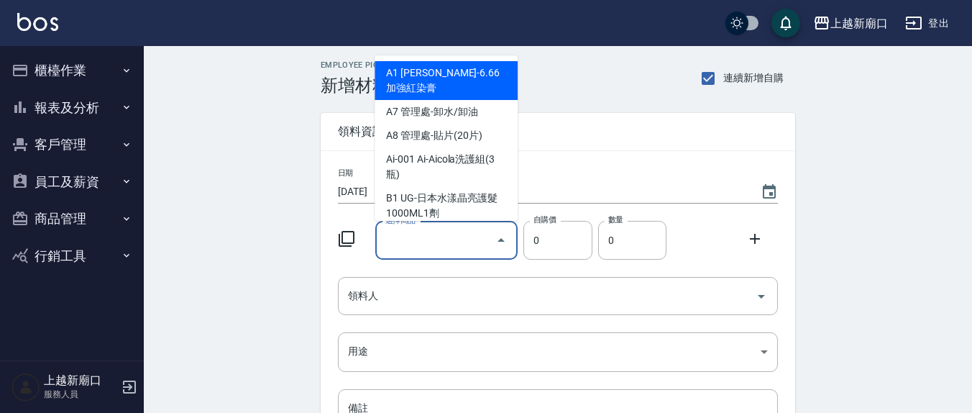
type input "1"
type input "ㄅ"
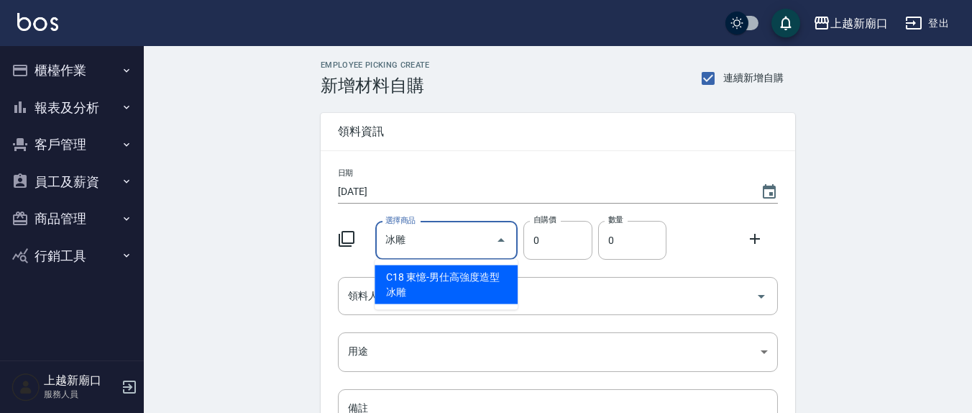
click at [487, 307] on ul "C18 東憶-男仕高強度造型冰雕" at bounding box center [446, 285] width 143 height 50
click at [488, 293] on li "C18 東憶-男仕高強度造型冰雕" at bounding box center [446, 284] width 143 height 39
type input "東憶-男仕高強度造型冰雕"
type input "170"
type input "1"
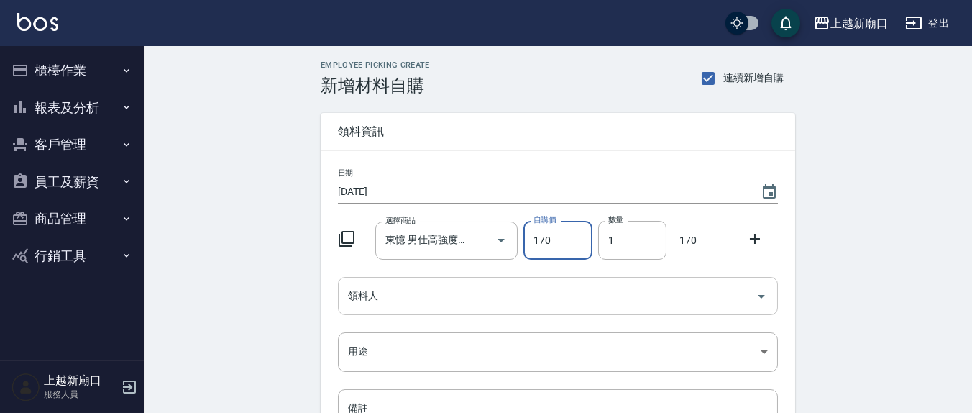
click at [429, 286] on input "領料人" at bounding box center [548, 295] width 406 height 25
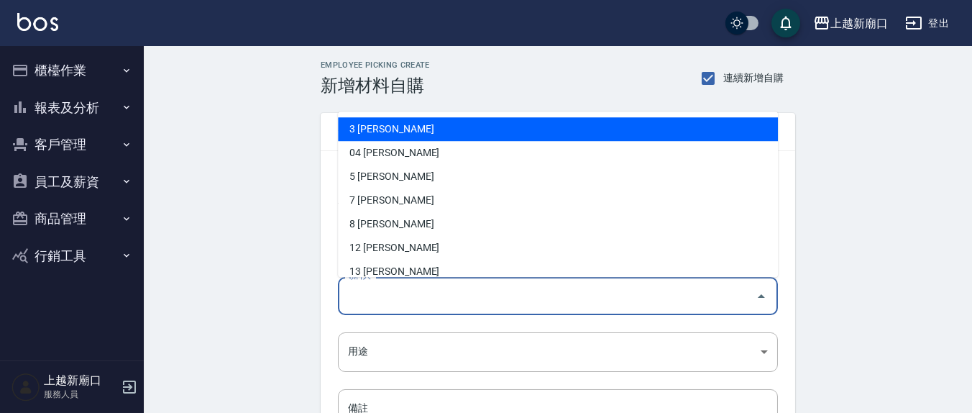
click at [365, 124] on li "3 [PERSON_NAME]" at bounding box center [558, 130] width 440 height 24
type input "游雅淇"
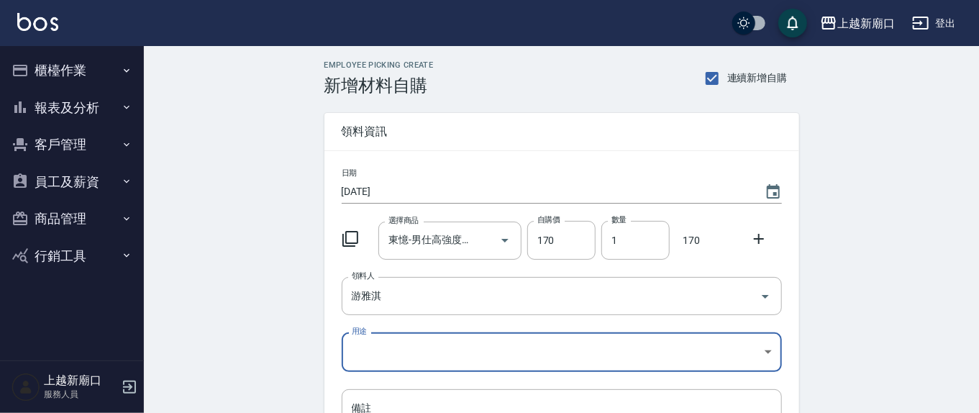
click at [414, 351] on body "上越新廟口 登出 櫃檯作業 打帳單 帳單列表 現金收支登錄 材料自購登錄 每日結帳 報表及分析 報表目錄 店家區間累計表 店家日報表 互助日報表 互助月報表 …" at bounding box center [489, 296] width 979 height 593
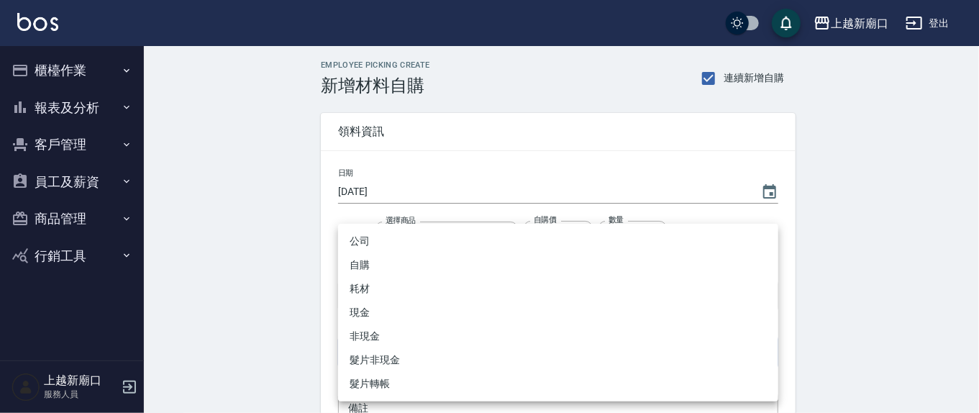
click at [365, 270] on li "自購" at bounding box center [558, 265] width 440 height 24
type input "自購"
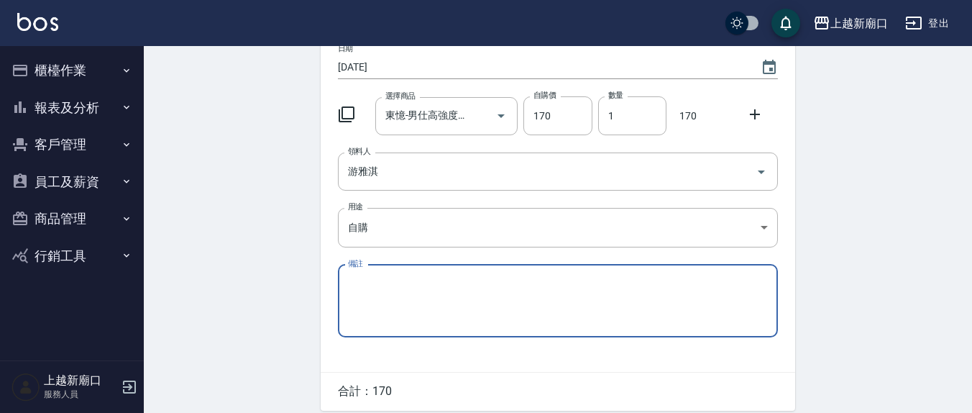
scroll to position [181, 0]
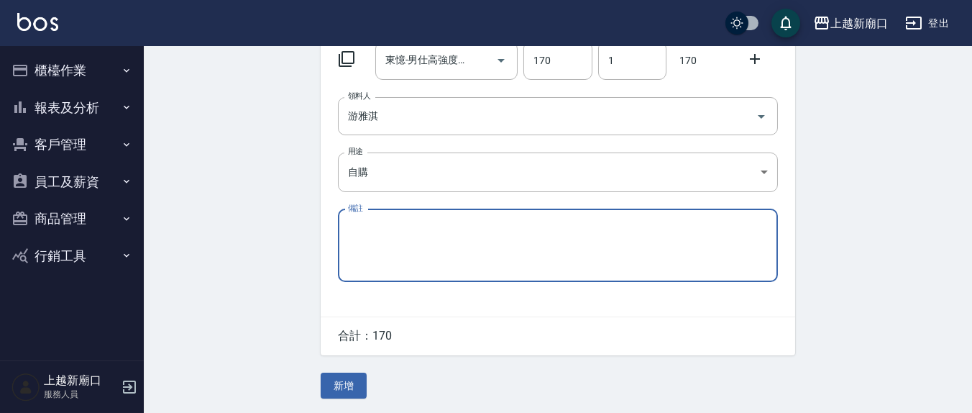
click at [332, 386] on button "新增" at bounding box center [344, 386] width 46 height 27
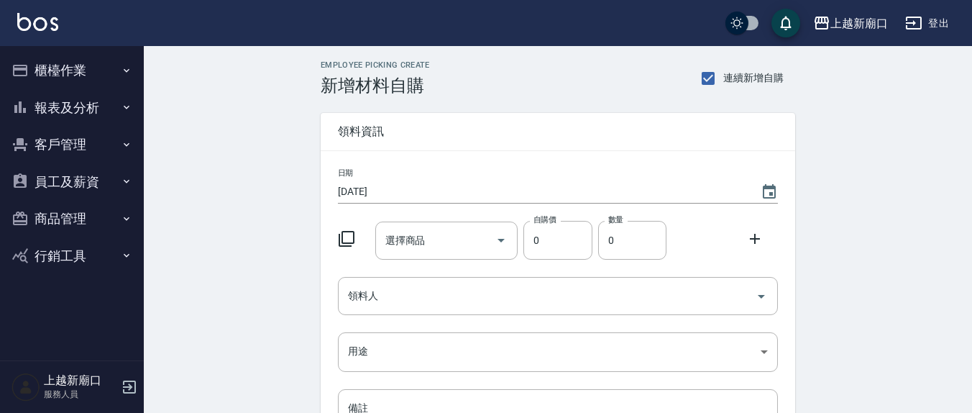
click at [101, 70] on button "櫃檯作業" at bounding box center [72, 70] width 132 height 37
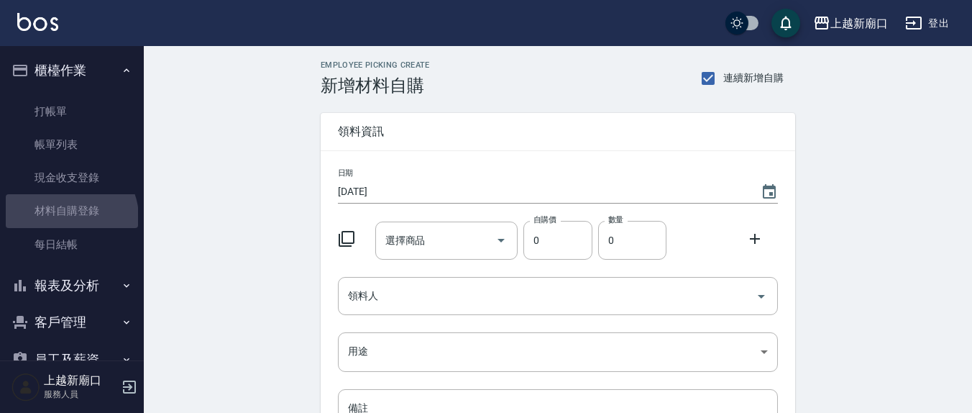
drag, startPoint x: 70, startPoint y: 217, endPoint x: 569, endPoint y: 242, distance: 499.8
click at [70, 218] on link "材料自購登錄" at bounding box center [72, 210] width 132 height 33
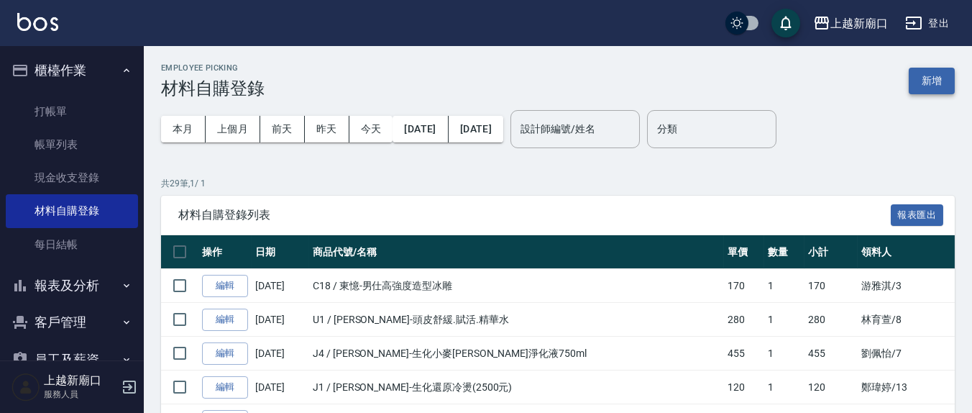
drag, startPoint x: 876, startPoint y: 76, endPoint x: 944, endPoint y: 82, distance: 68.6
click at [878, 76] on div "Employee Picking 材料自購登錄 新增" at bounding box center [558, 80] width 794 height 35
click at [952, 83] on button "新增" at bounding box center [932, 81] width 46 height 27
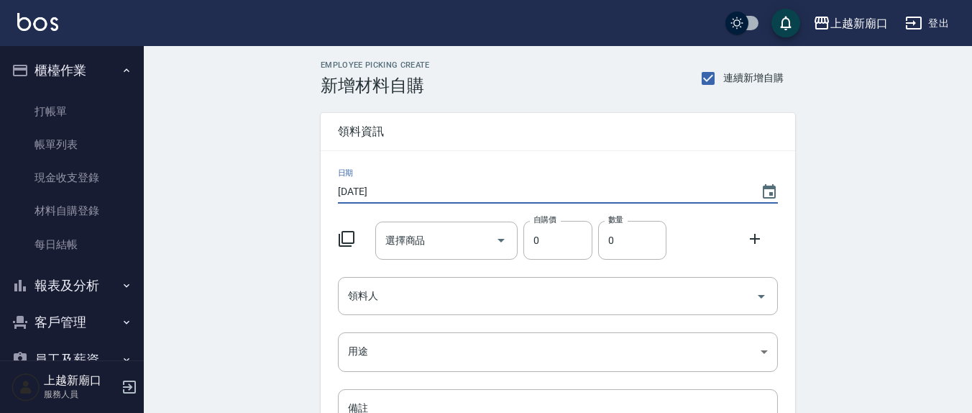
drag, startPoint x: 389, startPoint y: 191, endPoint x: 398, endPoint y: 192, distance: 9.5
click at [398, 192] on input "[DATE]" at bounding box center [542, 192] width 409 height 24
click at [403, 191] on input "[DATE]" at bounding box center [542, 192] width 409 height 24
click at [386, 193] on input "[DATE]" at bounding box center [542, 192] width 409 height 24
type input "2025/08/23"
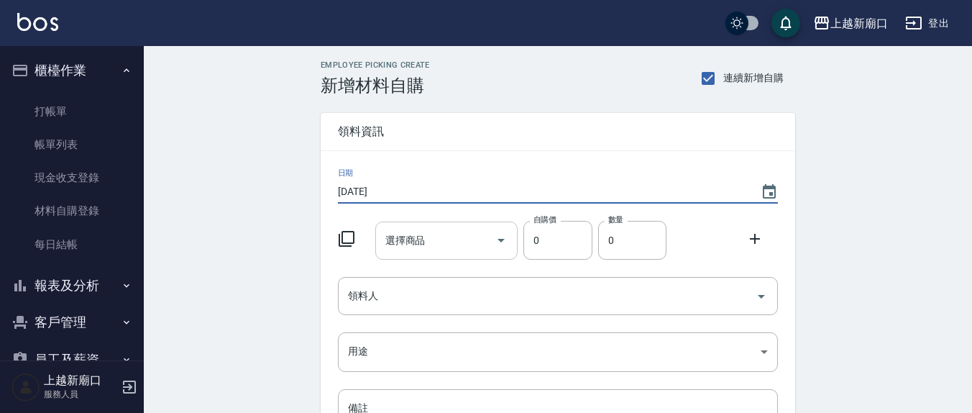
click at [446, 237] on input "選擇商品" at bounding box center [436, 240] width 109 height 25
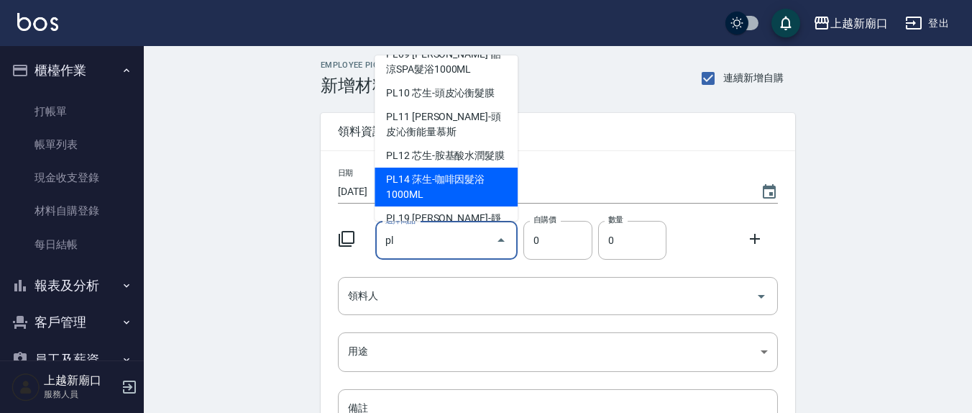
scroll to position [392, 0]
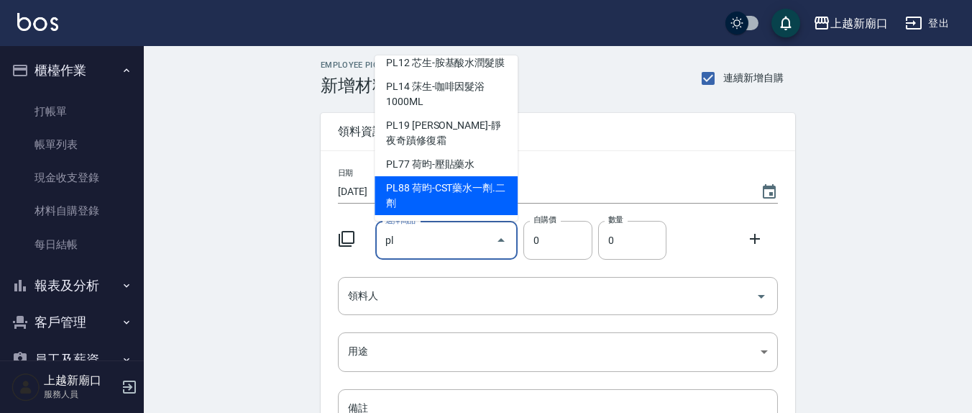
click at [460, 192] on li "PL88 荷昀-CST藥水一劑.二劑" at bounding box center [446, 195] width 143 height 39
type input "荷昀-CST藥水一劑.二劑"
type input "263"
type input "1"
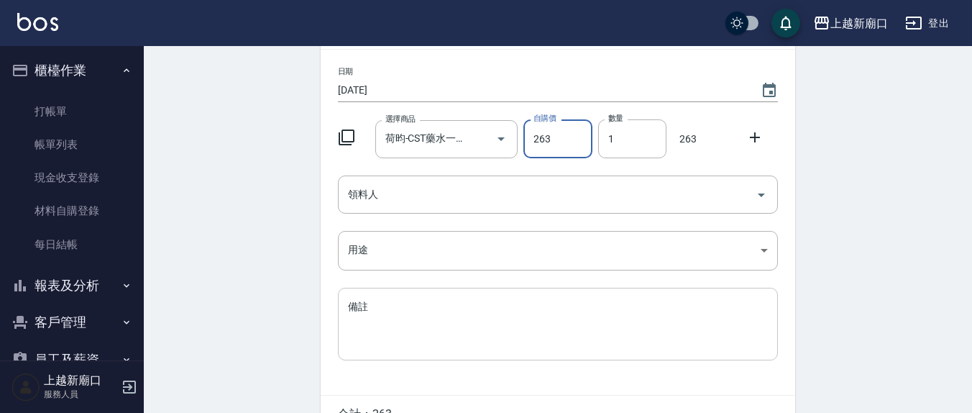
scroll to position [150, 0]
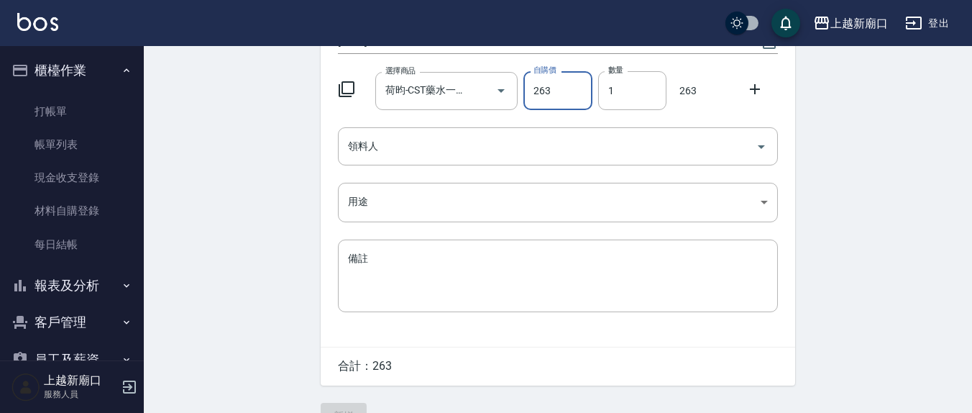
click at [383, 124] on div "日期 2025/08/23 選擇商品 荷昀-CST藥水一劑.二劑 選擇商品 自購價 263 自購價 數量 1 數量 263 領料人 領料人 用途 ​ 用途 備…" at bounding box center [558, 173] width 475 height 345
click at [388, 144] on input "領料人" at bounding box center [548, 146] width 406 height 25
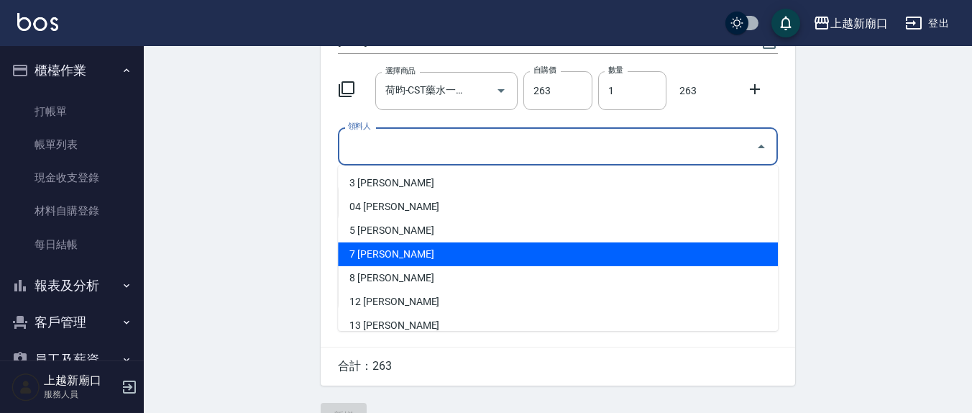
click at [378, 245] on li "7 劉佩怡" at bounding box center [558, 254] width 440 height 24
type input "劉佩怡"
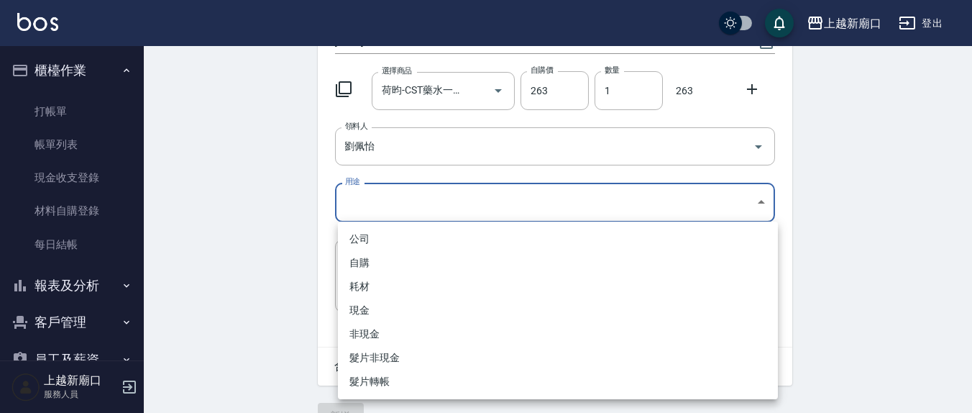
click at [363, 213] on body "上越新廟口 登出 櫃檯作業 打帳單 帳單列表 現金收支登錄 材料自購登錄 每日結帳 報表及分析 報表目錄 店家區間累計表 店家日報表 互助日報表 互助月報表 …" at bounding box center [486, 146] width 972 height 593
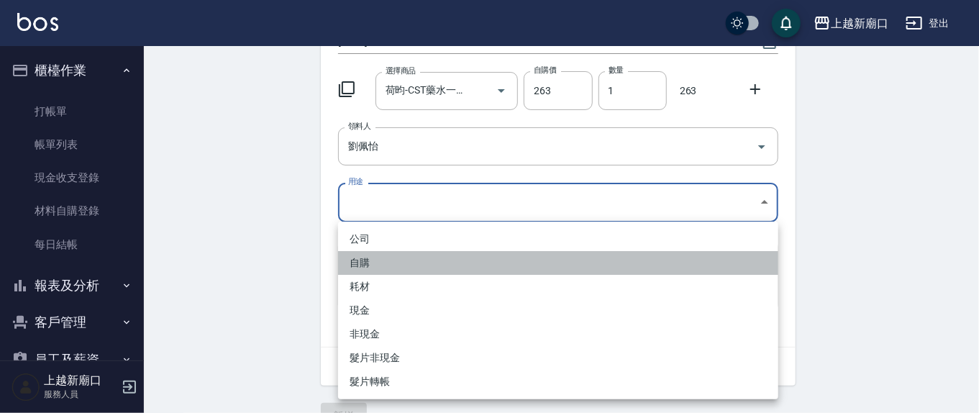
click at [374, 257] on li "自購" at bounding box center [558, 263] width 440 height 24
type input "自購"
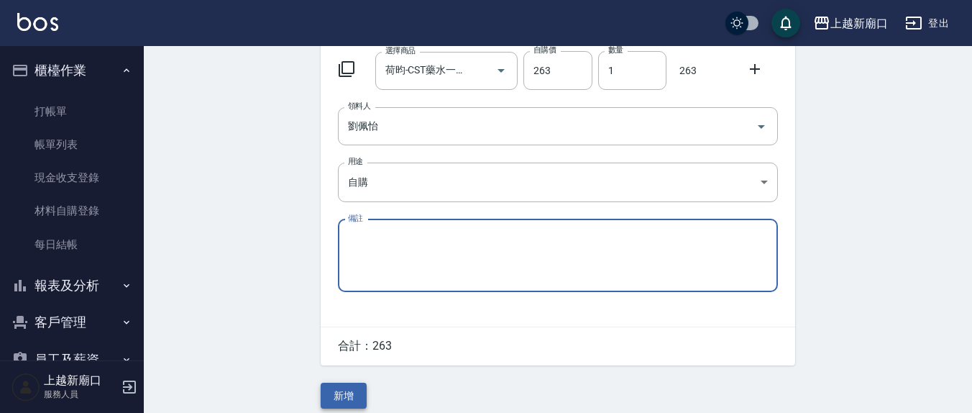
scroll to position [181, 0]
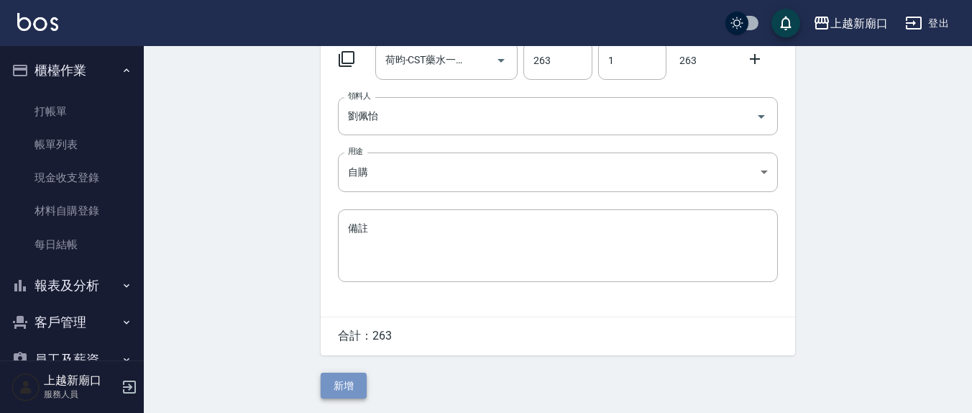
click at [352, 382] on button "新增" at bounding box center [344, 386] width 46 height 27
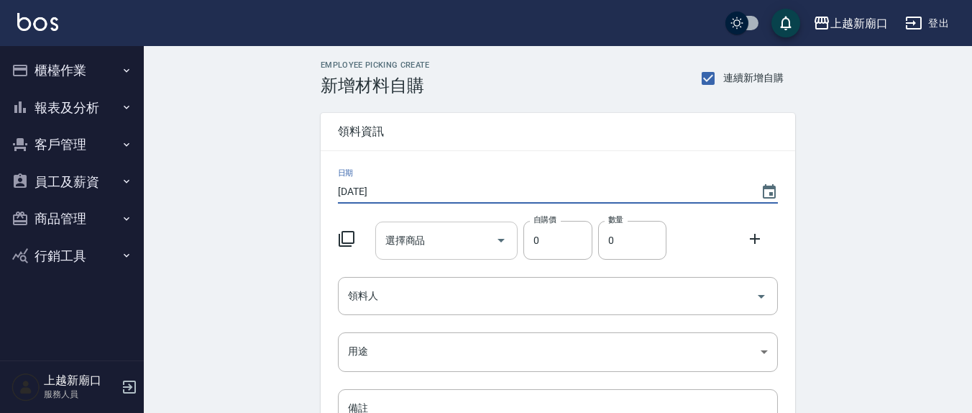
type input "[DATE]"
click at [457, 250] on input "選擇商品" at bounding box center [436, 240] width 109 height 25
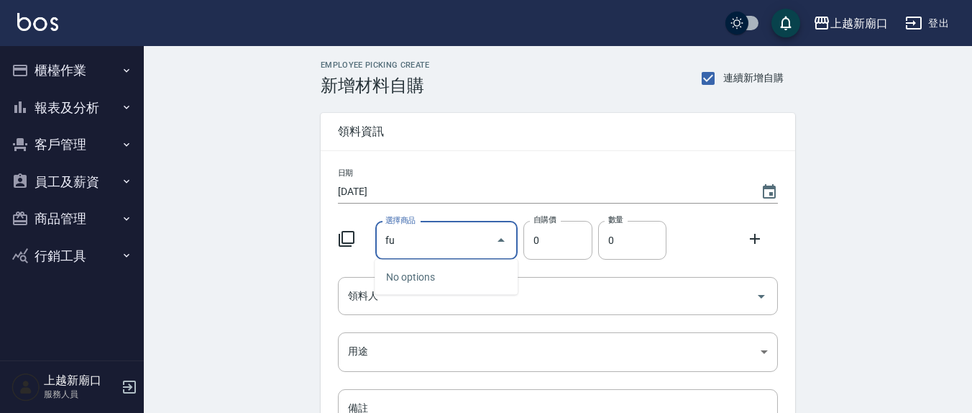
type input "f"
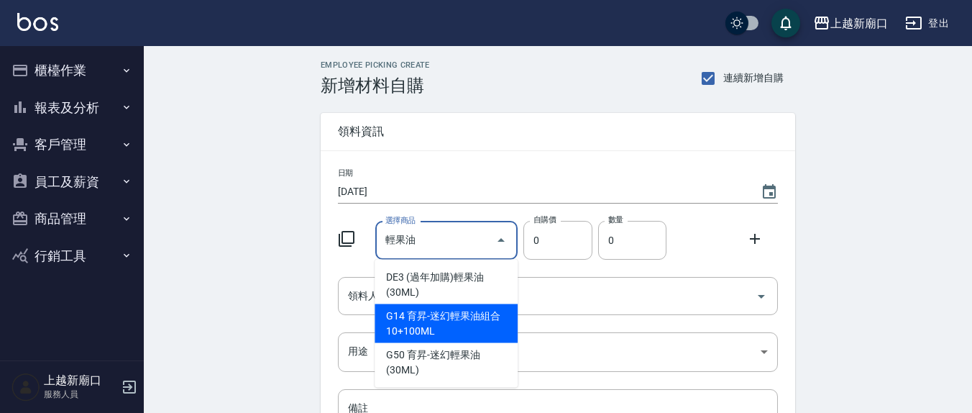
click at [434, 323] on li "G14 育昇-迷幻輕果油組合10+100ML" at bounding box center [446, 323] width 143 height 39
type input "育昇-迷幻輕果油組合10+100ML"
type input "340"
type input "1"
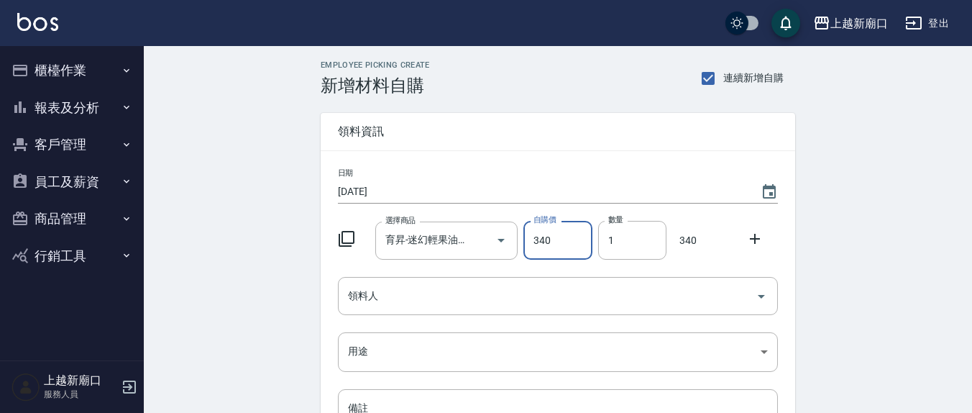
click at [368, 286] on div "領料人 領料人" at bounding box center [558, 296] width 440 height 38
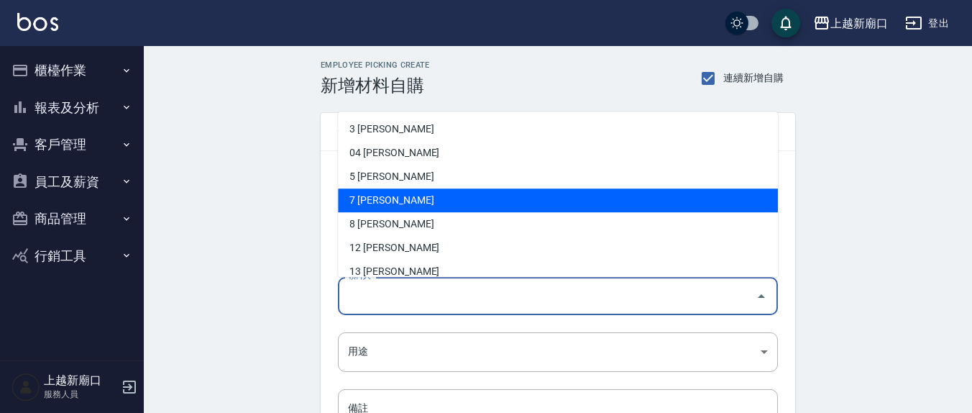
click at [368, 203] on li "7 劉佩怡" at bounding box center [558, 201] width 440 height 24
type input "劉佩怡"
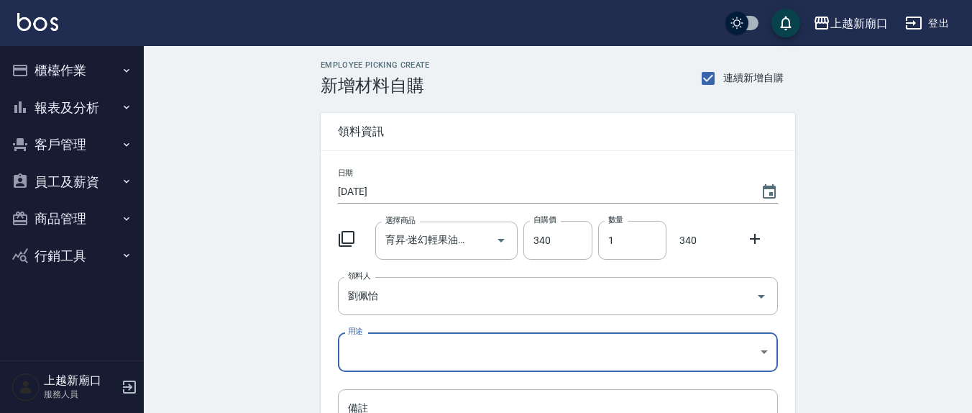
click at [389, 345] on body "上越新廟口 登出 櫃檯作業 打帳單 帳單列表 現金收支登錄 材料自購登錄 每日結帳 報表及分析 報表目錄 店家區間累計表 店家日報表 互助日報表 互助月報表 …" at bounding box center [486, 296] width 972 height 593
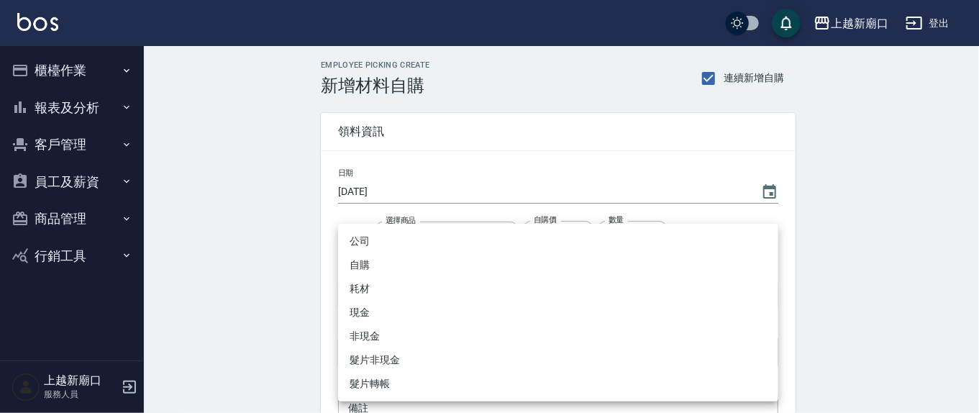
click at [358, 255] on li "自購" at bounding box center [558, 265] width 440 height 24
type input "自購"
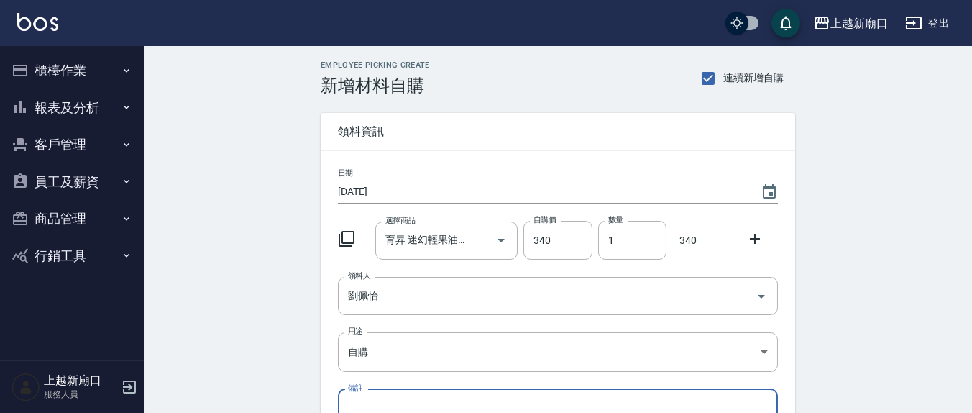
click at [761, 243] on icon at bounding box center [755, 238] width 17 height 17
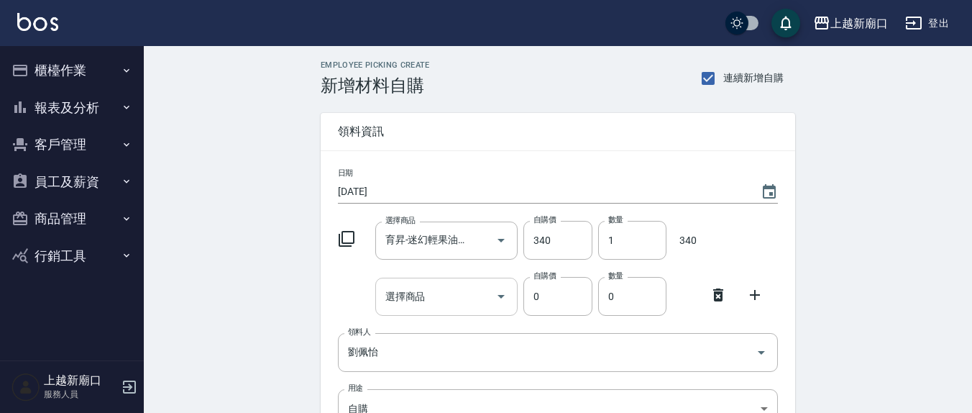
click at [450, 284] on input "選擇商品" at bounding box center [436, 296] width 109 height 25
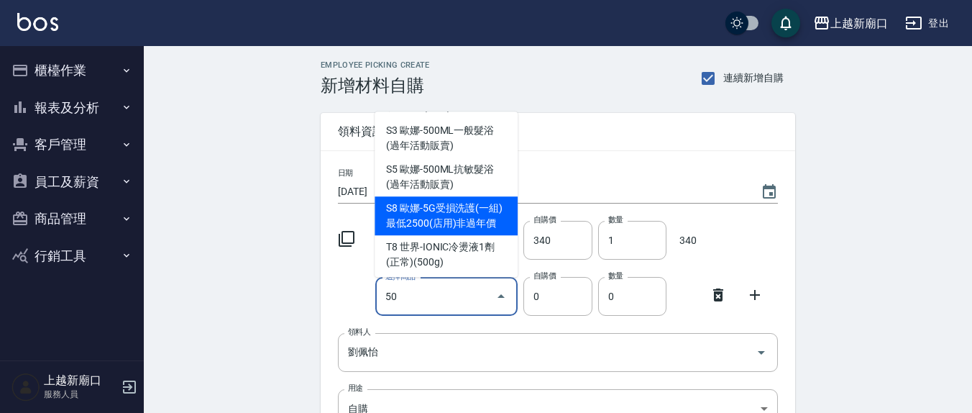
scroll to position [5, 0]
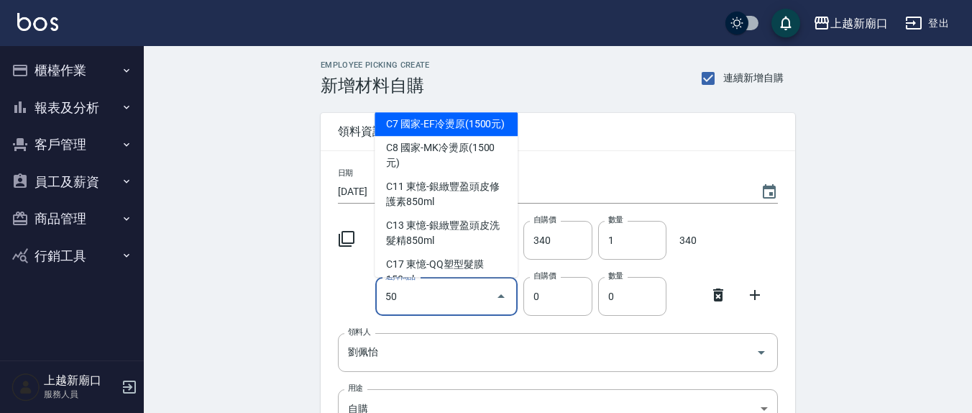
type input "5"
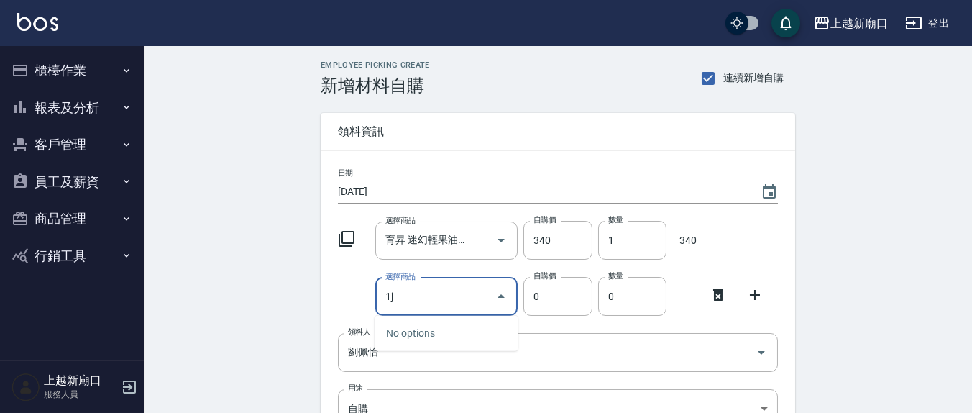
type input "1"
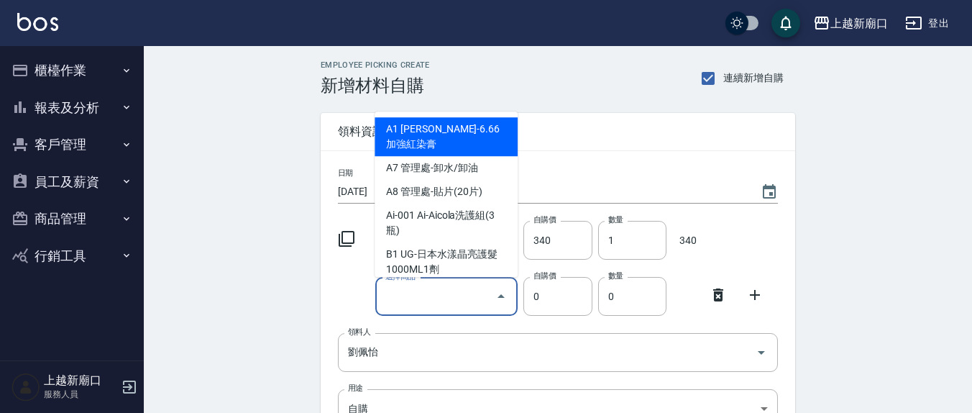
type input "1"
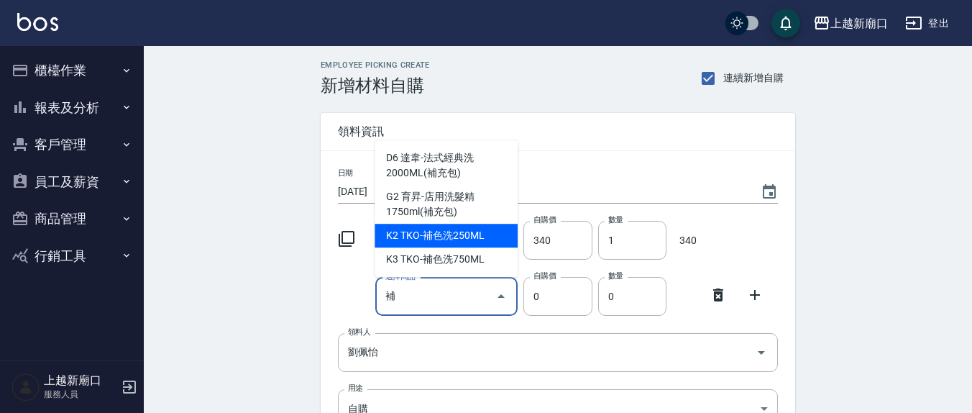
click at [429, 243] on li "K2 TKO-補色洗250ML" at bounding box center [446, 236] width 143 height 24
type input "TKO-補色洗250ML"
type input "200"
type input "1"
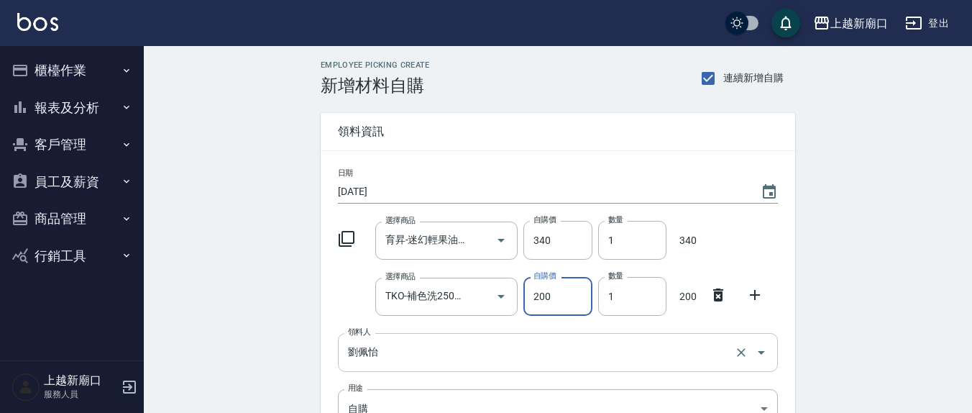
click at [434, 358] on input "劉佩怡" at bounding box center [538, 351] width 387 height 25
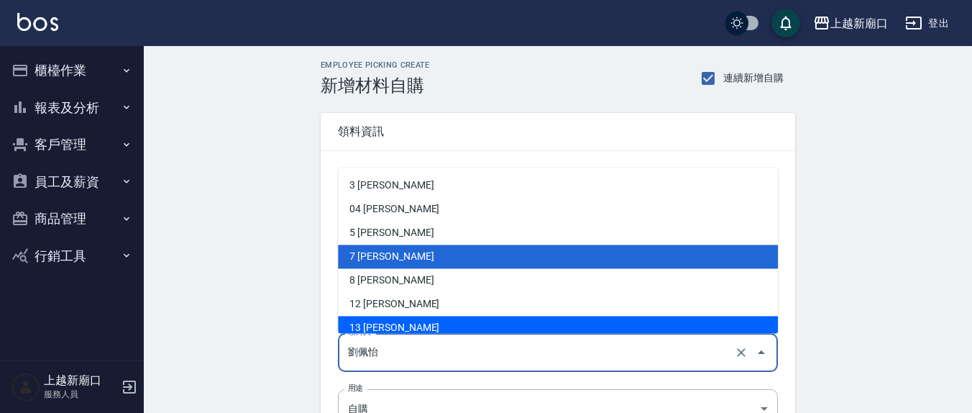
click at [523, 365] on div "劉佩怡 領料人" at bounding box center [558, 352] width 440 height 38
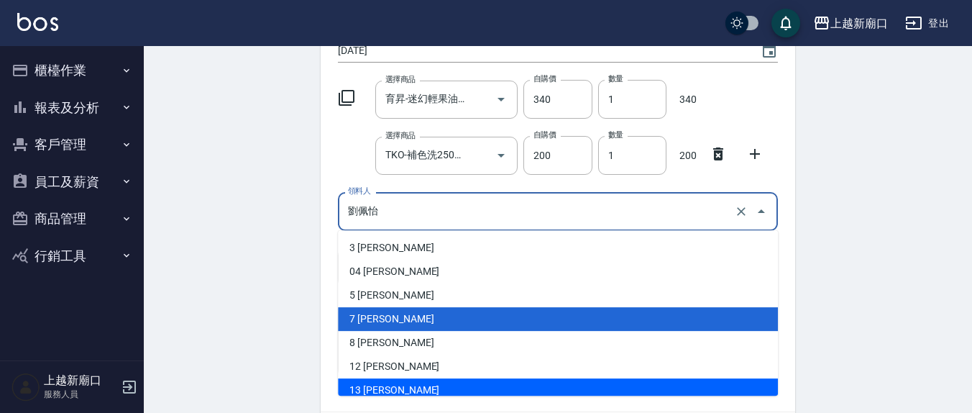
scroll to position [237, 0]
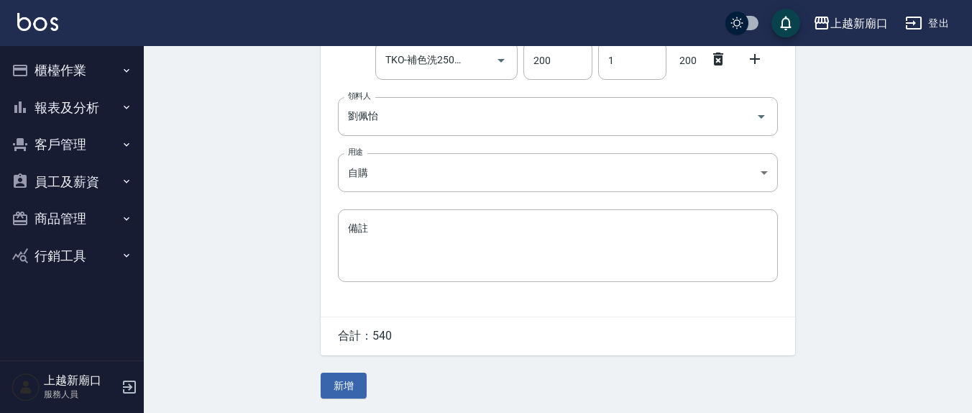
click at [847, 298] on div "Employee Picking Create 新增材料自購 連續新增自購 領料資訊 日期 2025/08/24 選擇商品 育昇-迷幻輕果油組合10+100M…" at bounding box center [558, 111] width 829 height 603
click at [339, 388] on button "新增" at bounding box center [344, 386] width 46 height 27
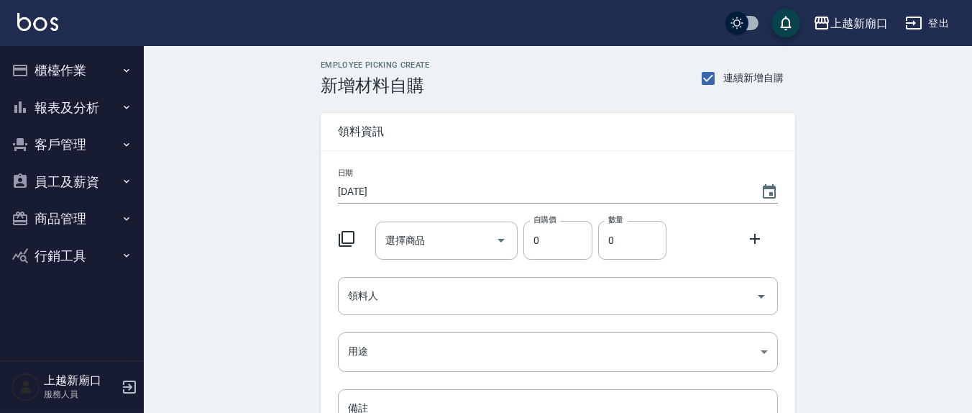
click at [28, 81] on button "櫃檯作業" at bounding box center [72, 70] width 132 height 37
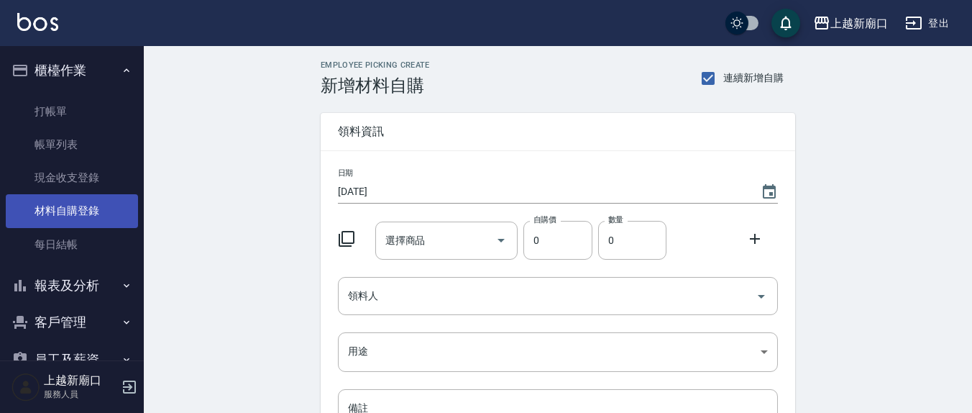
click at [47, 211] on link "材料自購登錄" at bounding box center [72, 210] width 132 height 33
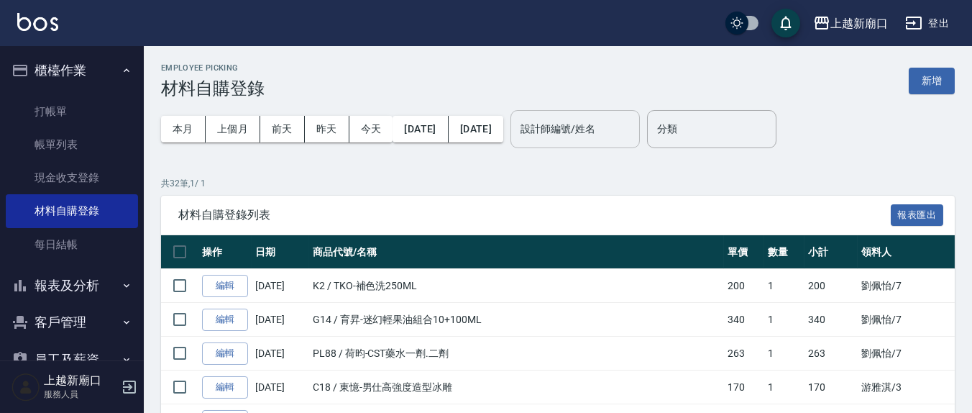
click at [637, 114] on div "設計師編號/姓名" at bounding box center [575, 129] width 129 height 38
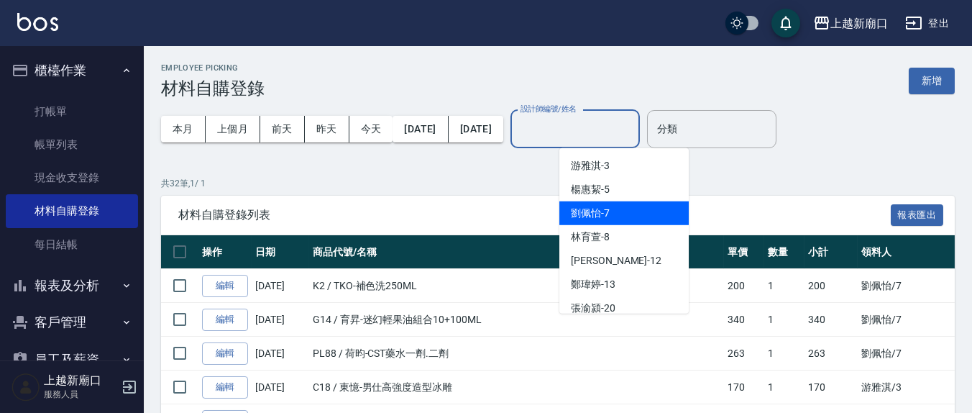
drag, startPoint x: 588, startPoint y: 210, endPoint x: 977, endPoint y: 283, distance: 395.8
click at [588, 211] on span "劉佩怡 -7" at bounding box center [590, 213] width 39 height 15
type input "劉佩怡-7"
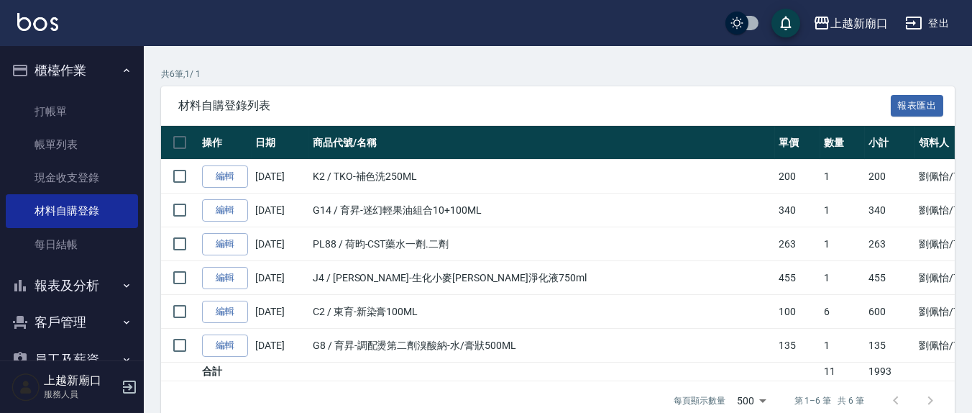
scroll to position [132, 0]
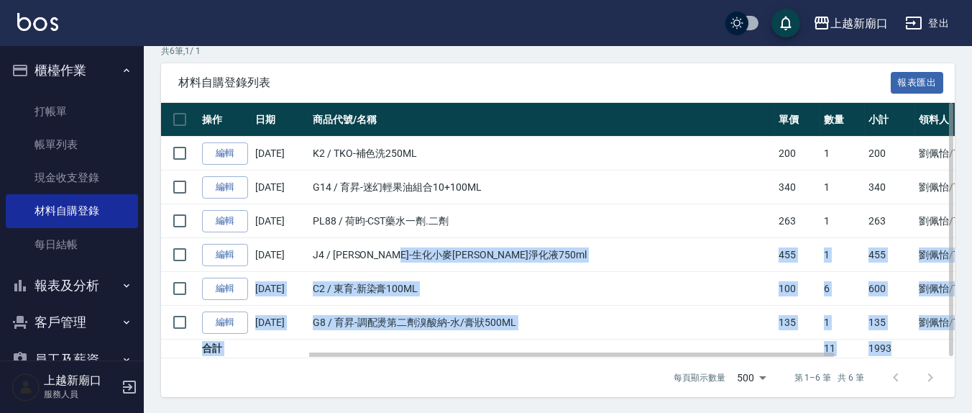
drag, startPoint x: 852, startPoint y: 341, endPoint x: 393, endPoint y: 221, distance: 475.0
click at [411, 241] on tbody "編輯 08/24/2025 K2 / TKO-補色洗250ML 200 1 200 劉佩怡 /7 自購 編輯 08/24/2025 G14 / 育昇-迷幻輕果…" at bounding box center [628, 248] width 935 height 222
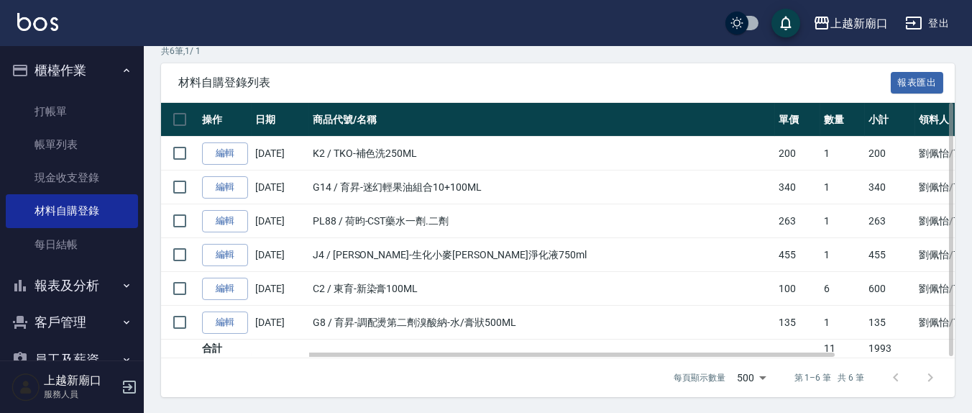
click at [393, 223] on td "PL88 / 荷昀-CST藥水一劑.二劑" at bounding box center [542, 221] width 466 height 34
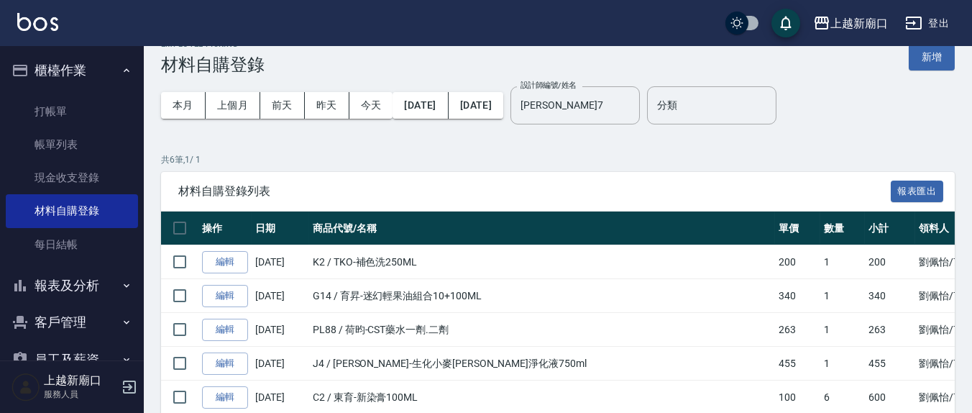
scroll to position [0, 0]
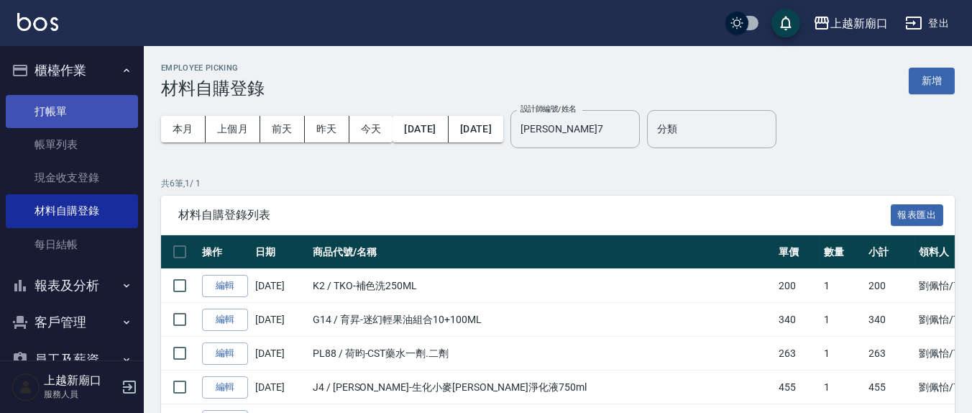
click at [58, 114] on link "打帳單" at bounding box center [72, 111] width 132 height 33
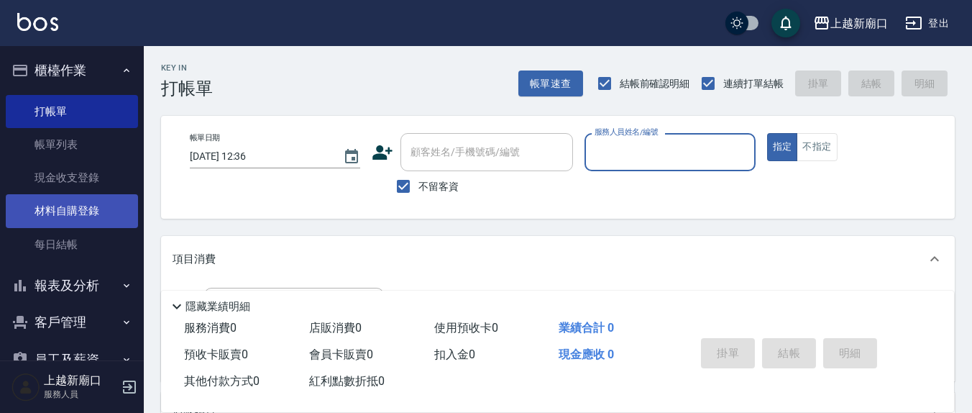
drag, startPoint x: 68, startPoint y: 176, endPoint x: 113, endPoint y: 198, distance: 49.5
click at [70, 176] on link "現金收支登錄" at bounding box center [72, 177] width 132 height 33
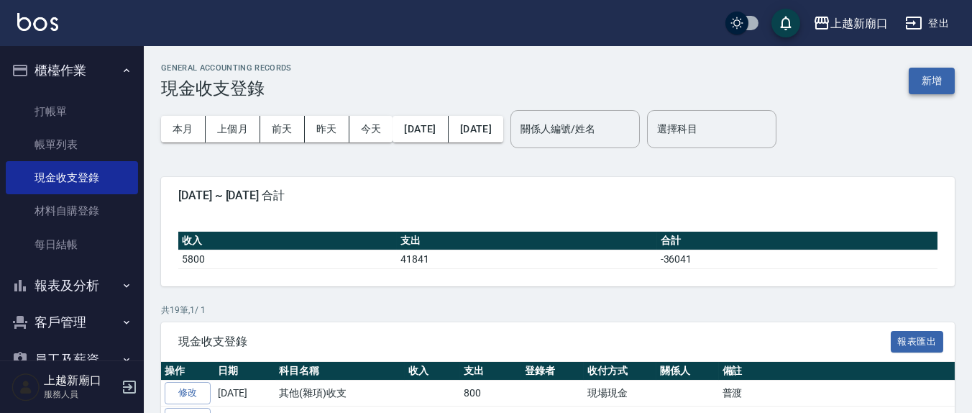
click at [939, 70] on button "新增" at bounding box center [932, 81] width 46 height 27
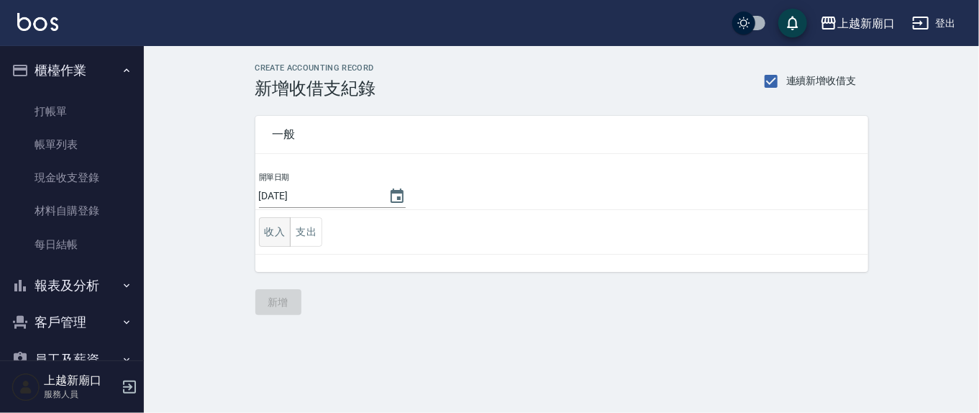
click at [273, 237] on button "收入" at bounding box center [275, 231] width 32 height 29
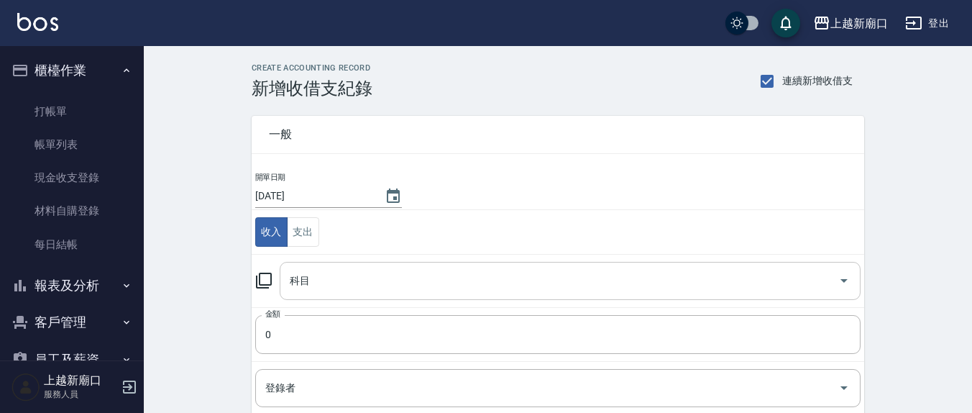
drag, startPoint x: 439, startPoint y: 270, endPoint x: 429, endPoint y: 270, distance: 10.8
click at [439, 270] on input "科目" at bounding box center [559, 280] width 547 height 25
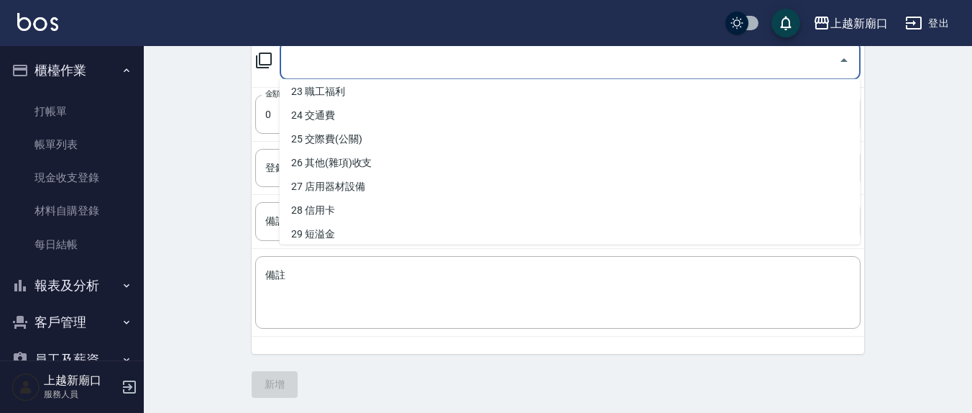
scroll to position [527, 0]
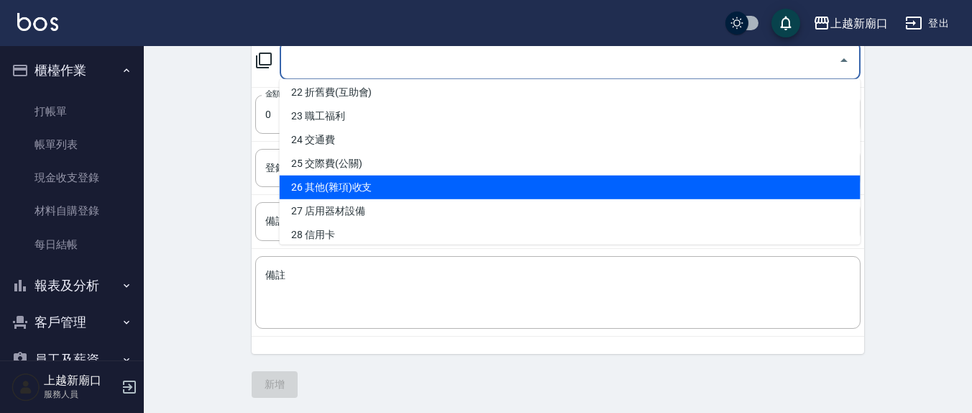
click at [383, 184] on li "26 其他(雜項)收支" at bounding box center [570, 188] width 581 height 24
type input "26 其他(雜項)收支"
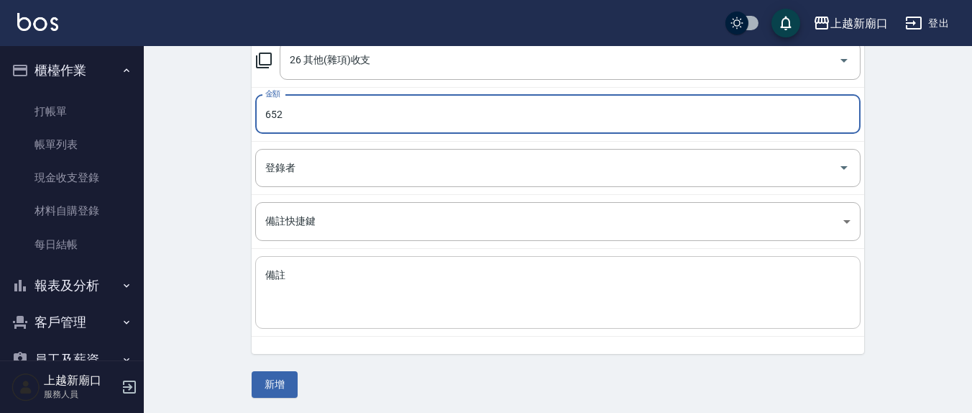
type input "652"
click at [365, 282] on textarea "備註" at bounding box center [557, 292] width 585 height 49
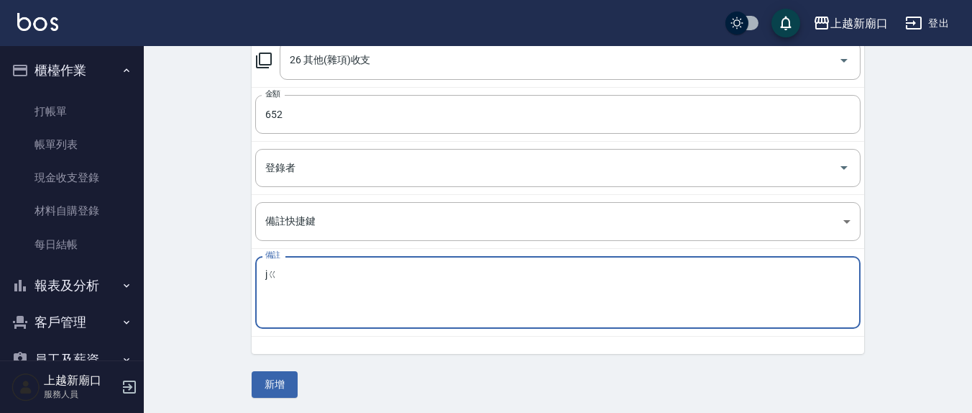
type textarea "j"
drag, startPoint x: 275, startPoint y: 271, endPoint x: 250, endPoint y: 282, distance: 27.4
click at [252, 281] on td "備註 買衛生紙652 x 備註" at bounding box center [558, 293] width 613 height 88
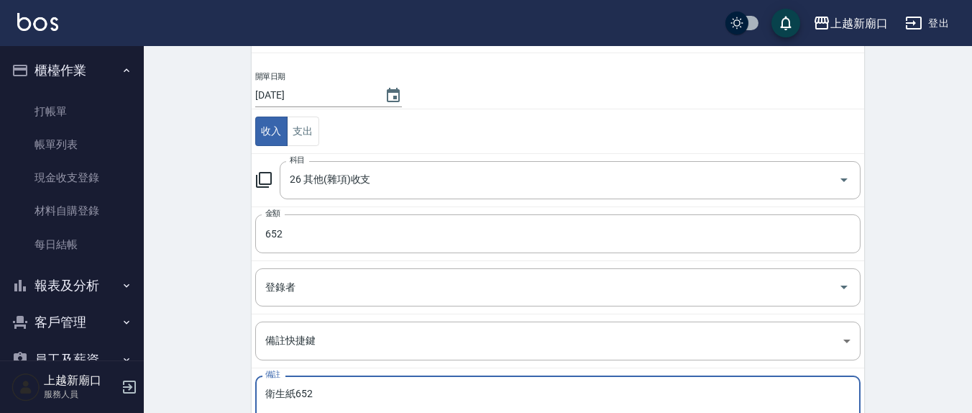
scroll to position [0, 0]
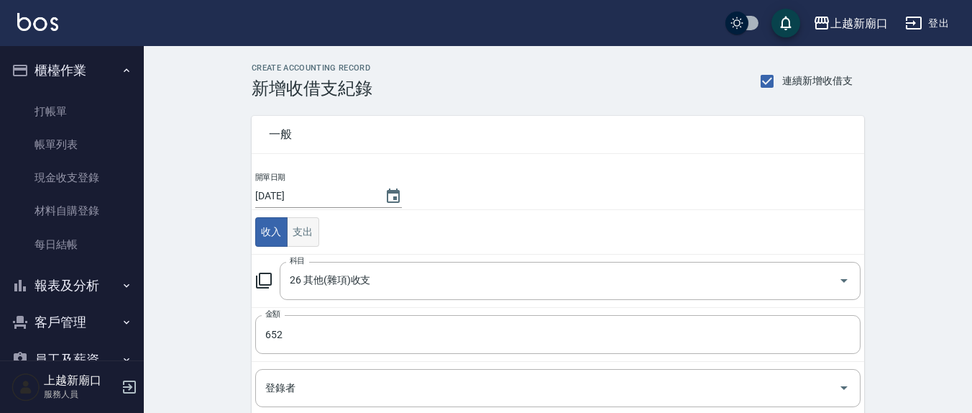
type textarea "衛生紙652"
click at [293, 240] on button "支出" at bounding box center [303, 231] width 32 height 29
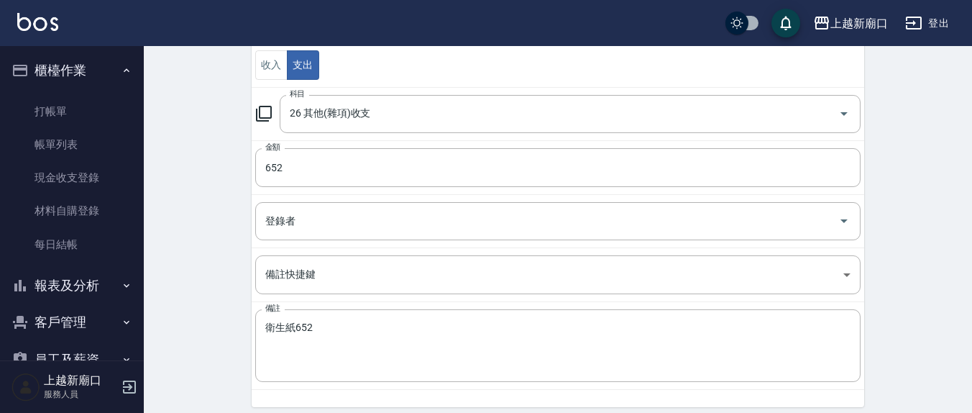
scroll to position [220, 0]
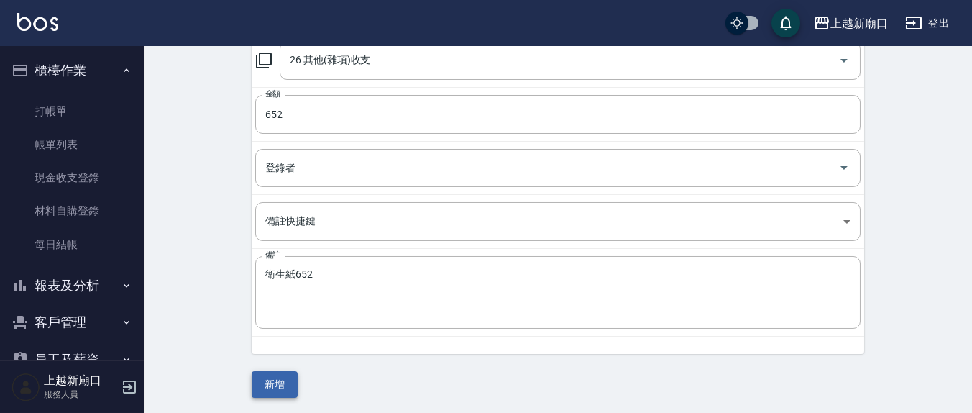
click at [276, 383] on button "新增" at bounding box center [275, 384] width 46 height 27
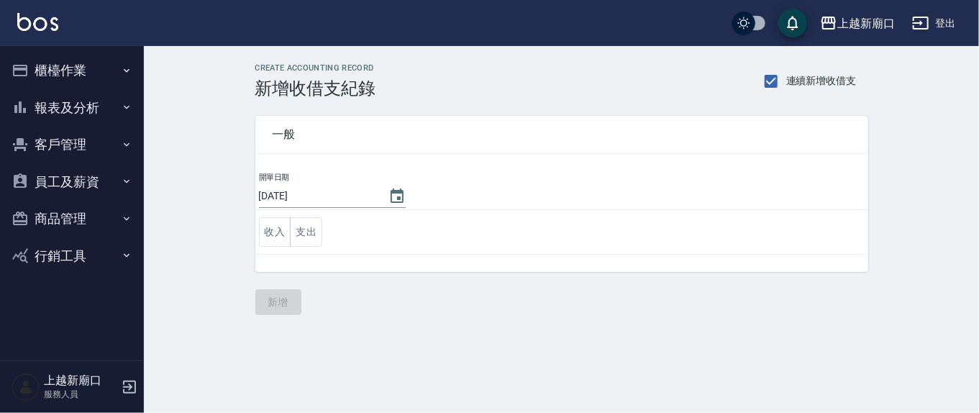
click at [77, 61] on button "櫃檯作業" at bounding box center [72, 70] width 132 height 37
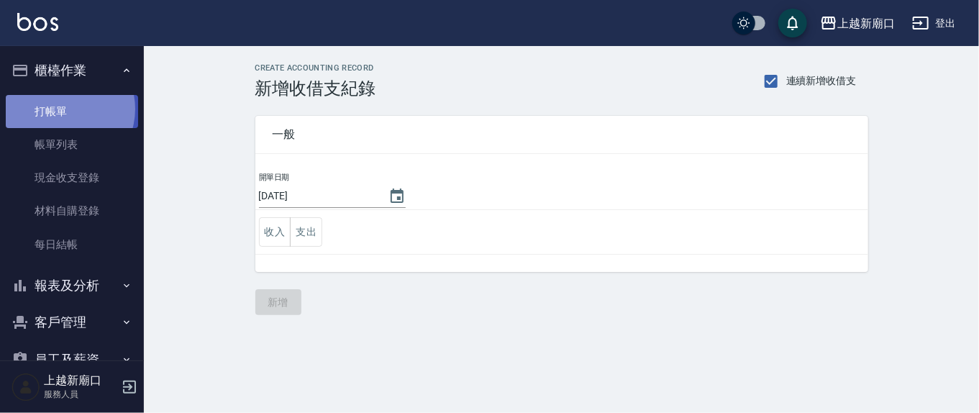
click at [60, 109] on link "打帳單" at bounding box center [72, 111] width 132 height 33
